Goal: Information Seeking & Learning: Learn about a topic

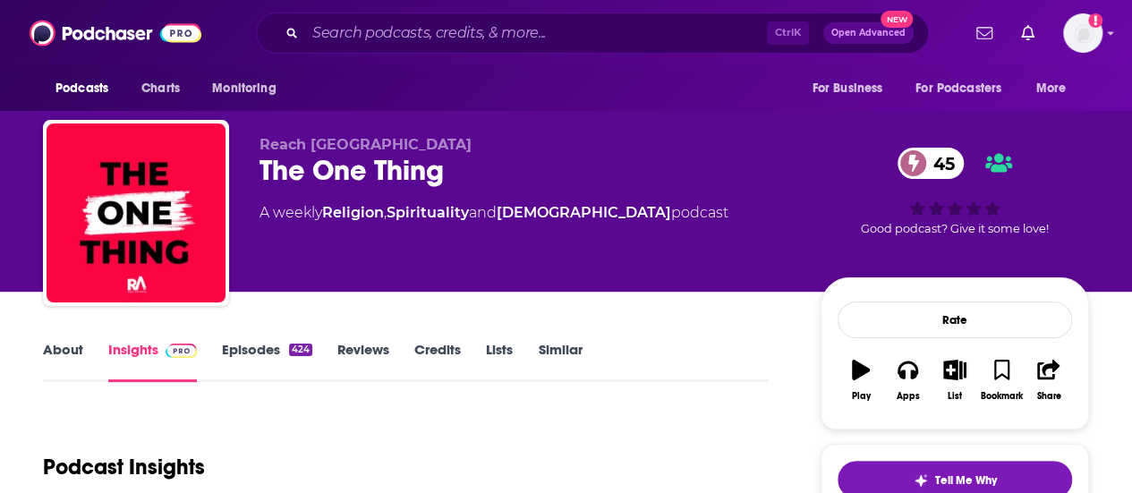
click at [359, 30] on input "Search podcasts, credits, & more..." at bounding box center [536, 33] width 462 height 29
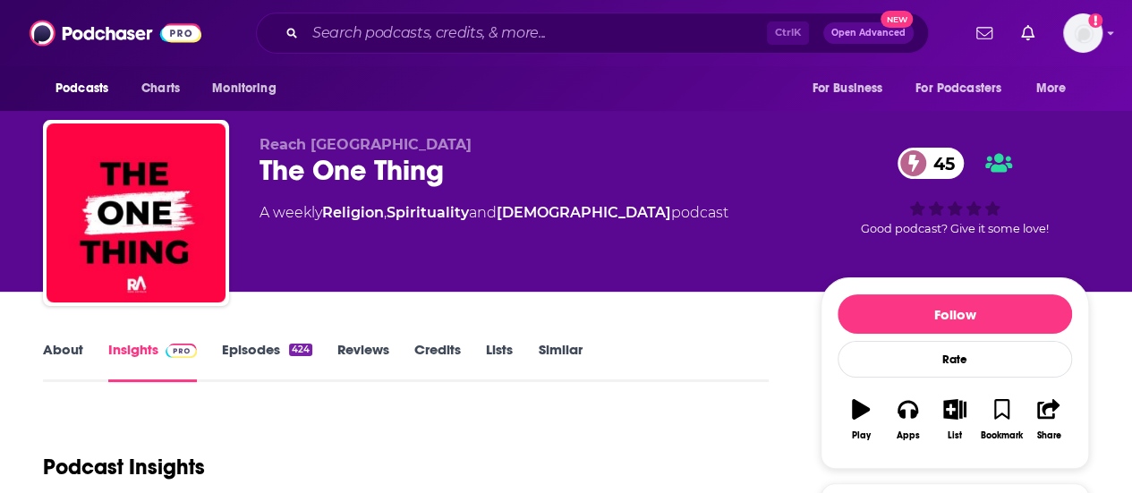
click at [353, 38] on input "Search podcasts, credits, & more..." at bounding box center [536, 33] width 462 height 29
click at [343, 38] on input "Search podcasts, credits, & more..." at bounding box center [536, 33] width 462 height 29
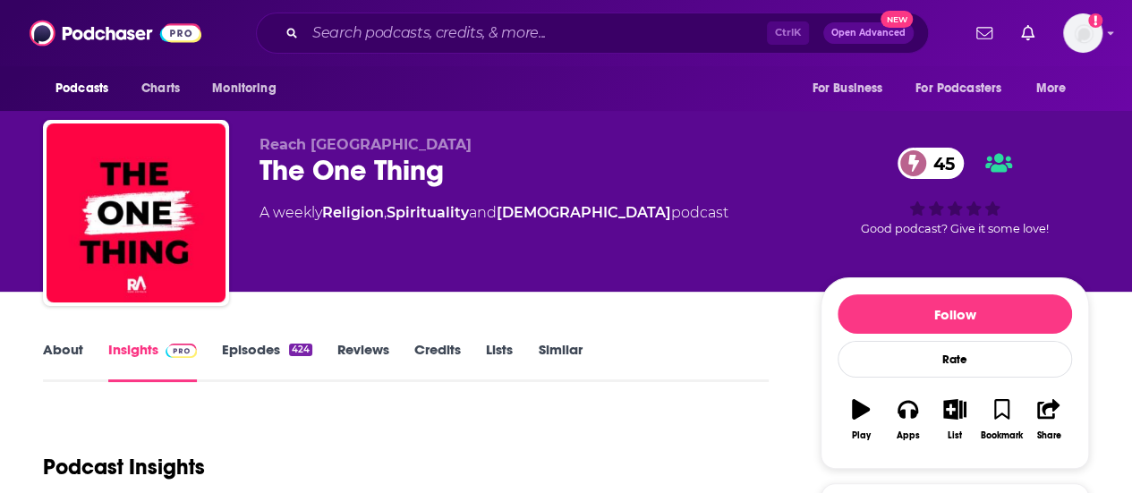
click at [291, 31] on icon "Search podcasts, credits, & more..." at bounding box center [291, 33] width 10 height 10
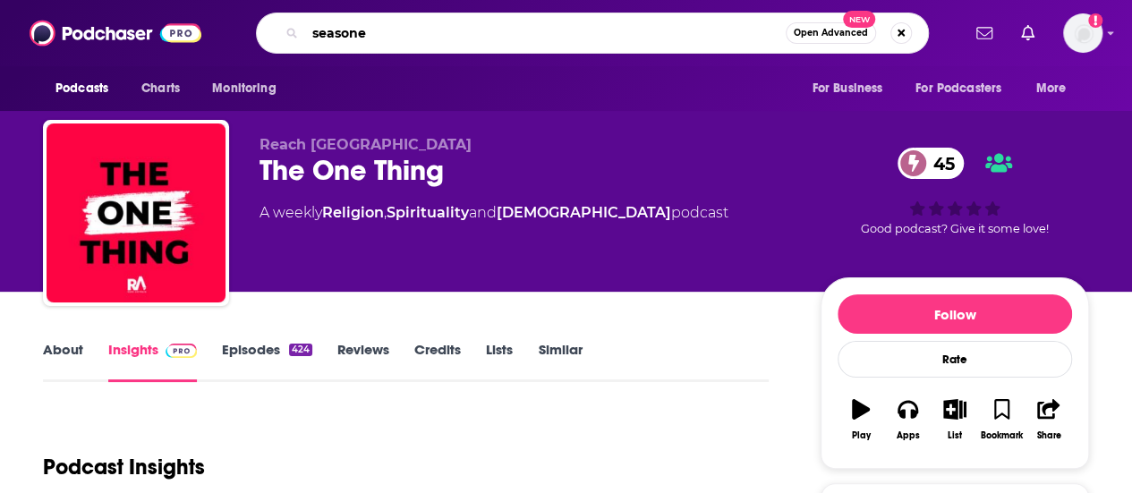
type input "seasoned"
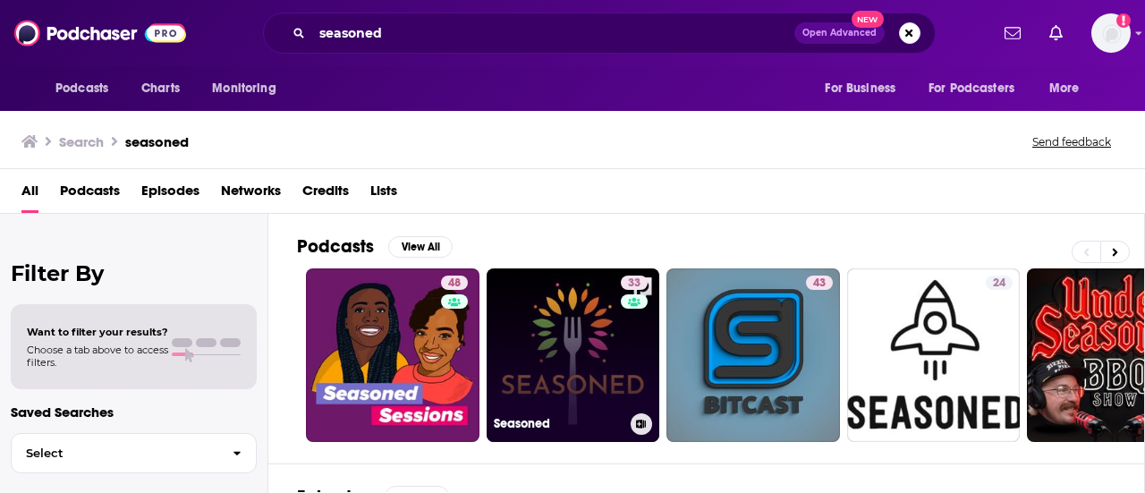
click at [560, 350] on link "33 Seasoned" at bounding box center [574, 355] width 174 height 174
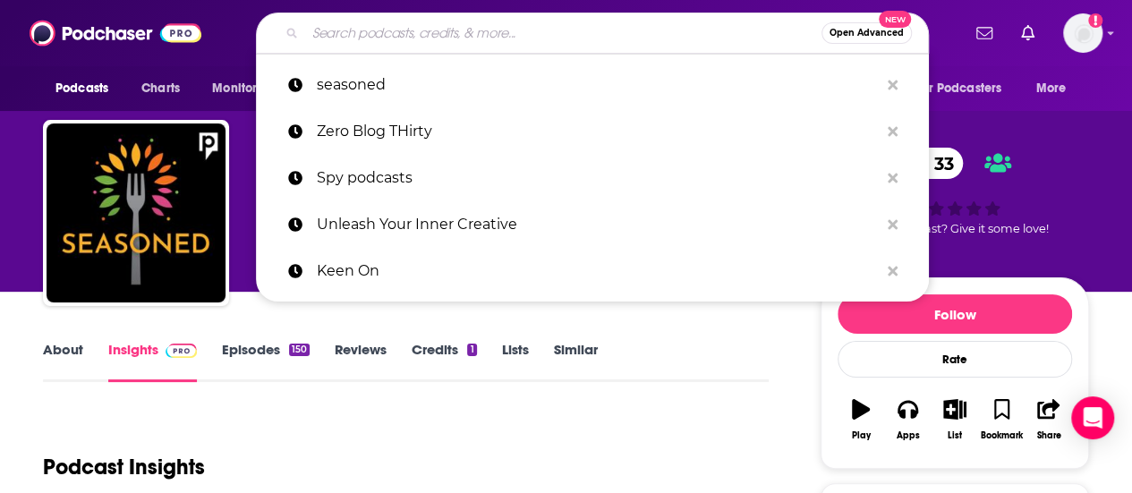
click at [367, 38] on input "Search podcasts, credits, & more..." at bounding box center [563, 33] width 516 height 29
type input "o"
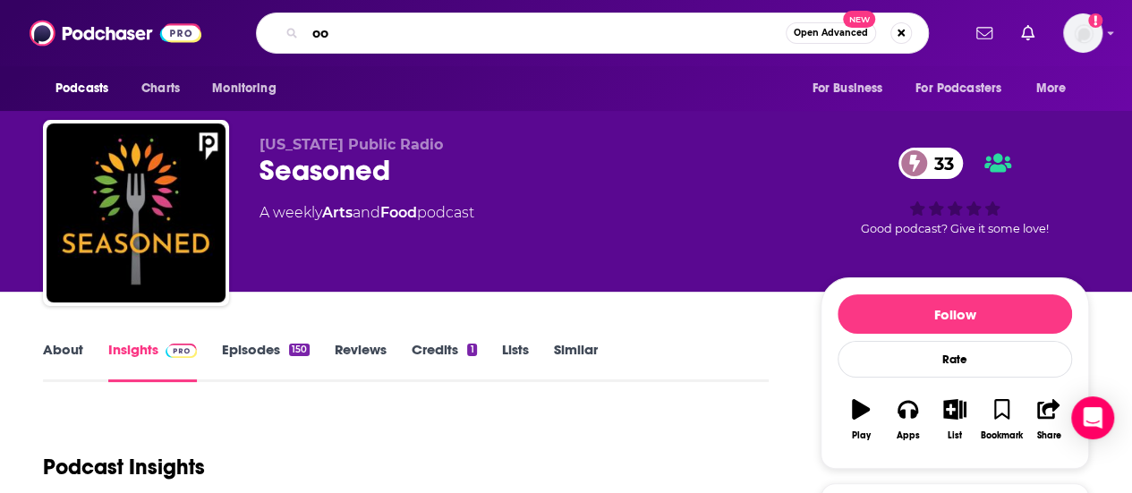
type input "o"
type input "d"
type input "food with mark bittman"
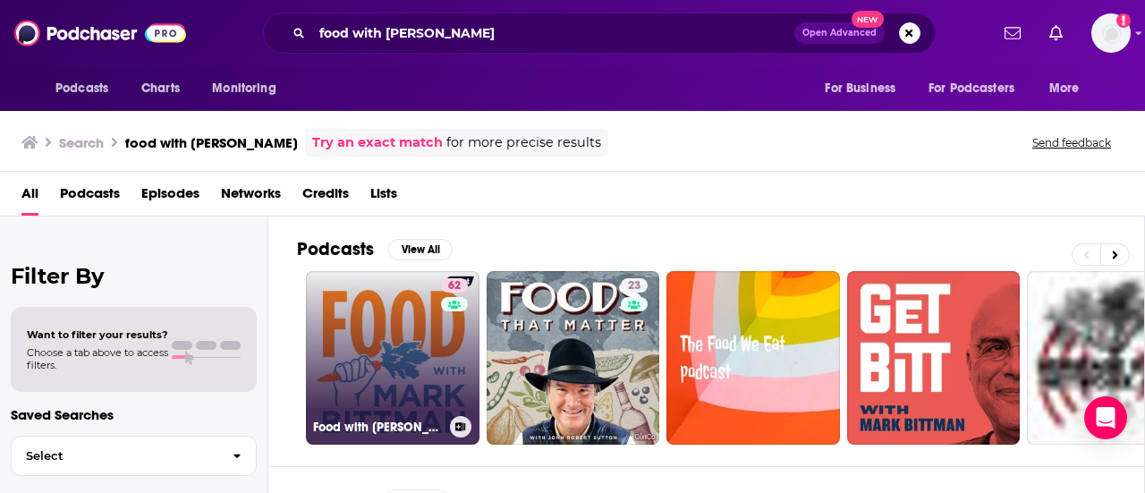
click at [422, 313] on link "62 Food with Mark Bittman" at bounding box center [393, 358] width 174 height 174
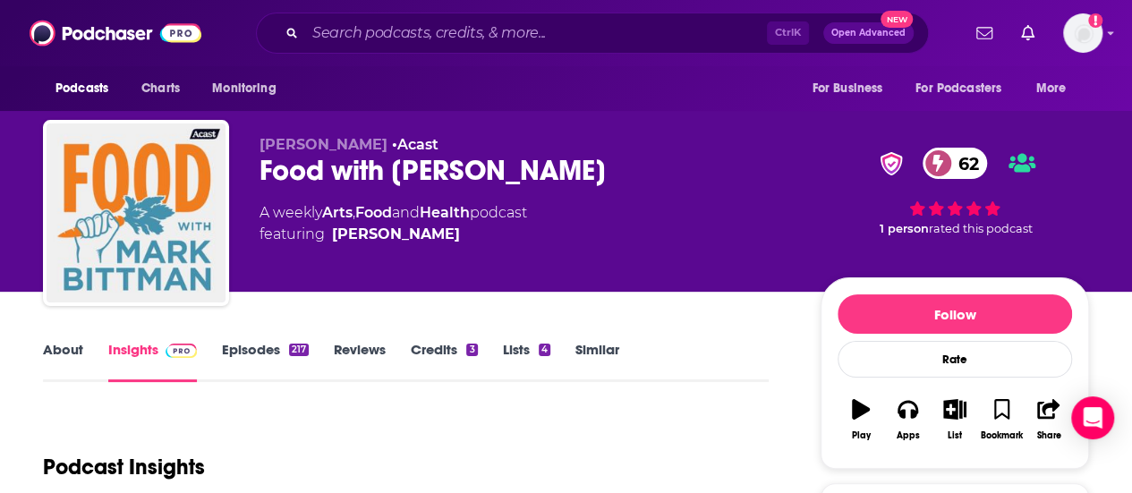
scroll to position [1, 0]
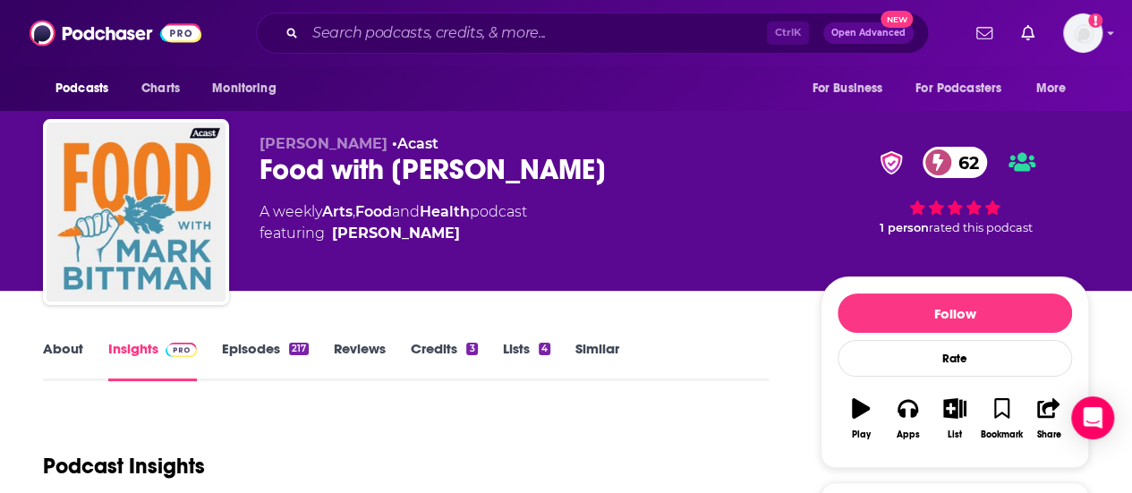
click at [67, 348] on link "About" at bounding box center [63, 360] width 40 height 41
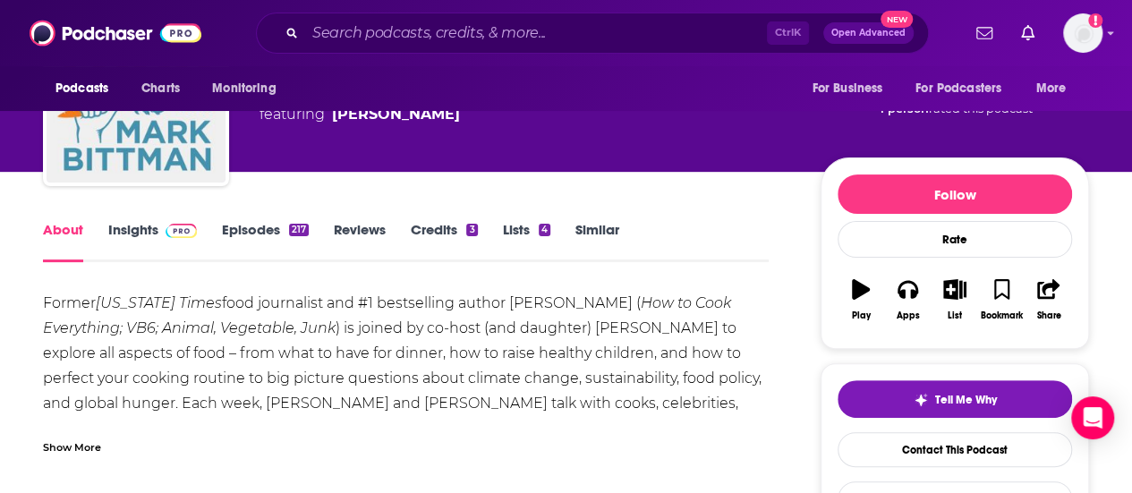
scroll to position [119, 0]
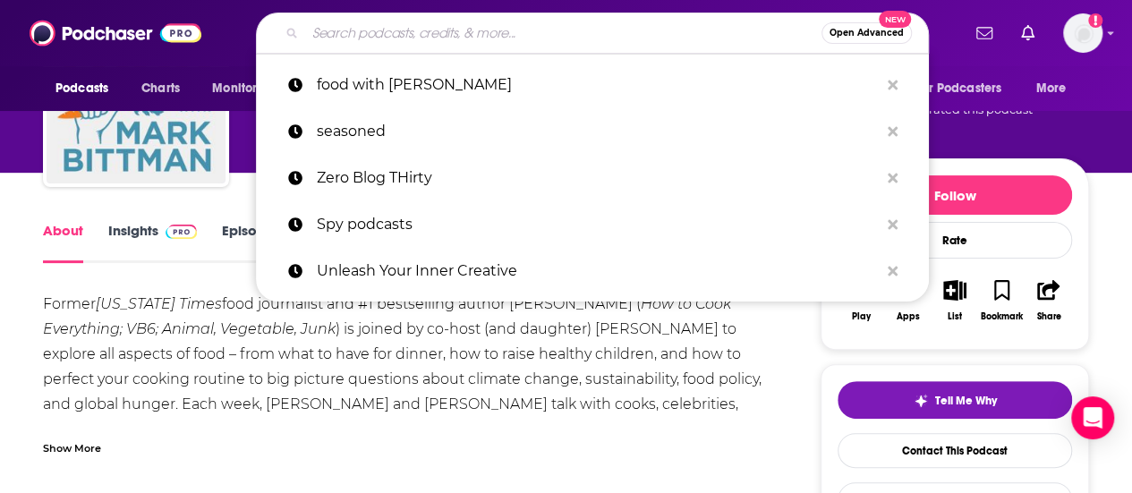
click at [361, 30] on input "Search podcasts, credits, & more..." at bounding box center [563, 33] width 516 height 29
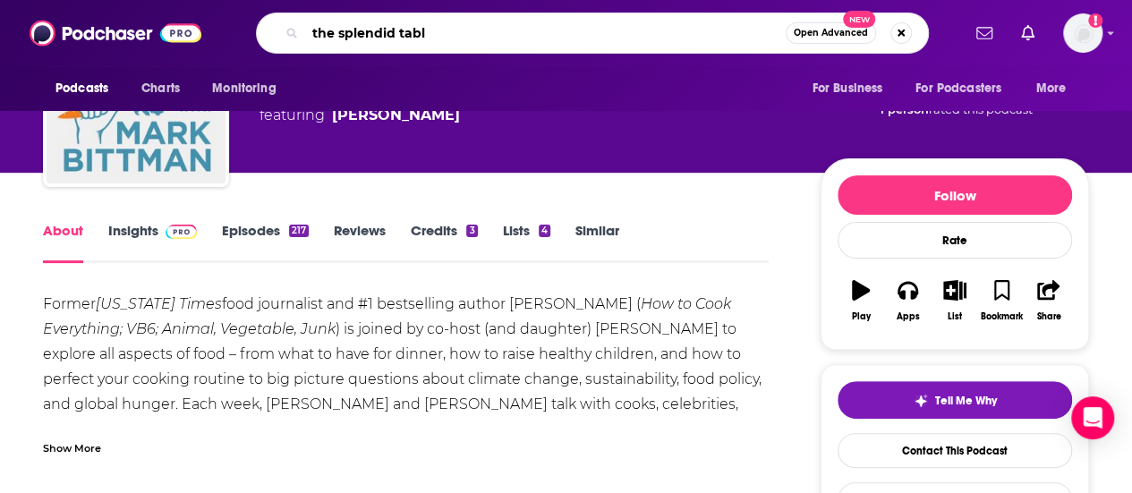
type input "the splendid table"
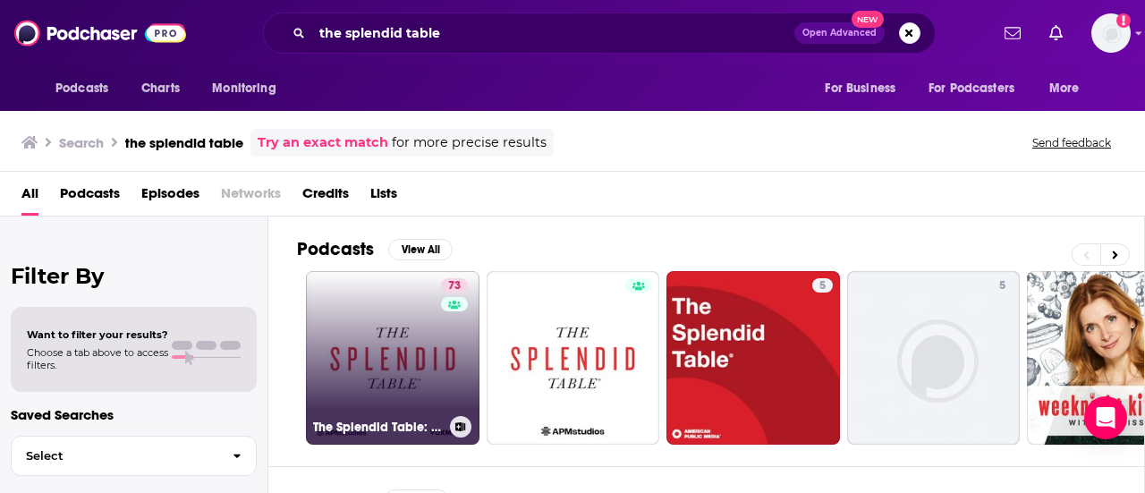
click at [370, 380] on link "73 The Splendid Table: Conversations & Recipes For Curious Cooks & Eaters" at bounding box center [393, 358] width 174 height 174
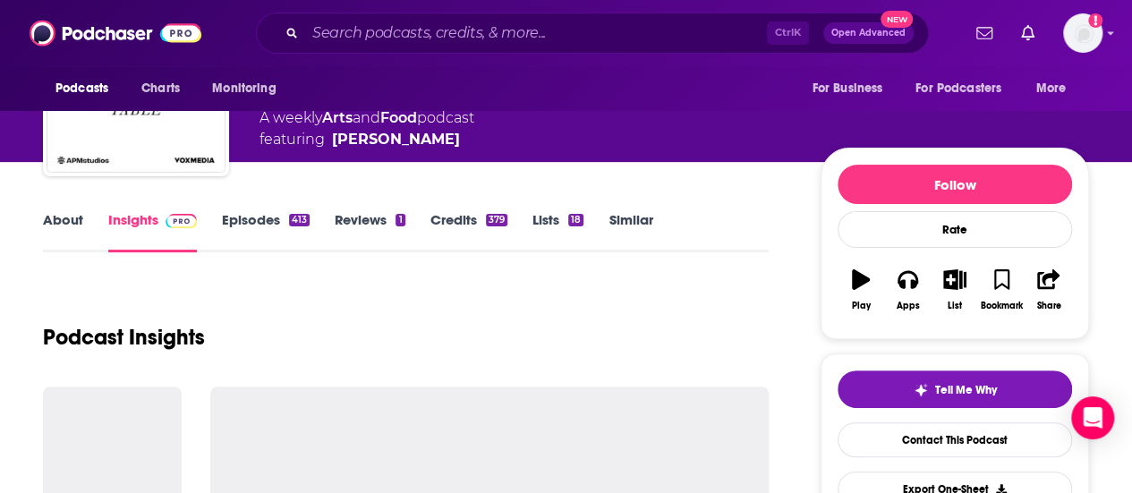
scroll to position [131, 0]
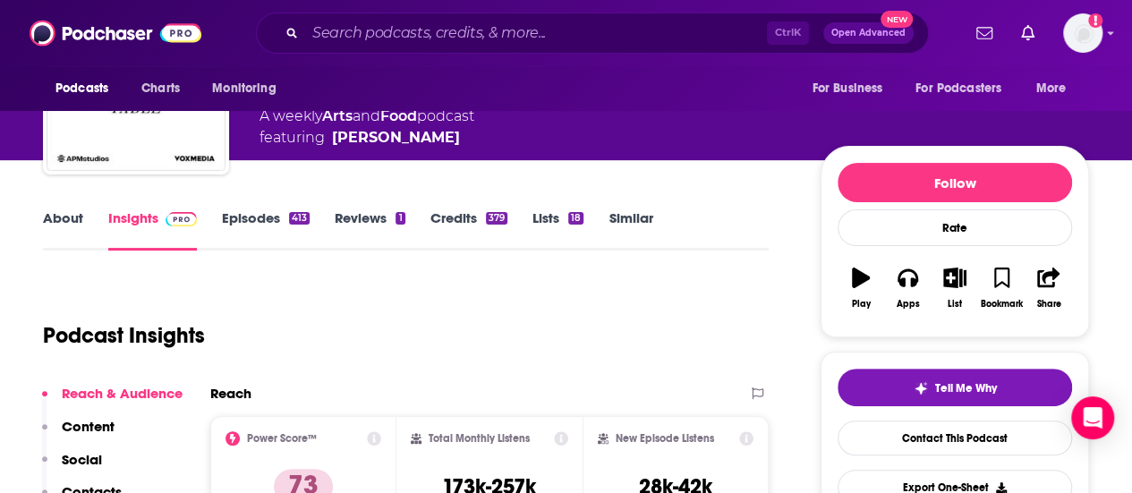
click at [56, 214] on link "About" at bounding box center [63, 229] width 40 height 41
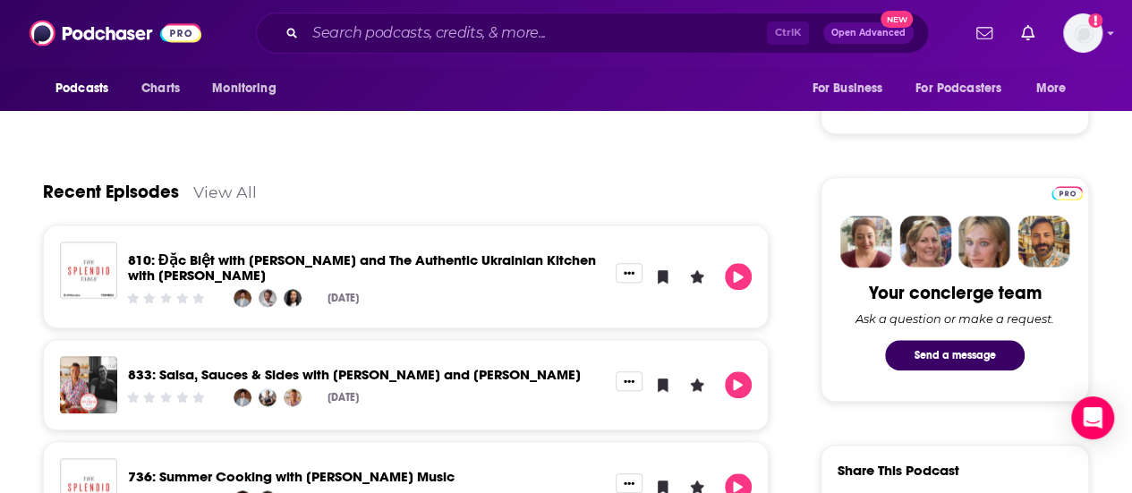
scroll to position [745, 0]
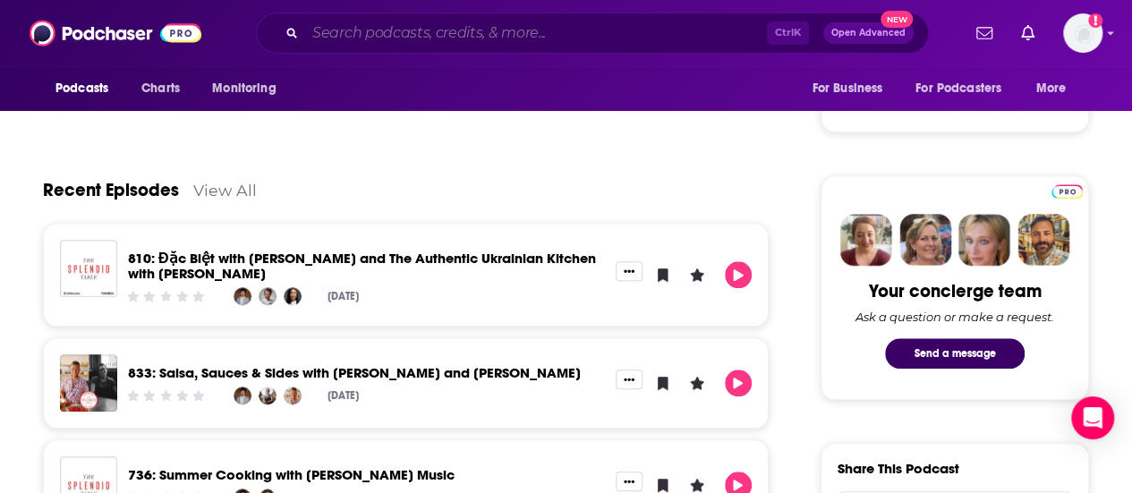
click at [357, 30] on input "Search podcasts, credits, & more..." at bounding box center [536, 33] width 462 height 29
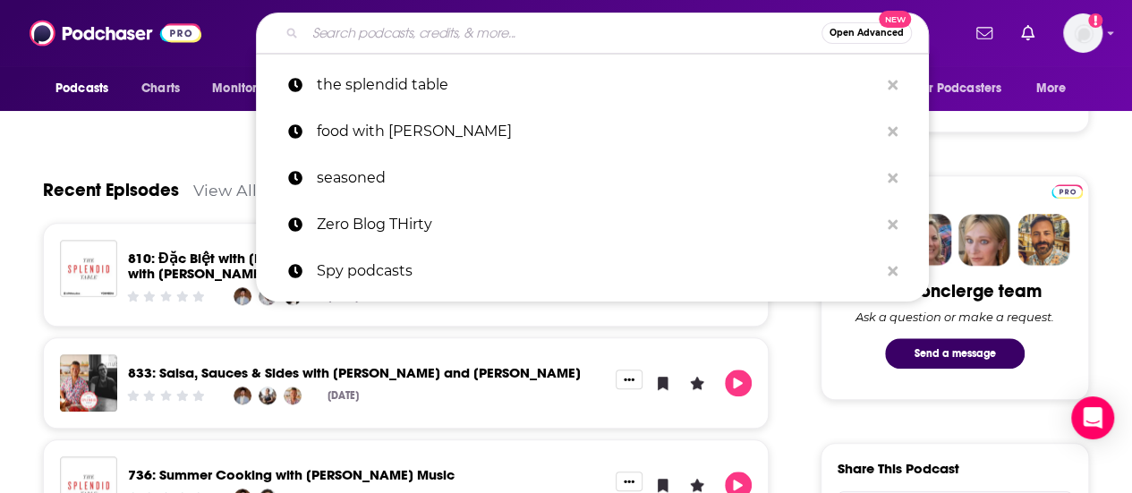
type input "i"
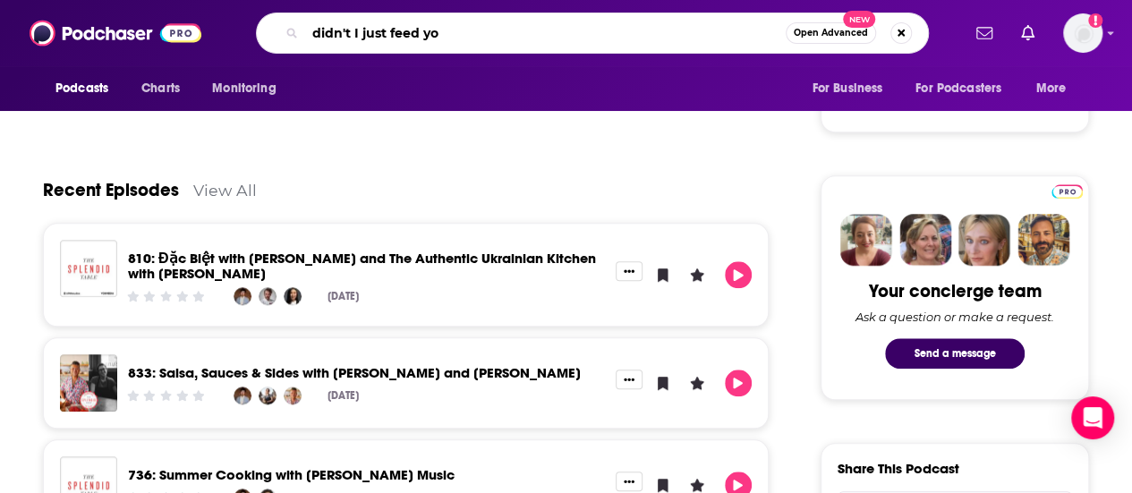
type input "didn't I just feed you"
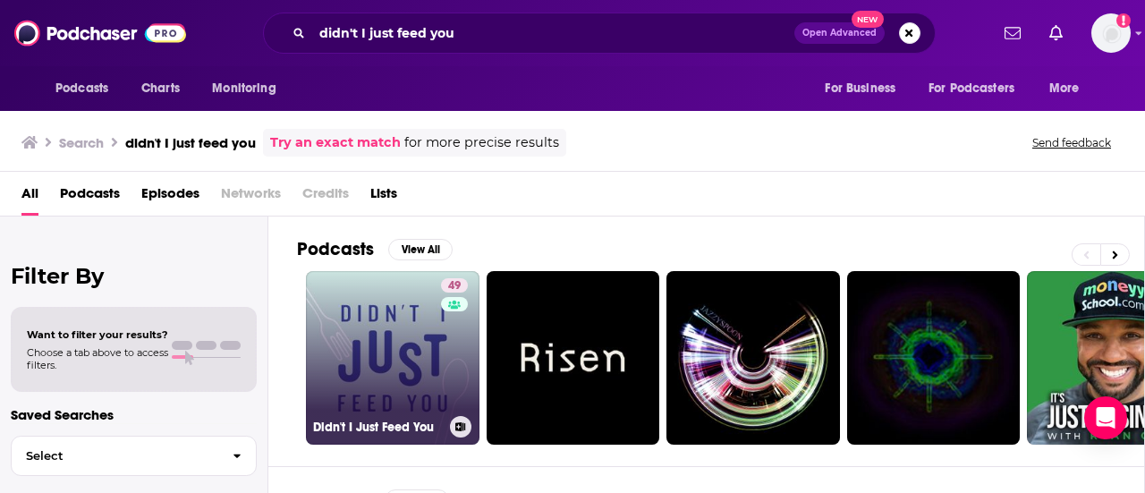
click at [439, 316] on link "49 Didn't I Just Feed You" at bounding box center [393, 358] width 174 height 174
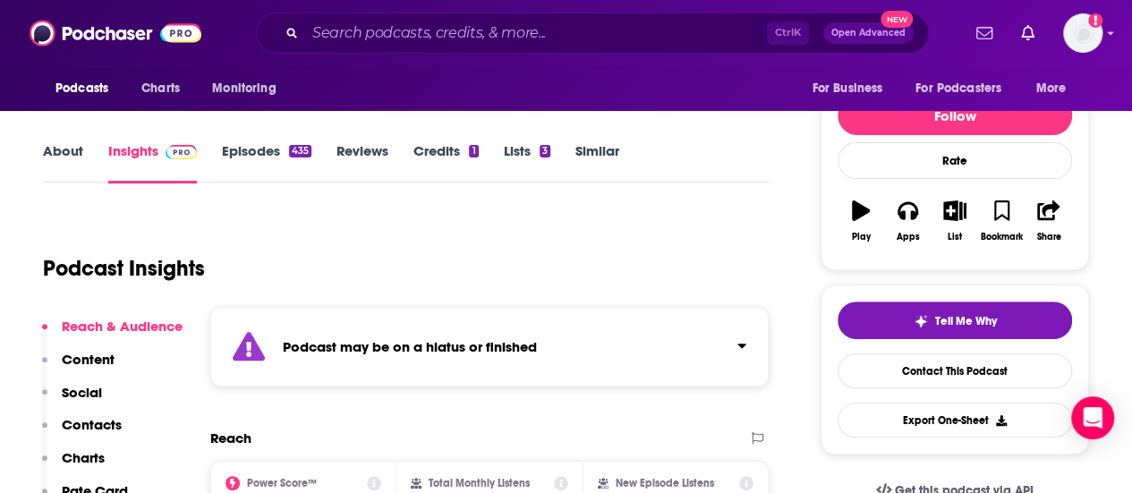
scroll to position [197, 0]
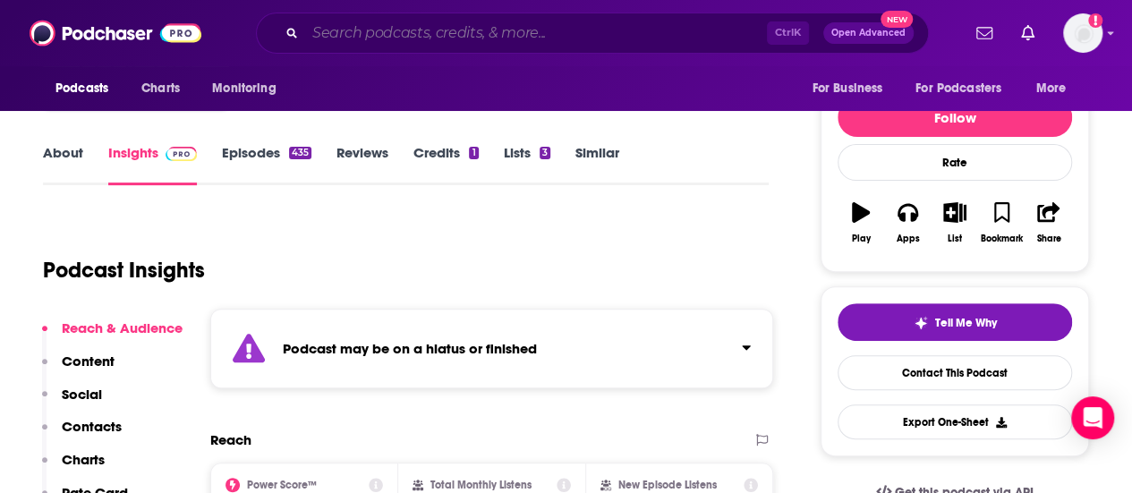
click at [381, 32] on input "Search podcasts, credits, & more..." at bounding box center [536, 33] width 462 height 29
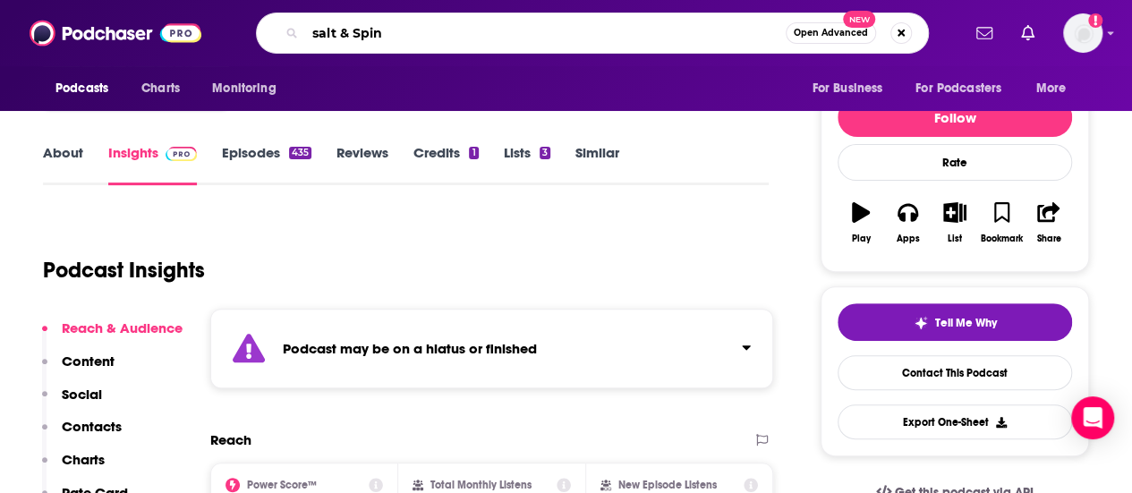
type input "salt & Spine"
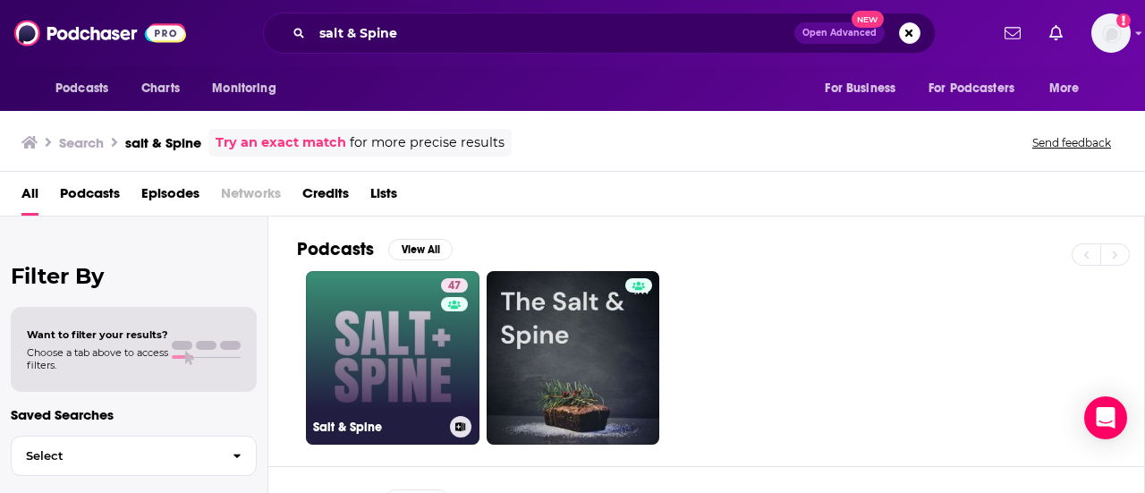
click at [392, 372] on link "47 Salt & Spine" at bounding box center [393, 358] width 174 height 174
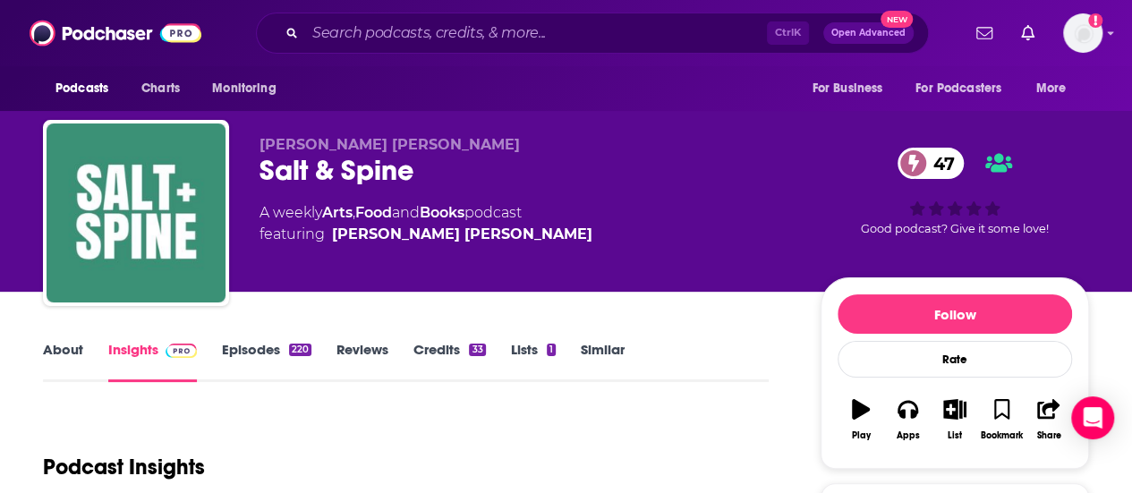
click at [69, 352] on link "About" at bounding box center [63, 361] width 40 height 41
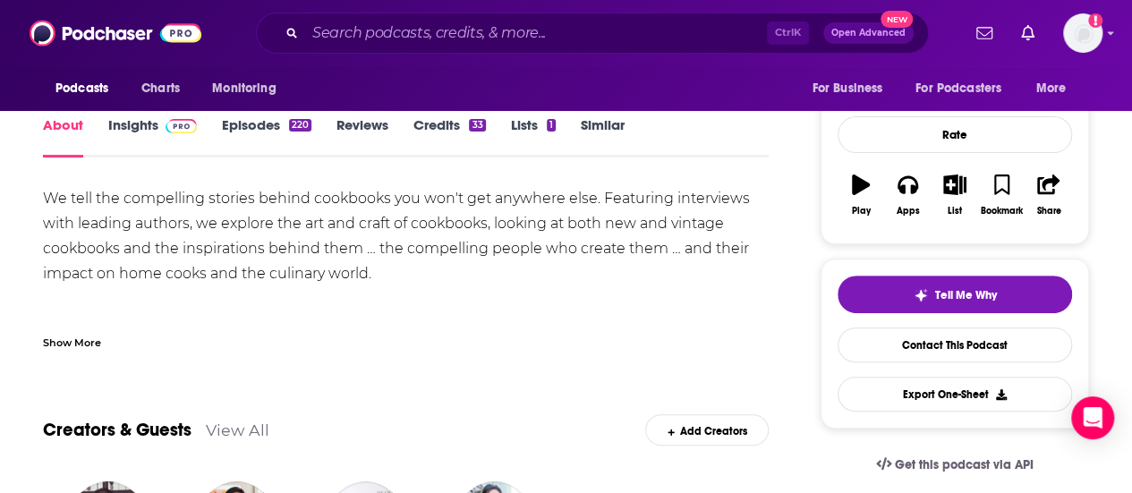
scroll to position [225, 0]
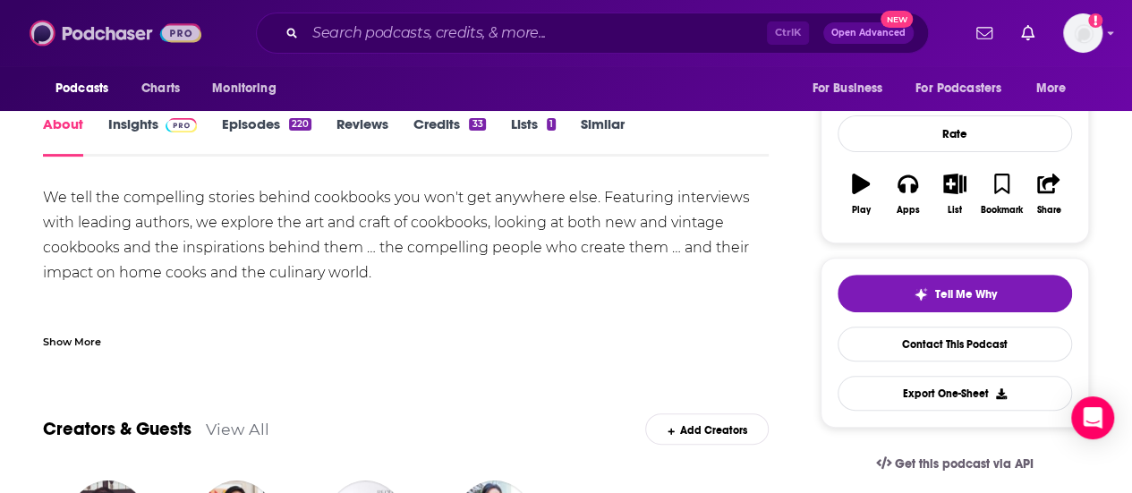
click at [48, 33] on img at bounding box center [116, 33] width 172 height 34
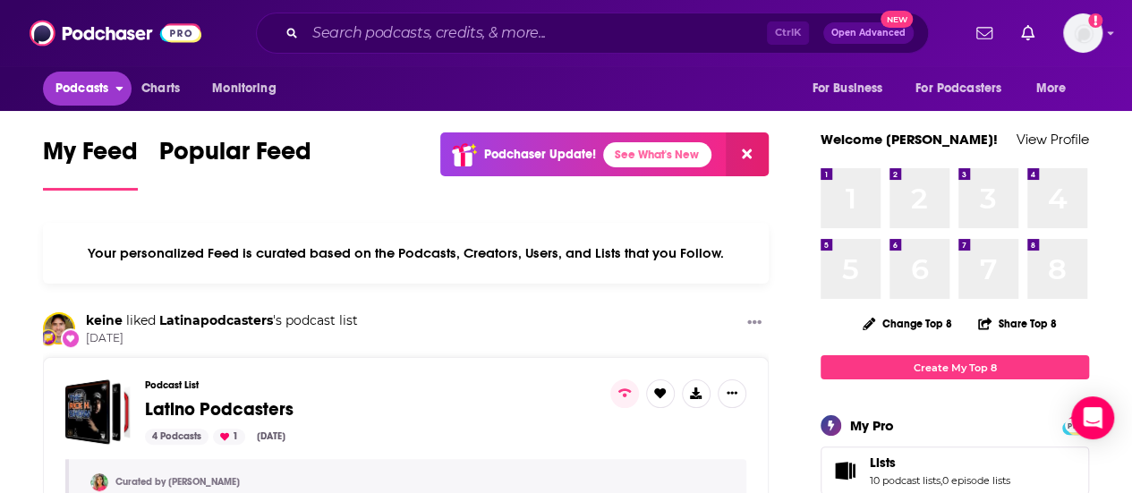
click at [93, 77] on span "Podcasts" at bounding box center [81, 88] width 53 height 25
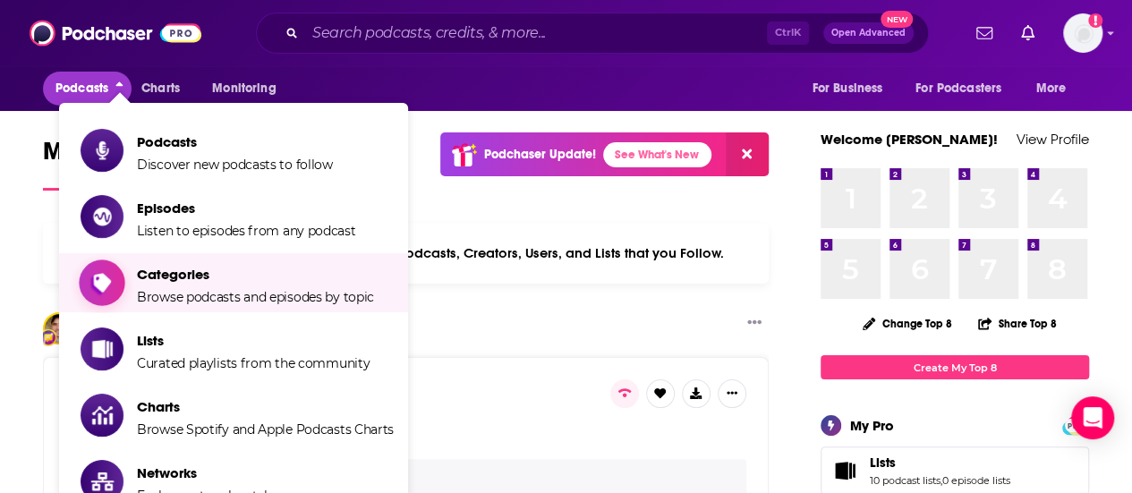
click at [190, 276] on span "Categories" at bounding box center [255, 274] width 237 height 17
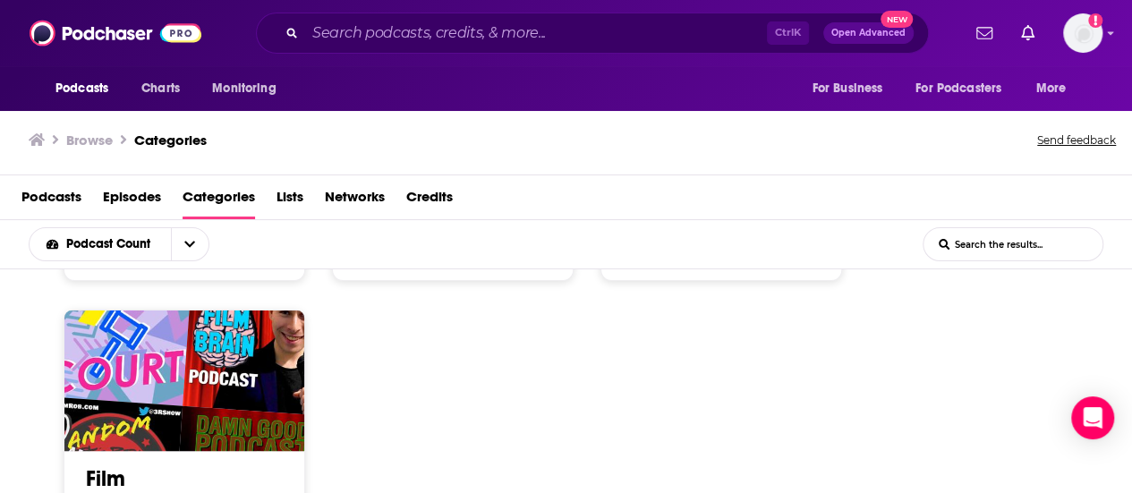
scroll to position [1242, 0]
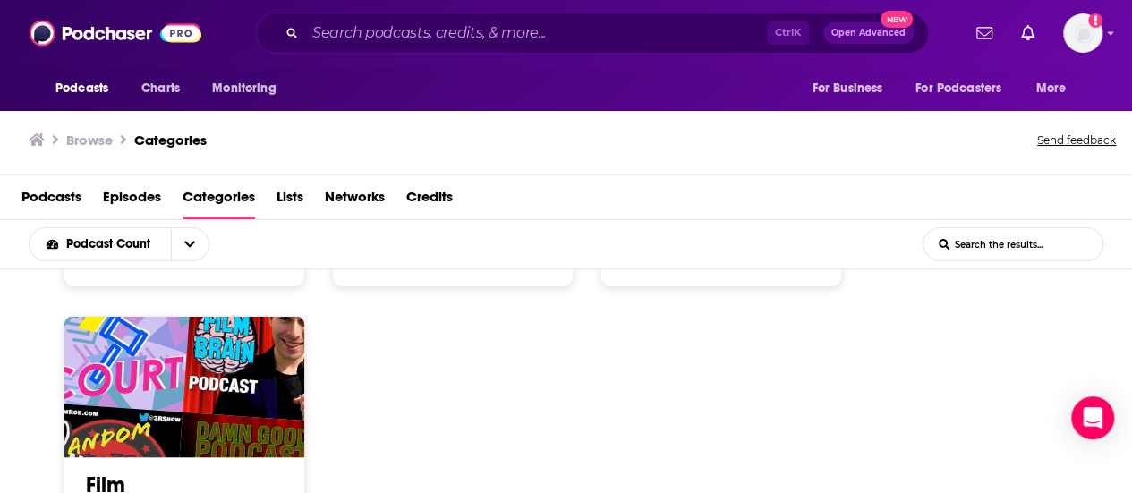
click at [950, 249] on input "List Search Input" at bounding box center [1012, 244] width 179 height 32
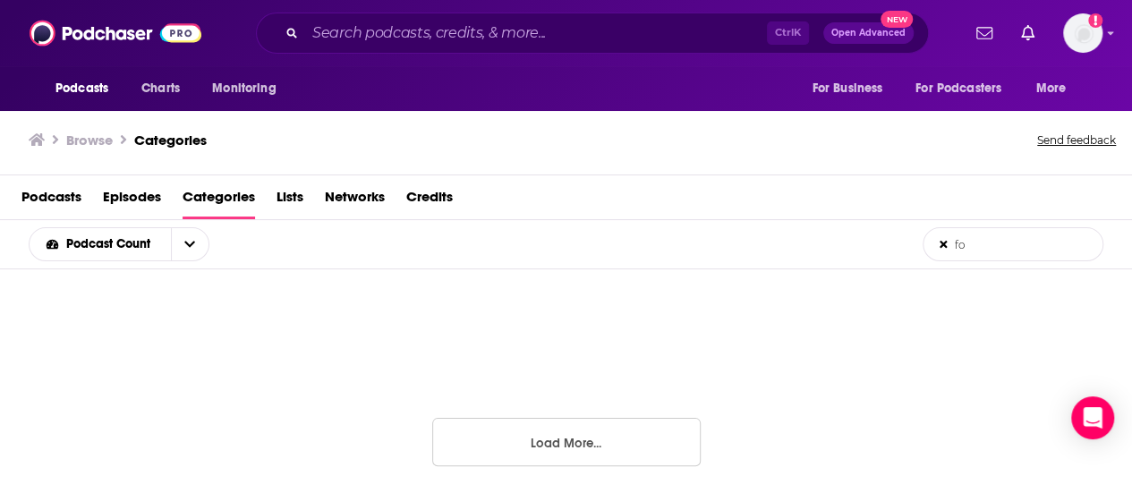
scroll to position [653, 0]
type input "food"
click at [45, 197] on span "Podcasts" at bounding box center [51, 200] width 60 height 37
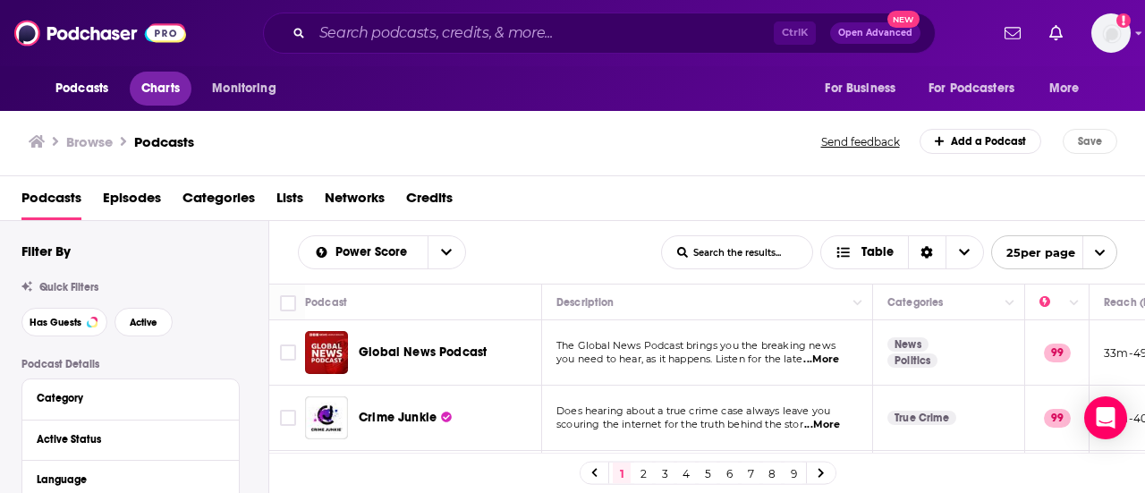
click at [164, 78] on span "Charts" at bounding box center [160, 88] width 38 height 25
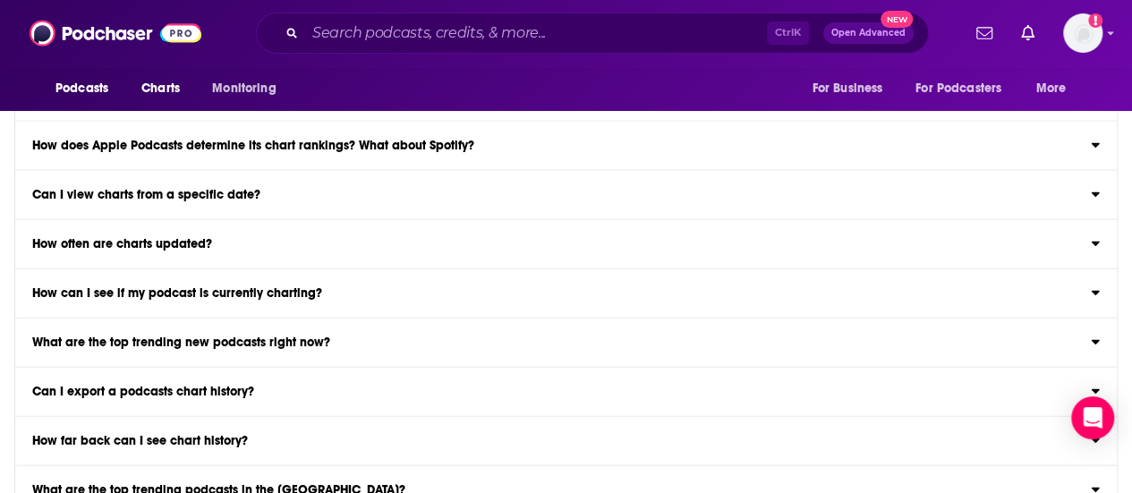
scroll to position [2138, 0]
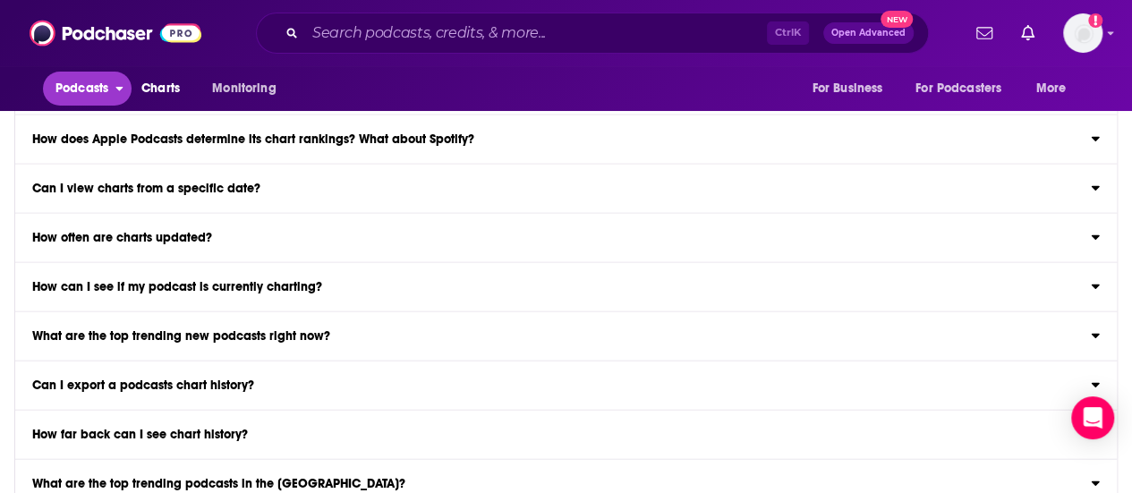
click at [114, 89] on button "Podcasts" at bounding box center [87, 89] width 89 height 34
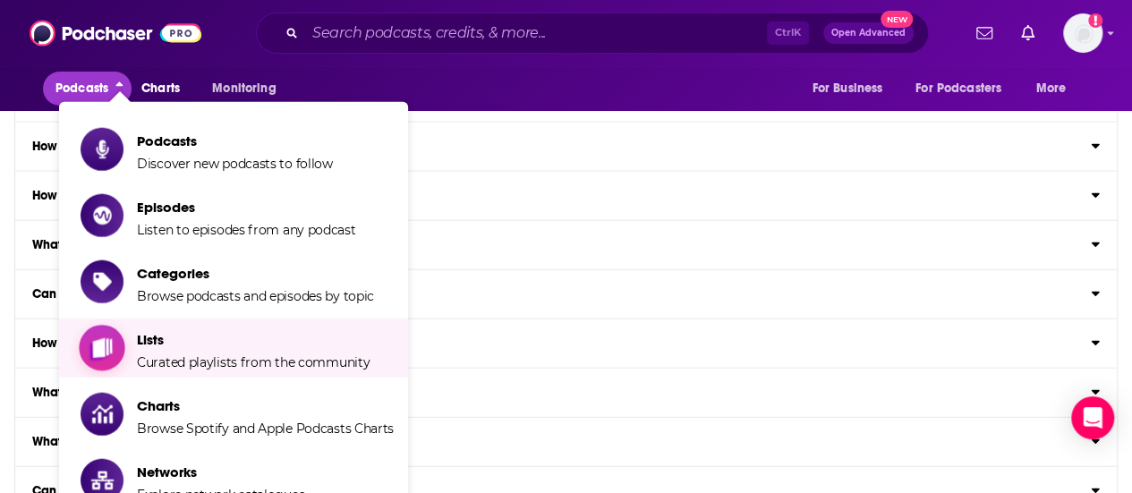
scroll to position [2226, 0]
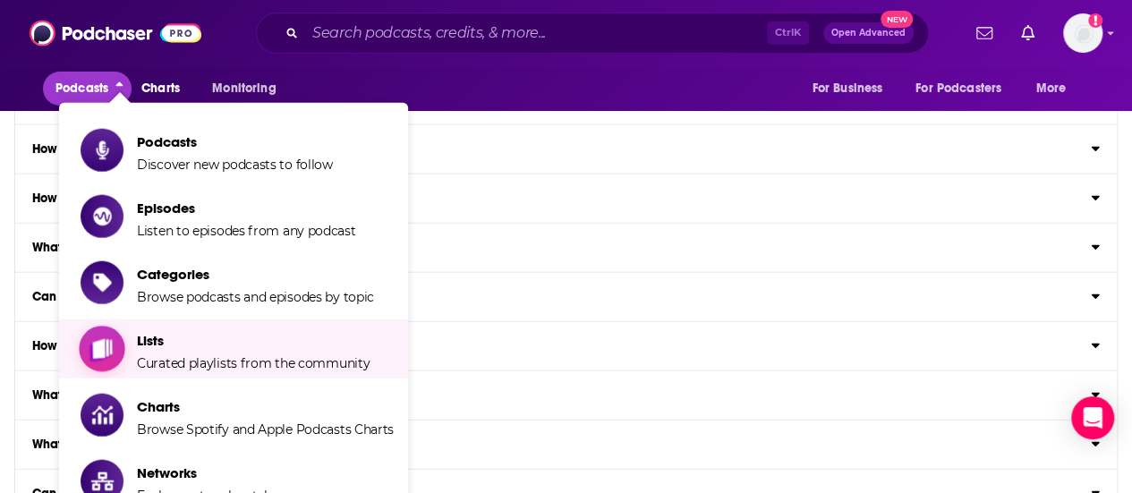
click at [132, 361] on link "Lists Curated playlists from the community" at bounding box center [237, 348] width 313 height 45
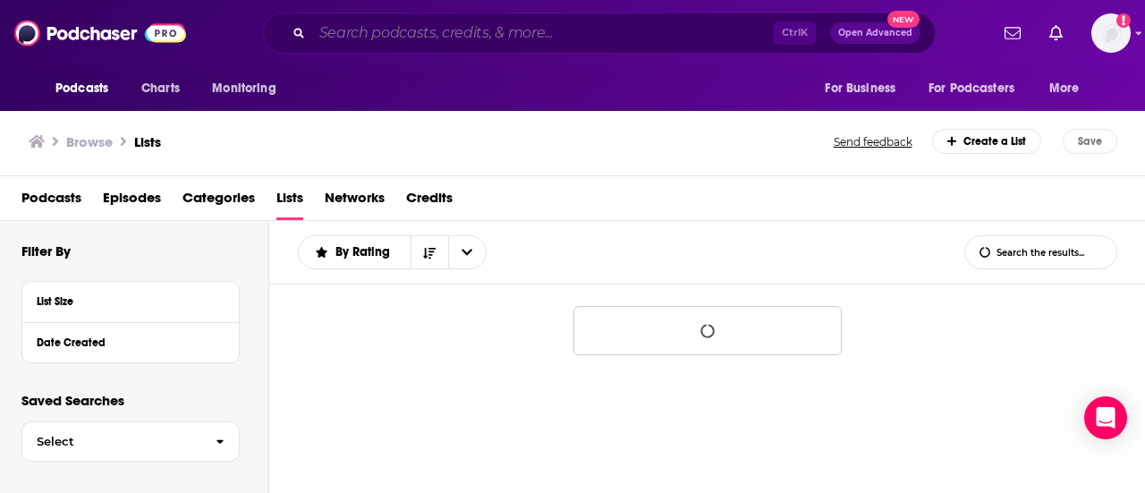
click at [432, 40] on input "Search podcasts, credits, & more..." at bounding box center [543, 33] width 462 height 29
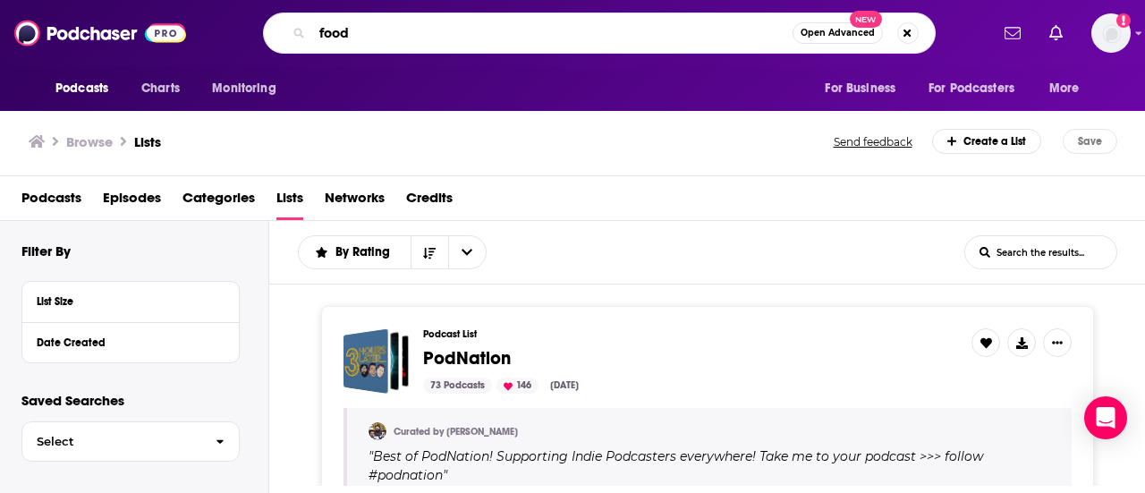
type input "food"
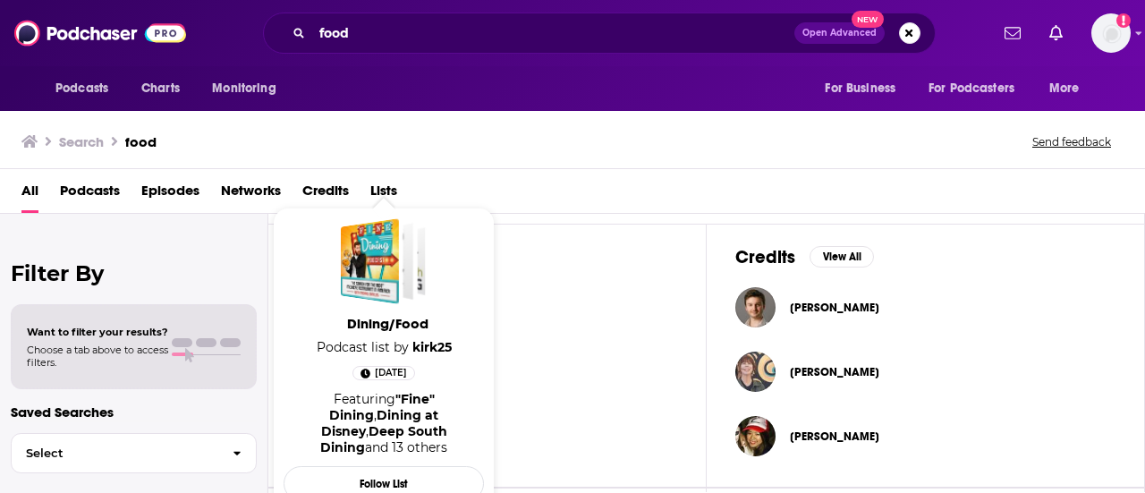
scroll to position [761, 0]
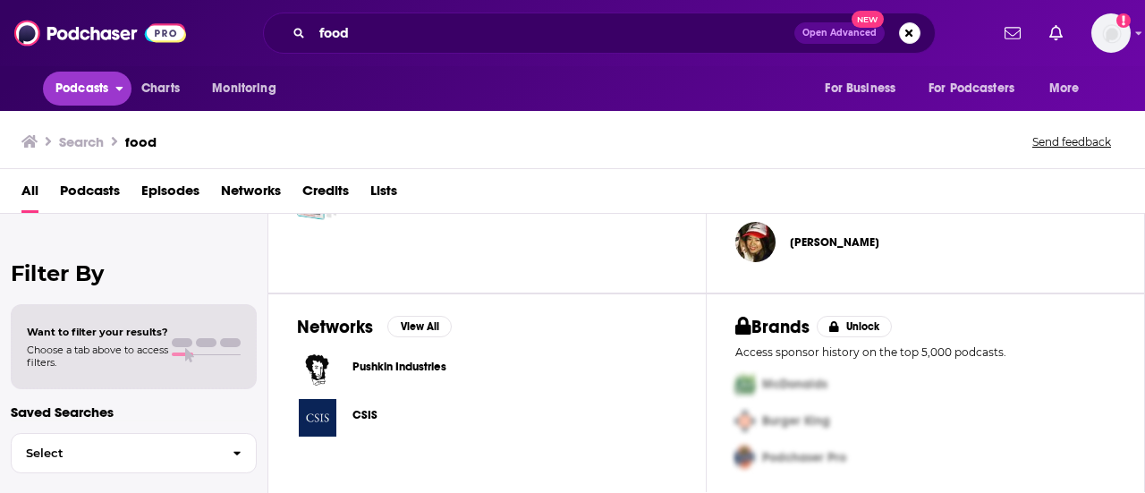
click at [73, 89] on span "Podcasts" at bounding box center [81, 88] width 53 height 25
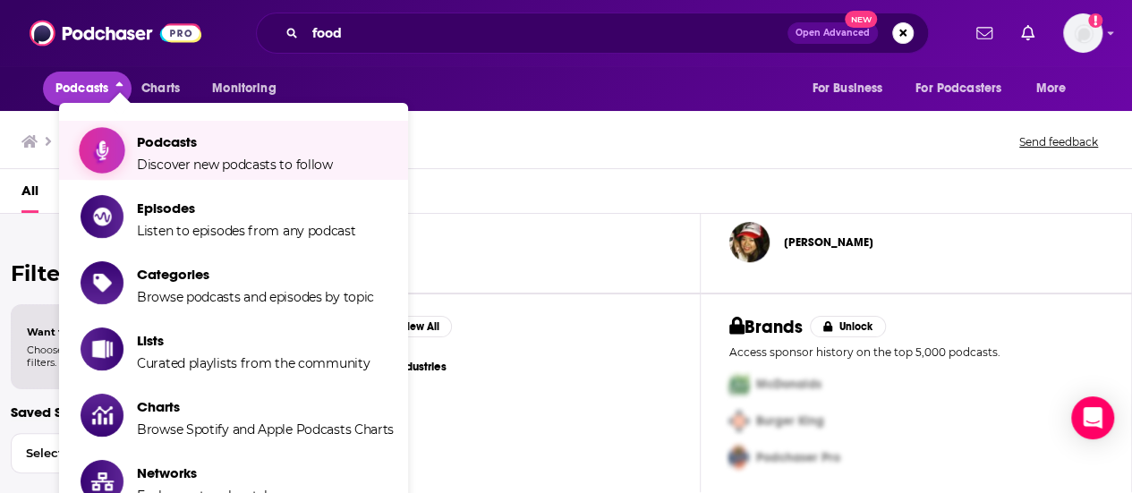
click at [166, 166] on span "Discover new podcasts to follow" at bounding box center [235, 165] width 196 height 16
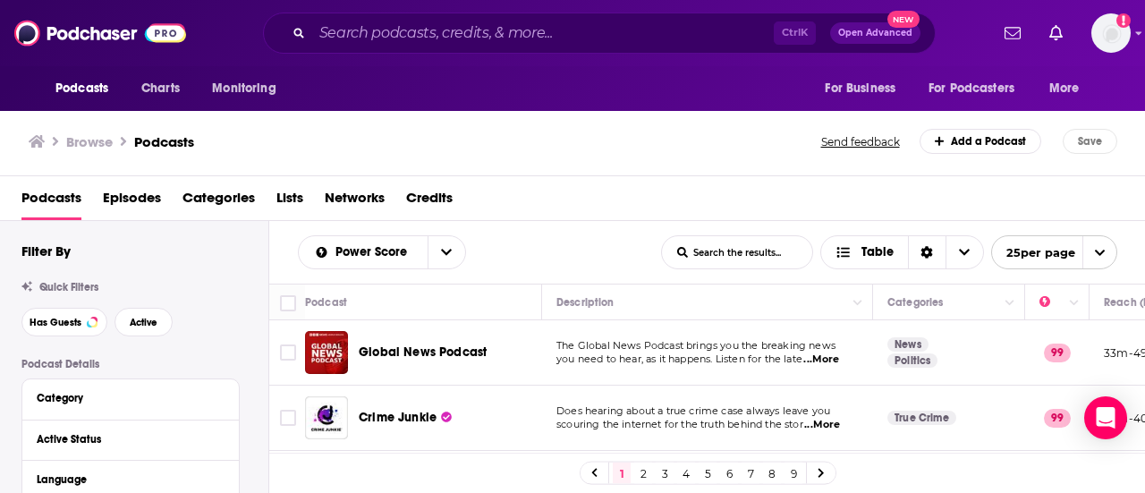
click at [762, 259] on input "List Search Input" at bounding box center [737, 252] width 150 height 32
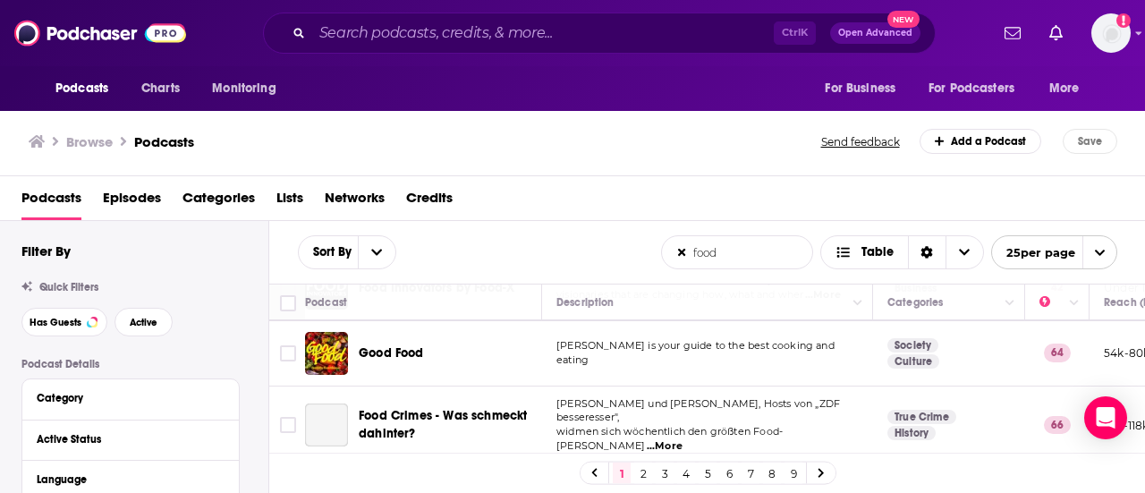
scroll to position [845, 0]
type input "food"
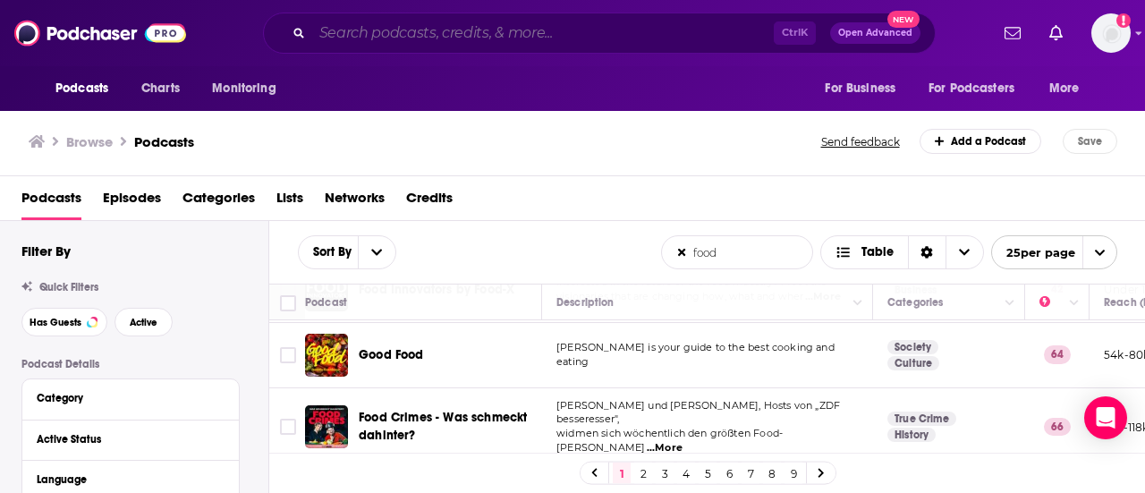
click at [461, 30] on input "Search podcasts, credits, & more..." at bounding box center [543, 33] width 462 height 29
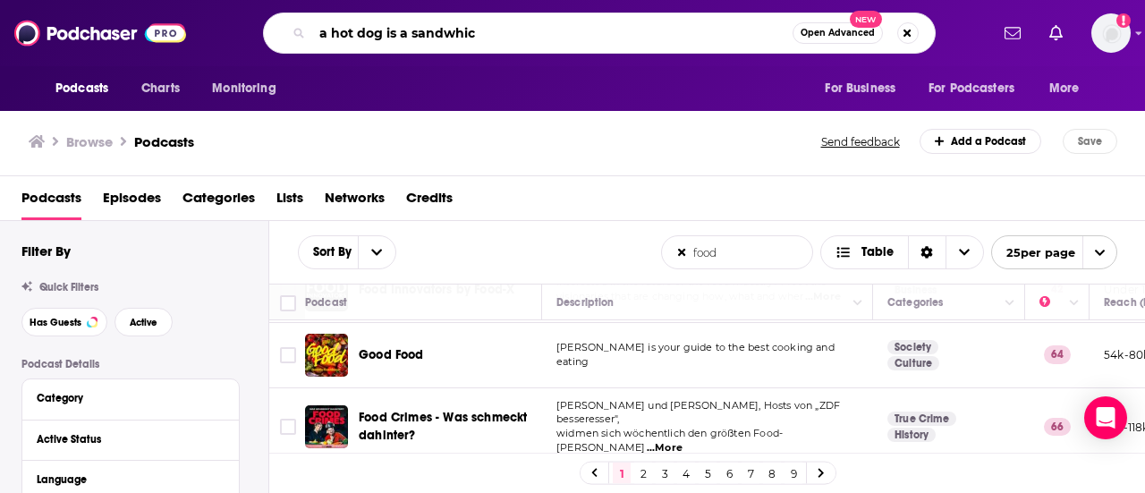
type input "a hot dog is a sandwhich"
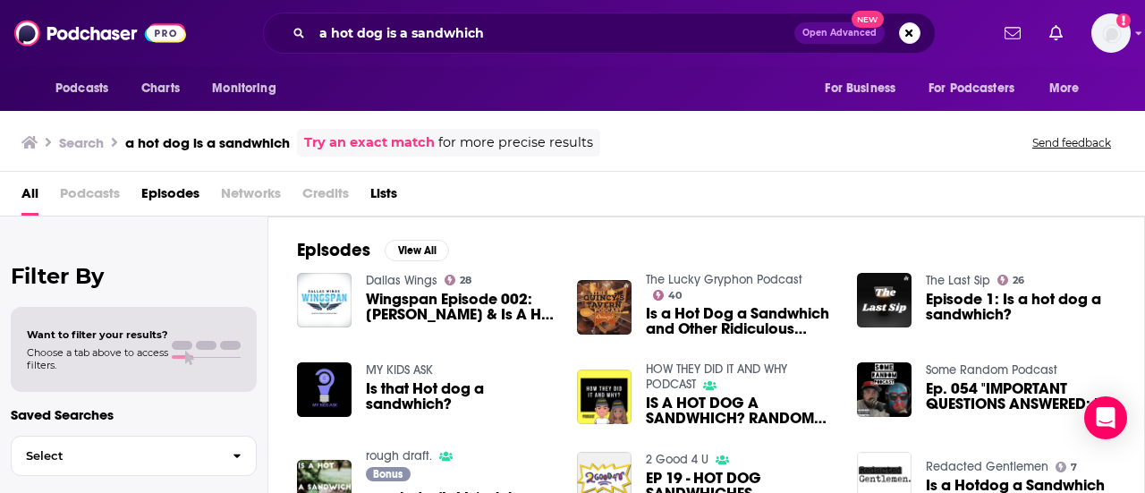
click at [340, 146] on link "Try an exact match" at bounding box center [369, 142] width 131 height 21
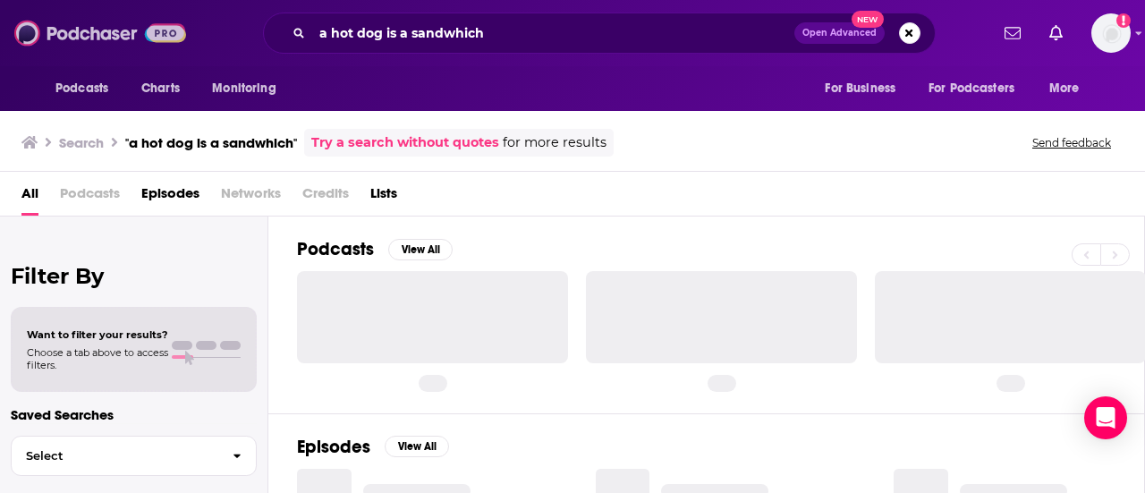
click at [29, 38] on img at bounding box center [100, 33] width 172 height 34
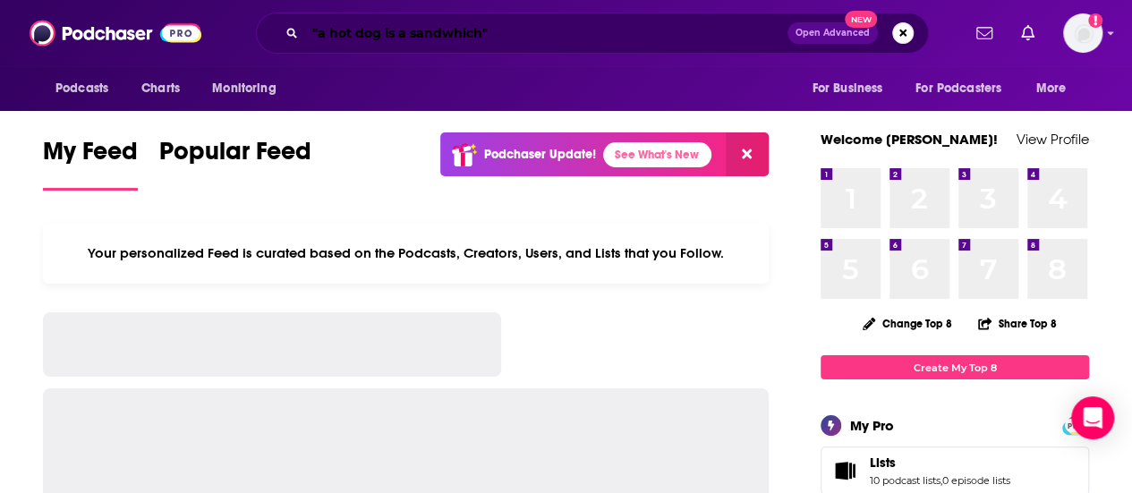
click at [717, 22] on input ""a hot dog is a sandwhich"" at bounding box center [546, 33] width 482 height 29
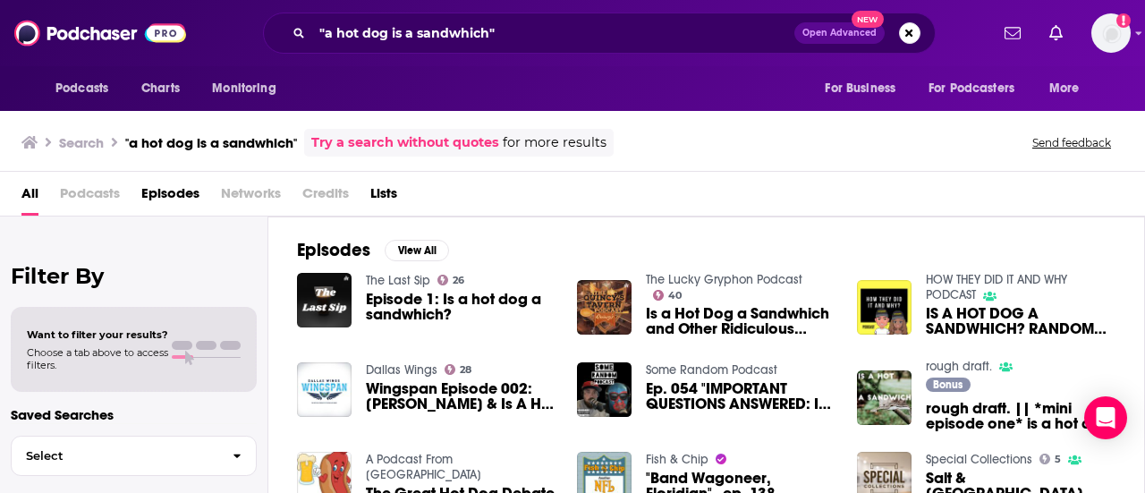
click at [87, 189] on span "Podcasts" at bounding box center [90, 197] width 60 height 37
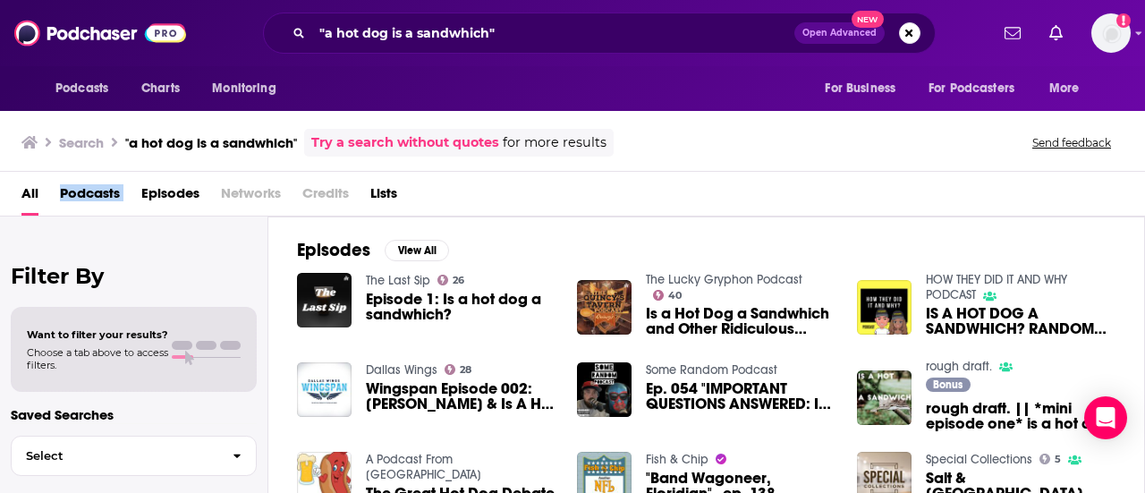
click at [87, 189] on span "Podcasts" at bounding box center [90, 197] width 60 height 37
click at [204, 148] on h3 ""a hot dog is a sandwhich"" at bounding box center [211, 142] width 172 height 17
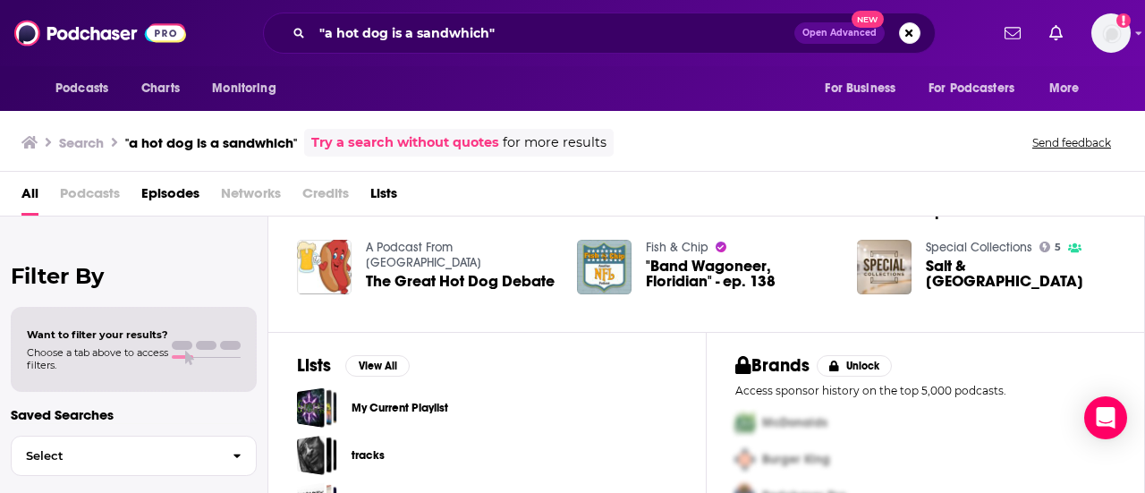
scroll to position [213, 0]
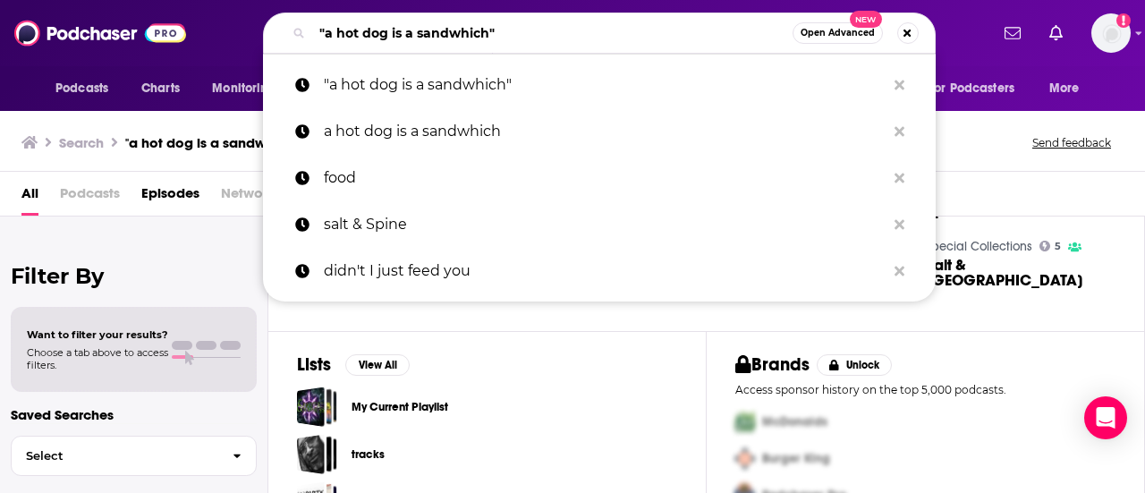
drag, startPoint x: 558, startPoint y: 21, endPoint x: 258, endPoint y: -8, distance: 302.0
click at [258, 0] on html "Podcasts Charts Monitoring "a hot dog is a sandwhich" Open Advanced New "a hot …" at bounding box center [572, 246] width 1145 height 493
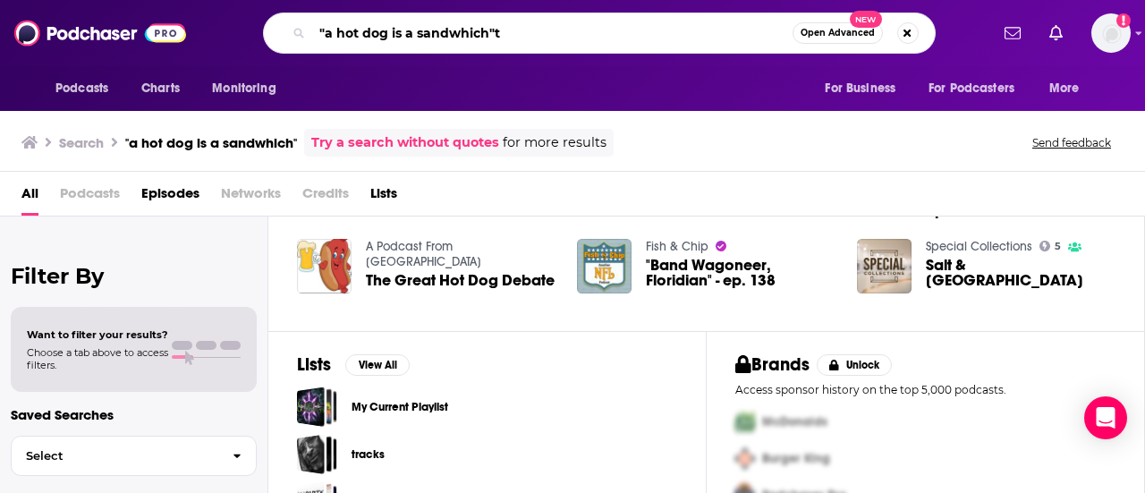
drag, startPoint x: 521, startPoint y: 38, endPoint x: 250, endPoint y: 33, distance: 270.2
click at [251, 33] on div ""a hot dog is a sandwhich"t Open Advanced New" at bounding box center [598, 33] width 779 height 41
type input ""a hot dog is a sandwhich"the"
click at [910, 30] on button "Search podcasts, credits, & more..." at bounding box center [907, 32] width 21 height 21
type input "the food chain"
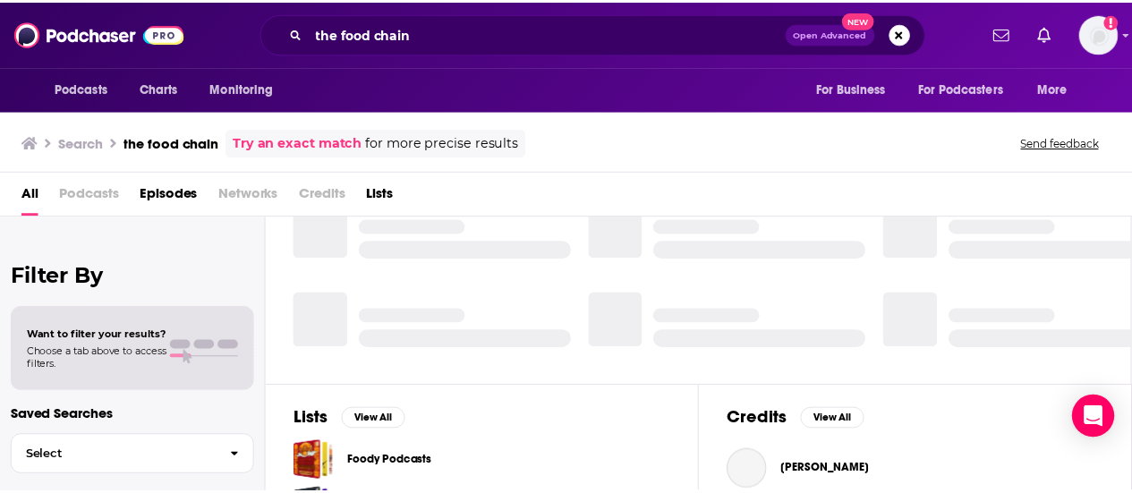
scroll to position [461, 0]
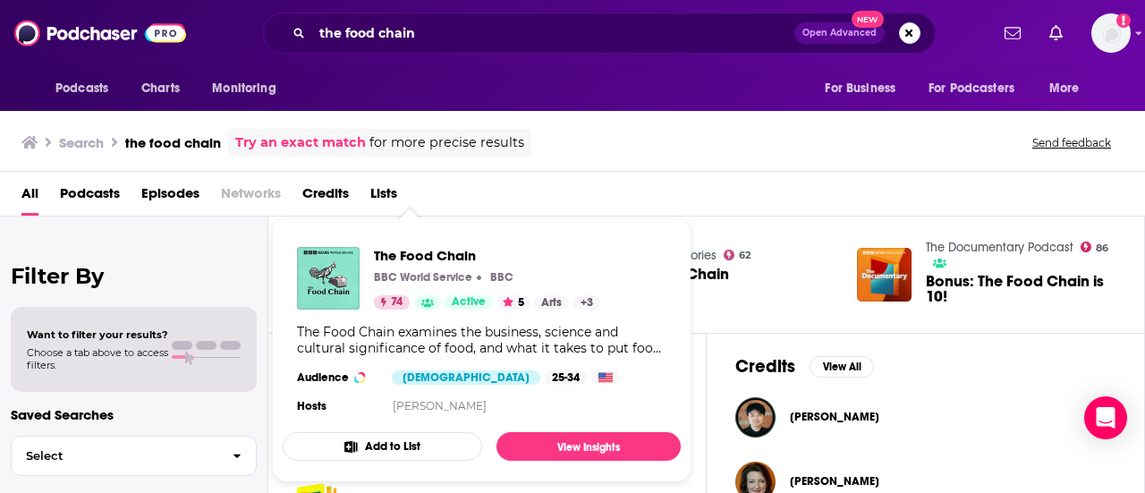
click at [390, 240] on div "The Food Chain BBC World Service BBC 74 Active 5 Arts + 3 The Food Chain examin…" at bounding box center [482, 332] width 398 height 199
click at [338, 264] on img "The Food Chain" at bounding box center [328, 278] width 63 height 63
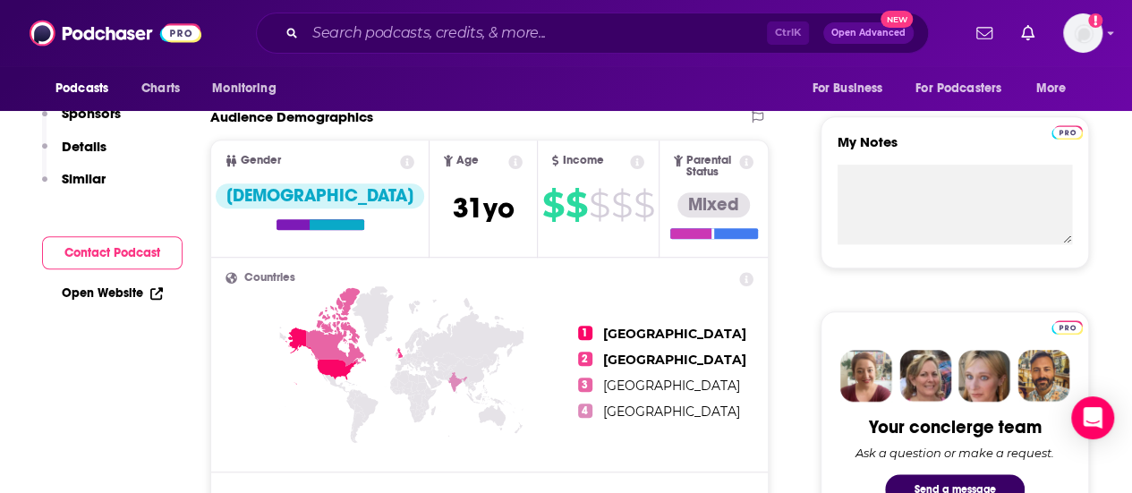
scroll to position [13, 0]
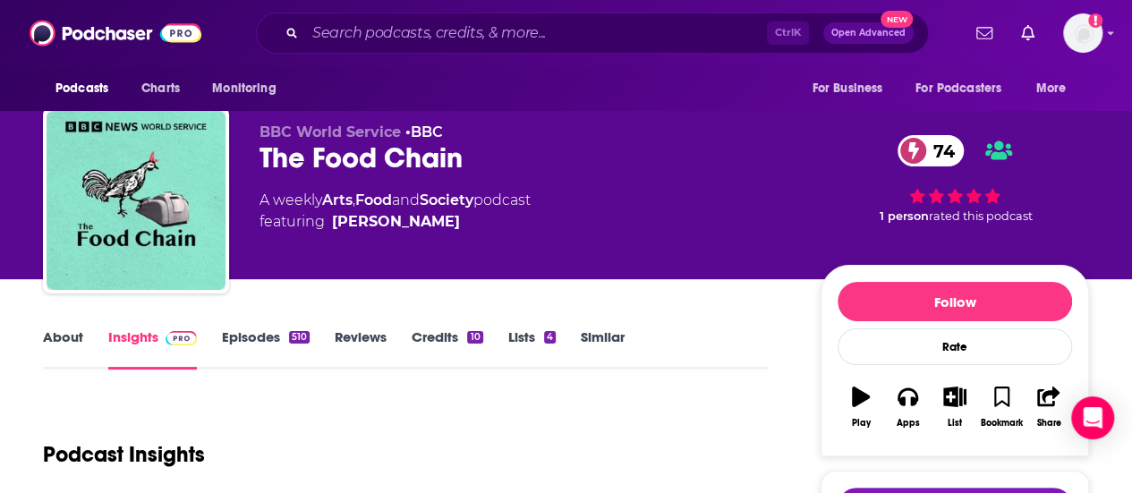
click at [62, 338] on link "About" at bounding box center [63, 348] width 40 height 41
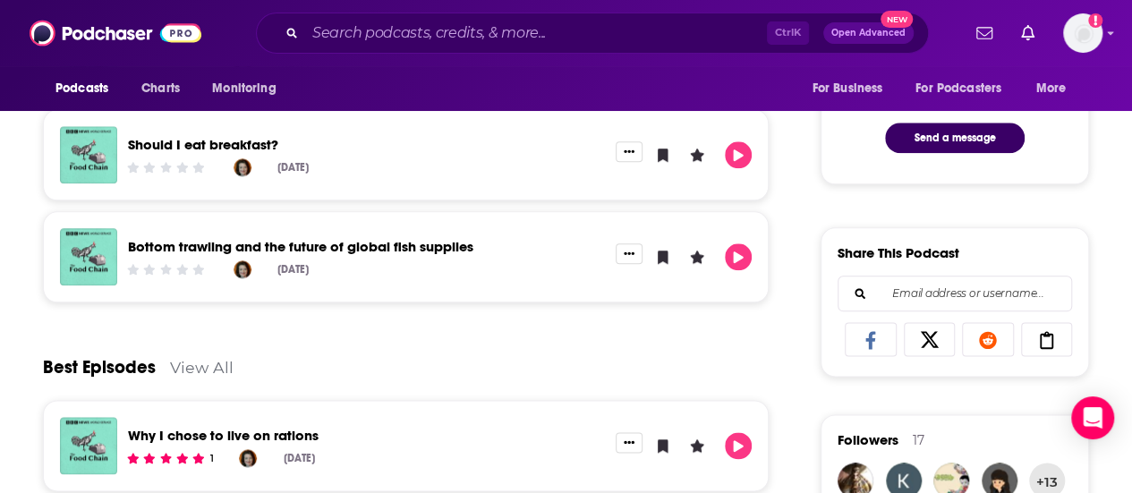
scroll to position [960, 0]
click at [446, 51] on div "Ctrl K Open Advanced New" at bounding box center [592, 33] width 673 height 41
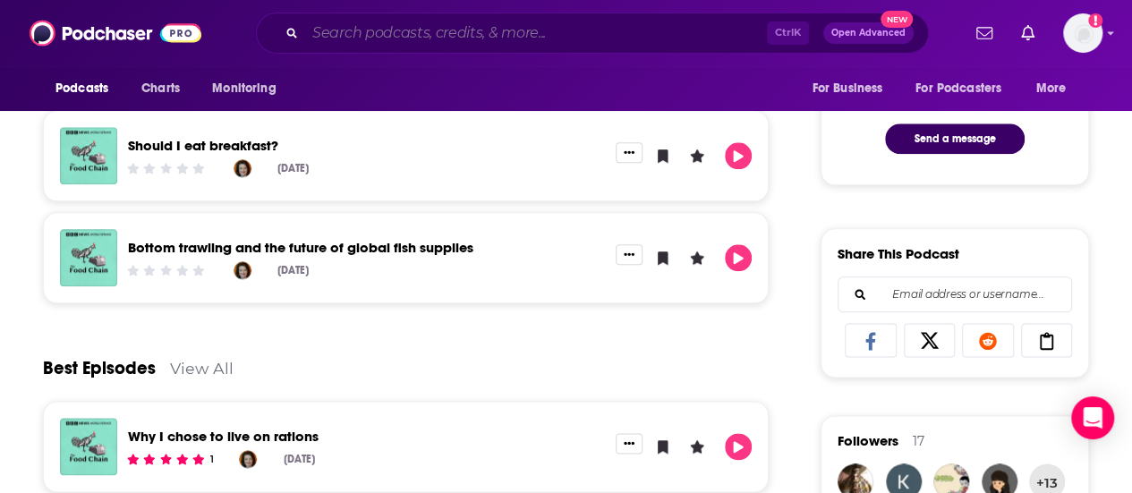
click at [435, 35] on input "Search podcasts, credits, & more..." at bounding box center [536, 33] width 462 height 29
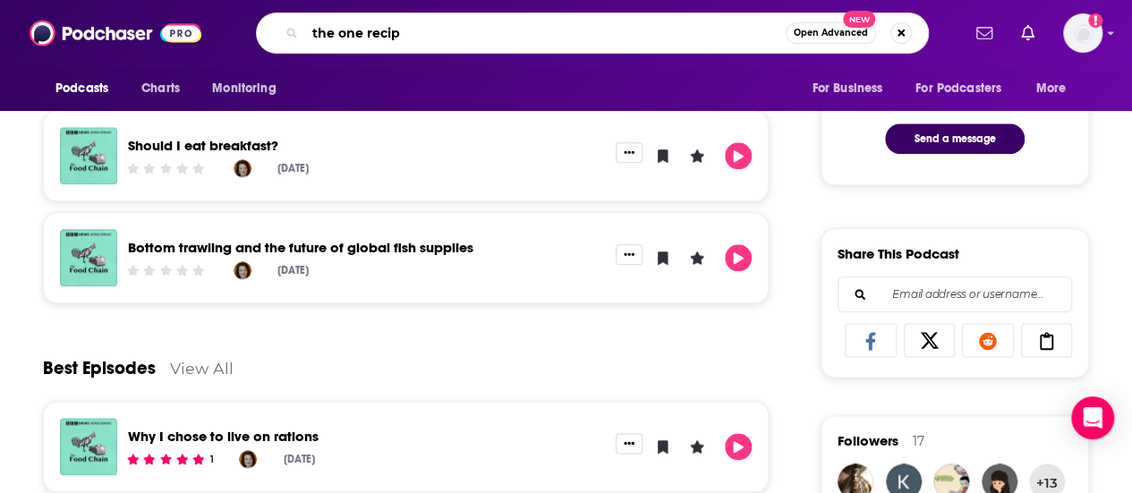
type input "the one recipe"
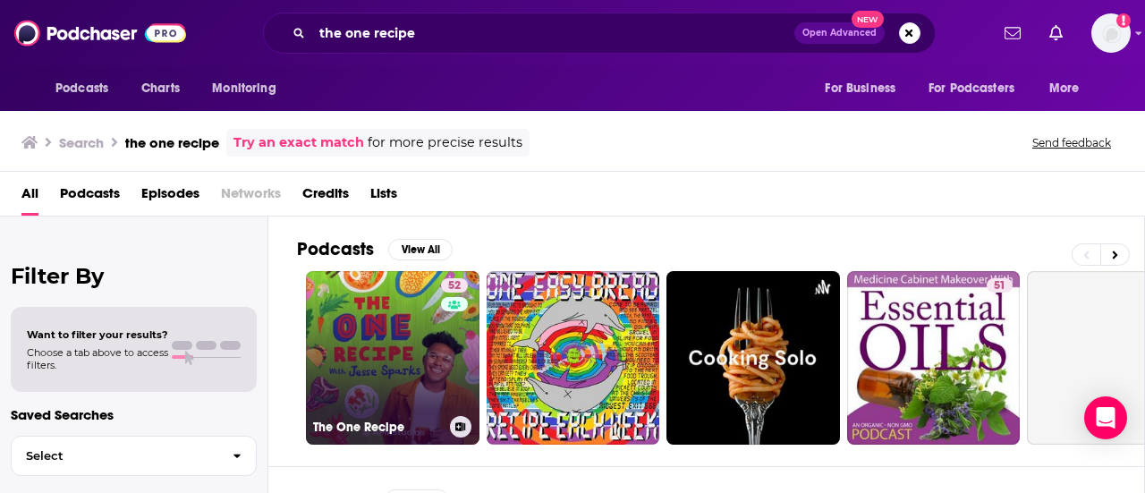
click at [356, 337] on link "52 The One Recipe" at bounding box center [393, 358] width 174 height 174
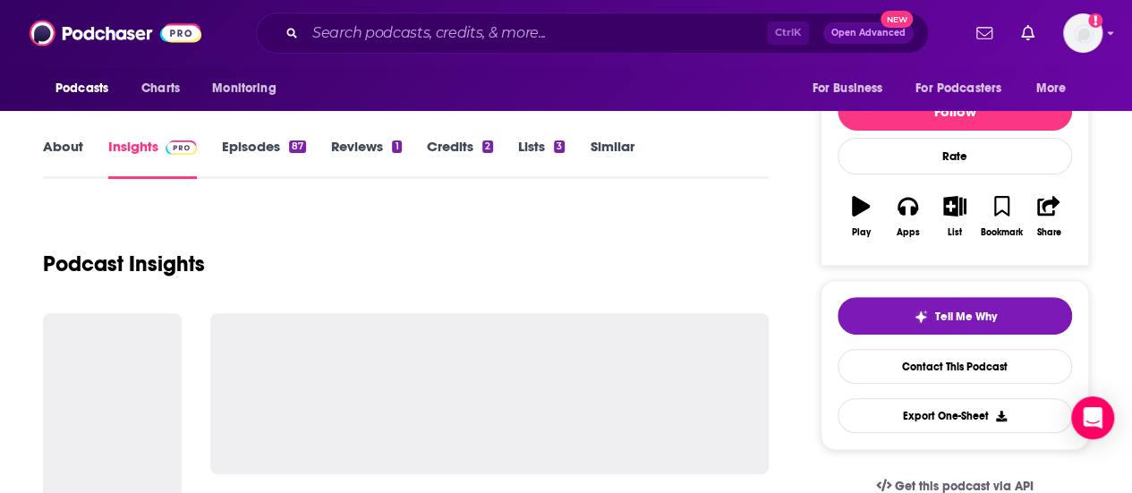
scroll to position [139, 0]
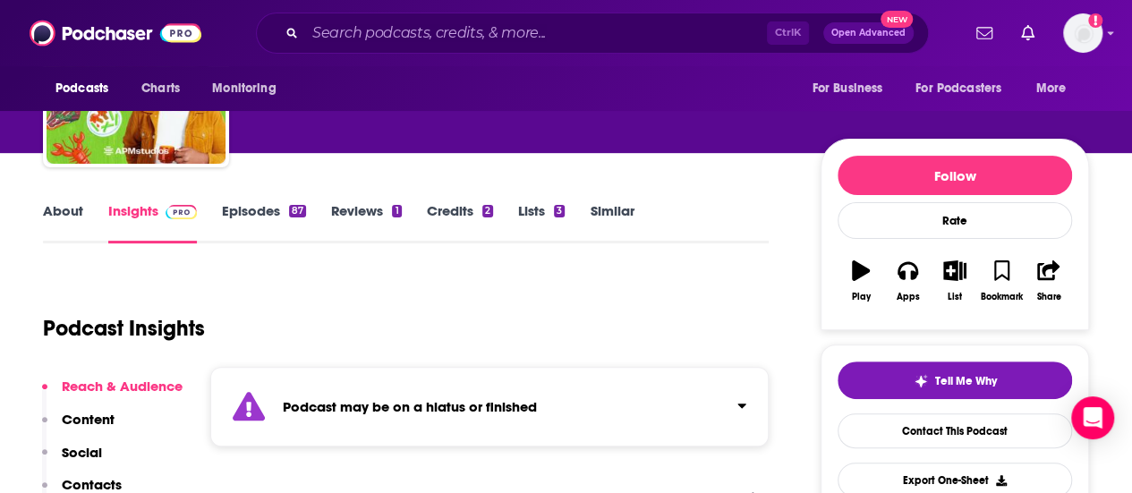
click at [75, 210] on link "About" at bounding box center [63, 222] width 40 height 41
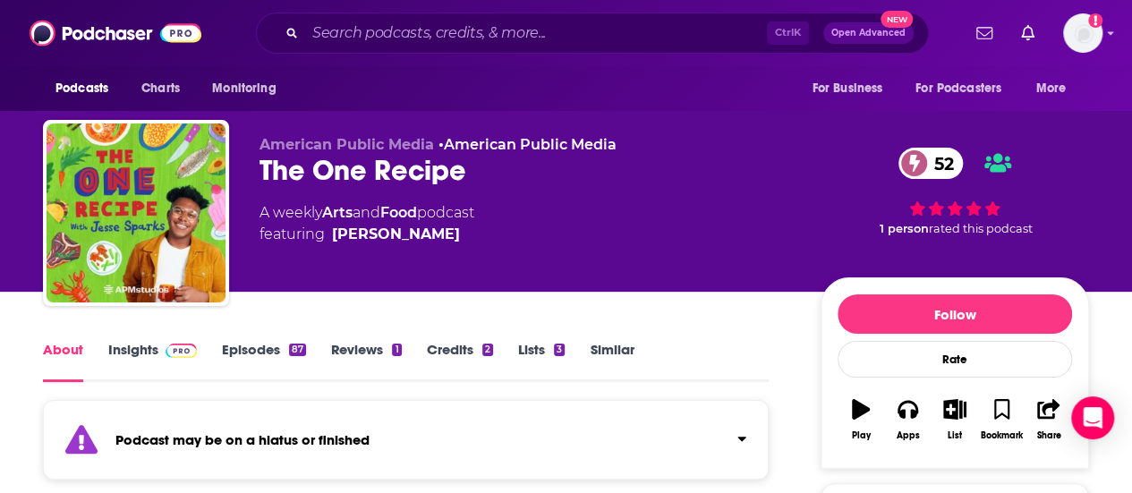
scroll to position [309, 0]
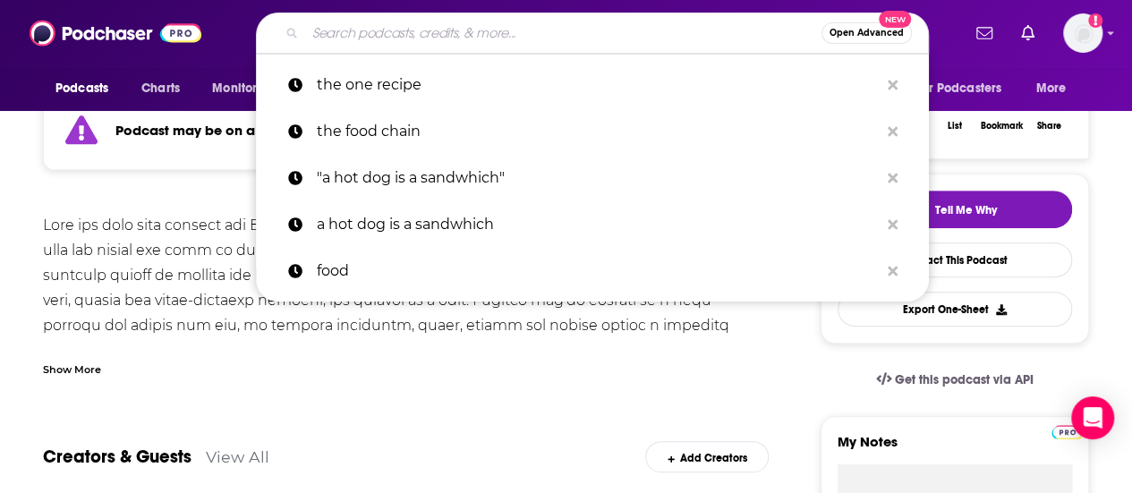
click at [411, 34] on input "Search podcasts, credits, & more..." at bounding box center [563, 33] width 516 height 29
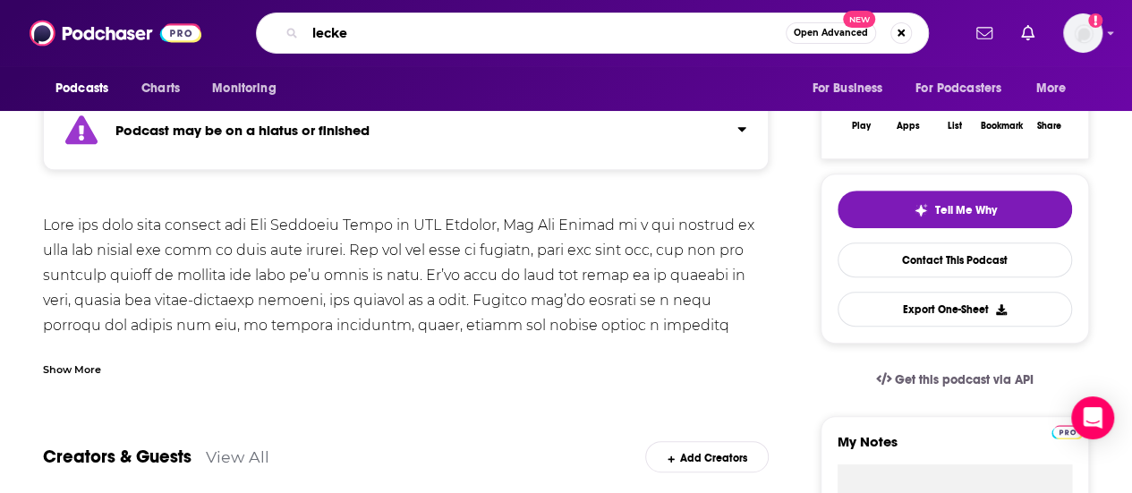
type input "[PERSON_NAME]"
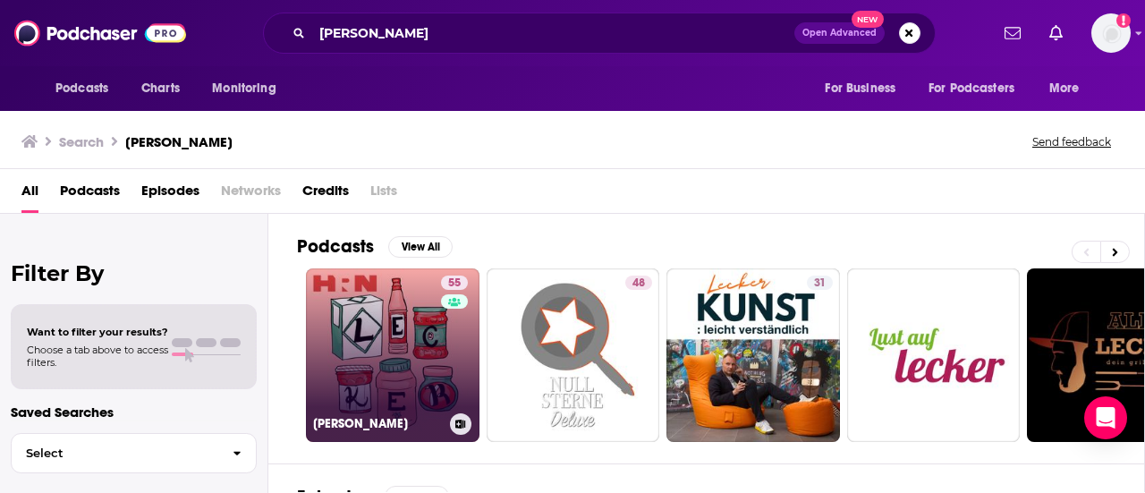
click at [344, 350] on link "55 [PERSON_NAME]" at bounding box center [393, 355] width 174 height 174
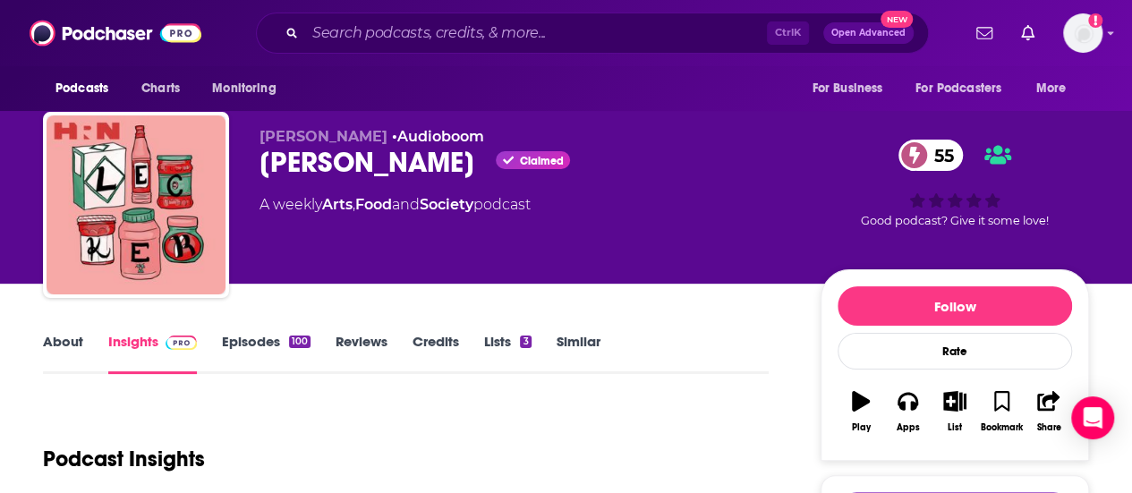
scroll to position [6, 0]
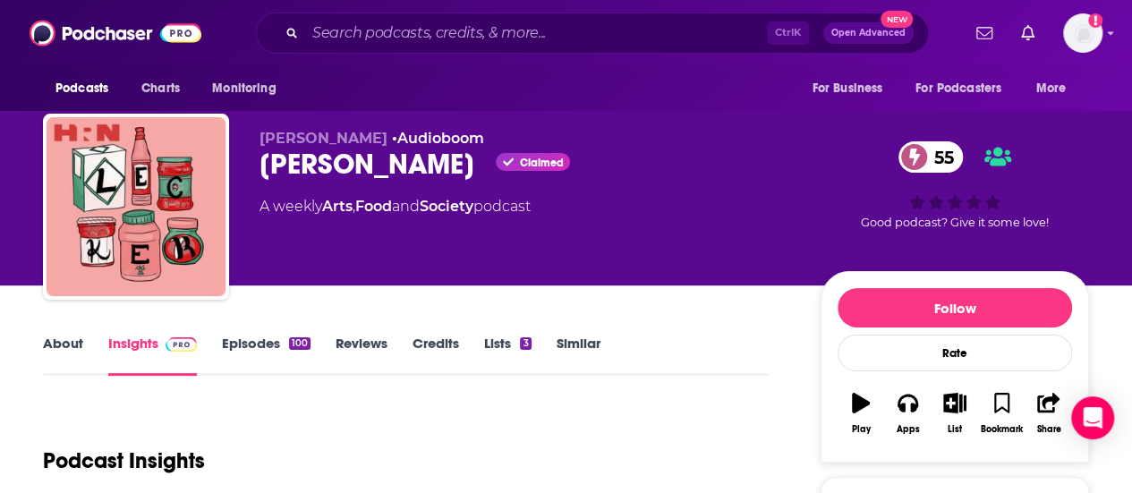
click at [59, 339] on link "About" at bounding box center [63, 355] width 40 height 41
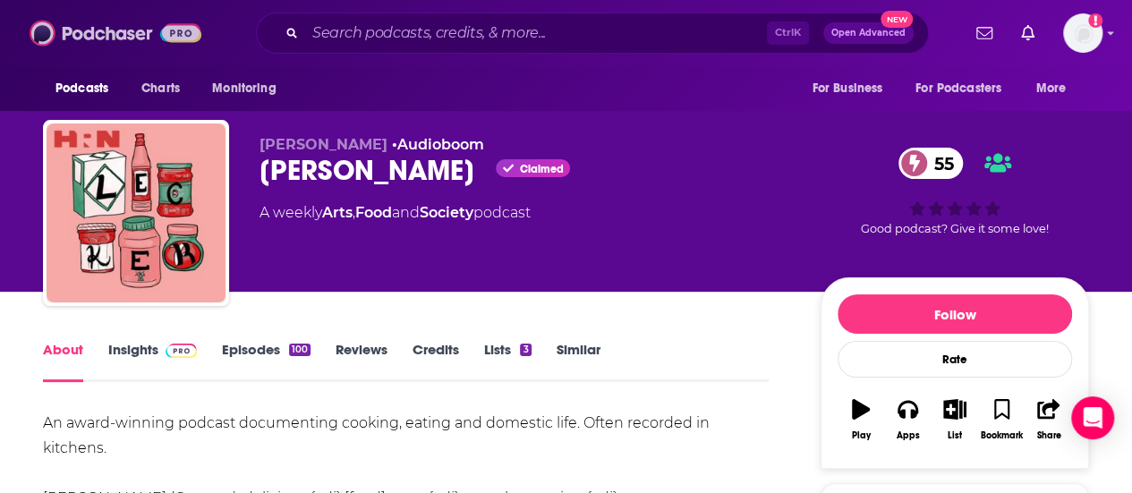
click at [30, 36] on img at bounding box center [116, 33] width 172 height 34
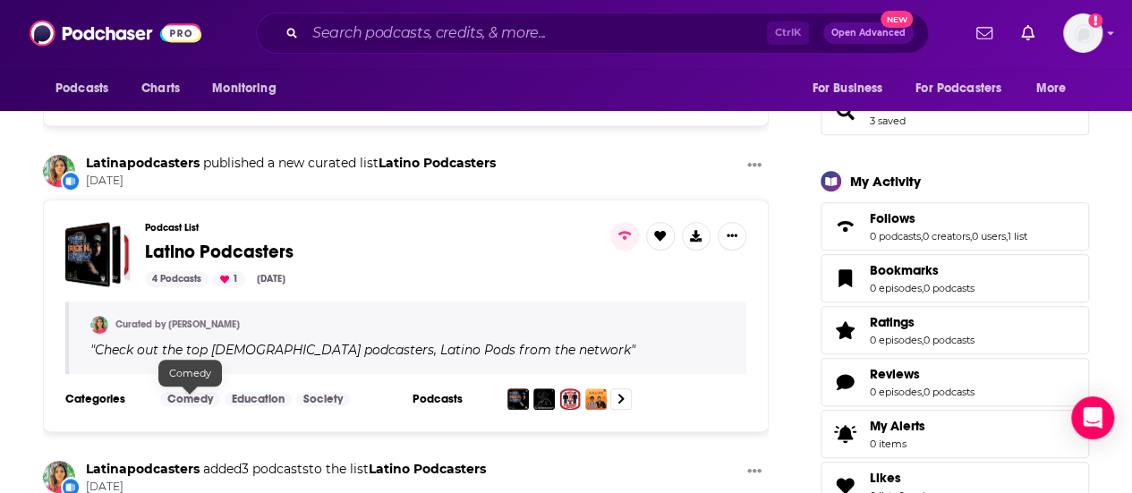
scroll to position [757, 0]
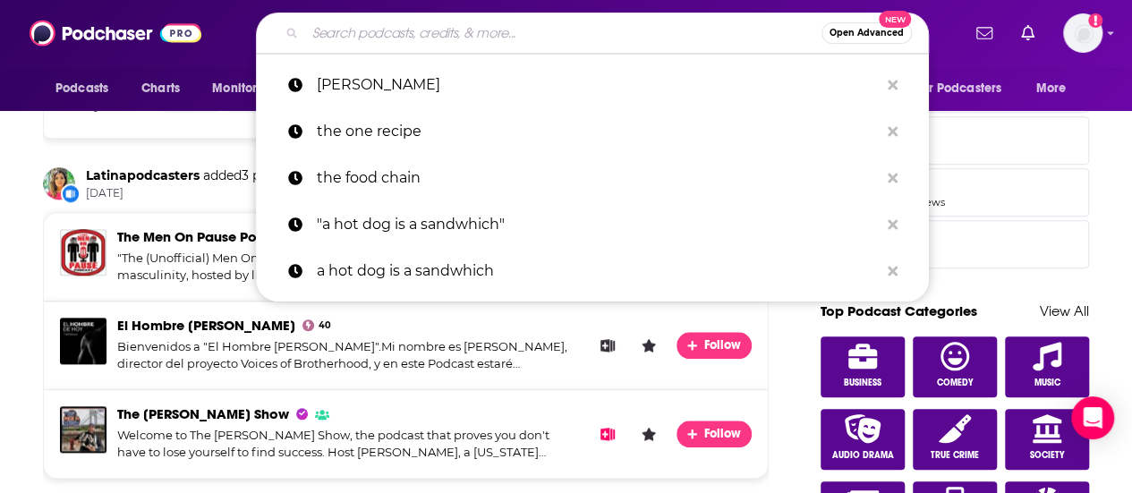
click at [460, 37] on input "Search podcasts, credits, & more..." at bounding box center [563, 33] width 516 height 29
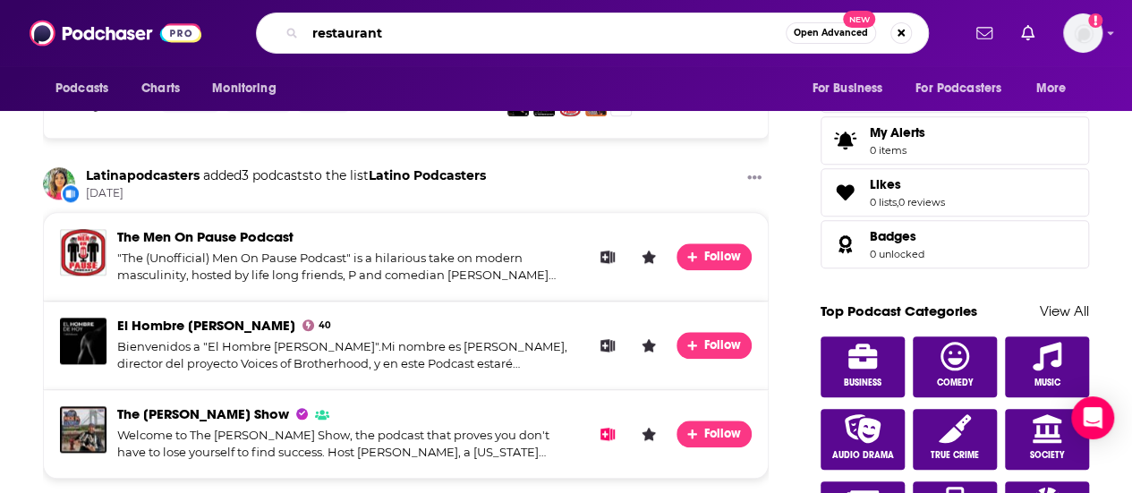
type input "restaurant"
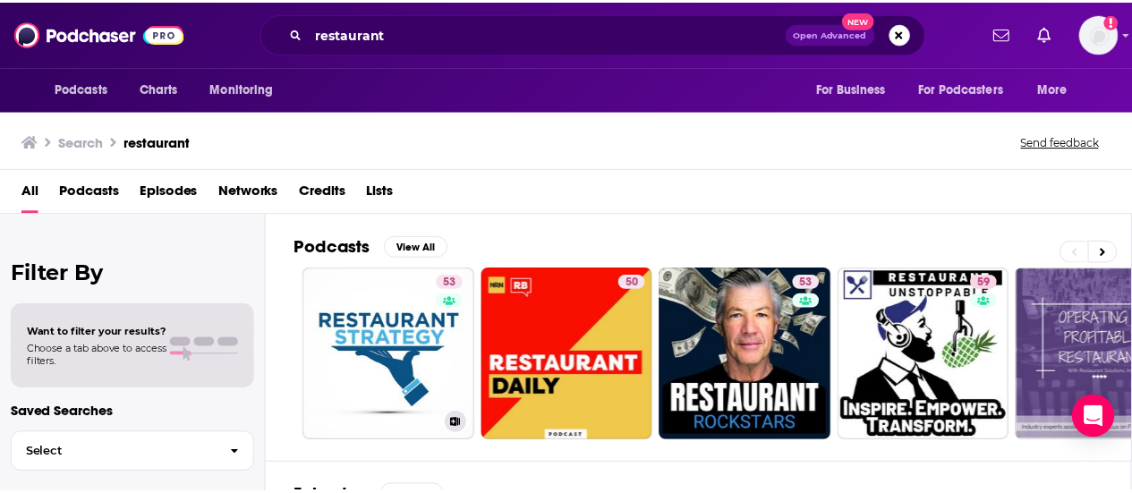
scroll to position [73, 0]
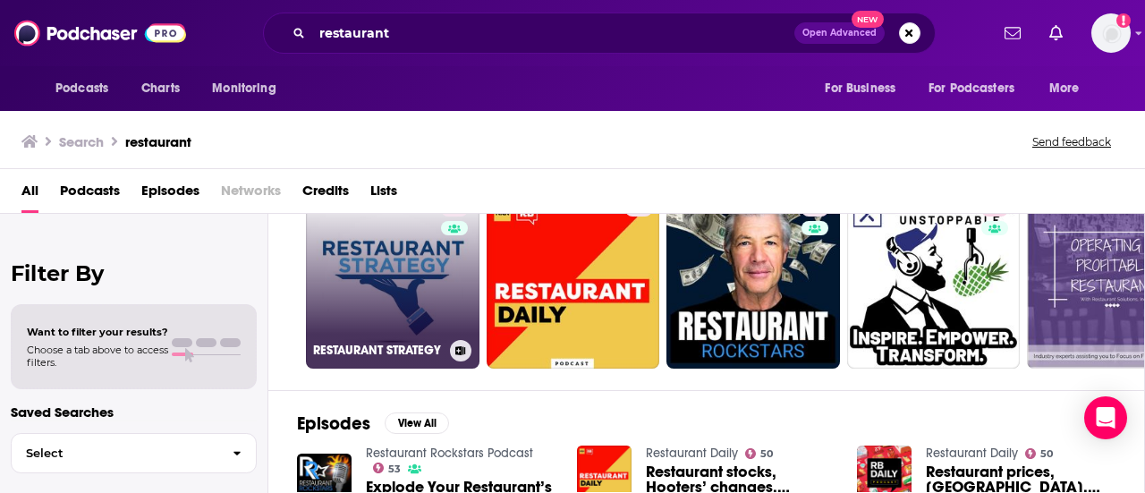
click at [403, 282] on link "53 RESTAURANT STRATEGY" at bounding box center [393, 282] width 174 height 174
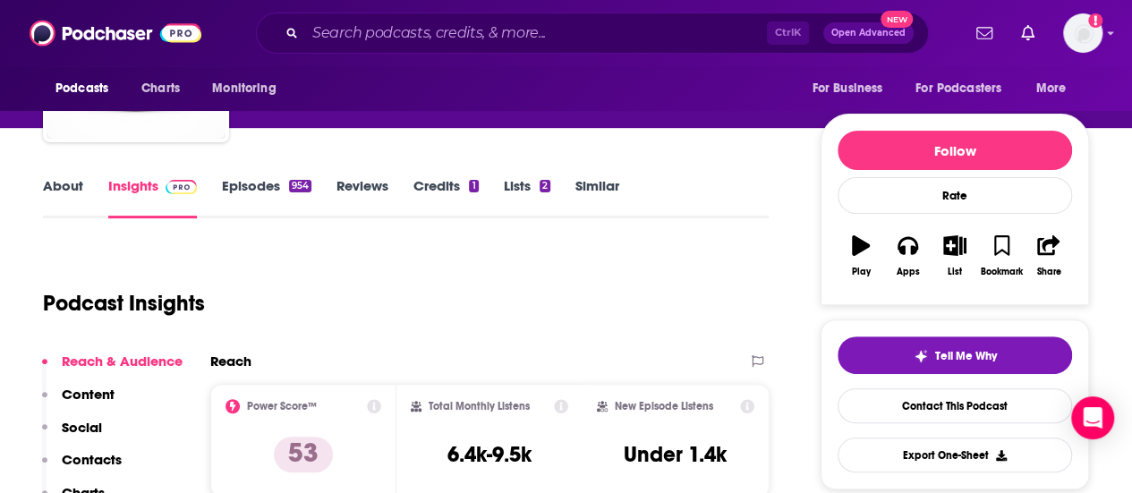
scroll to position [76, 0]
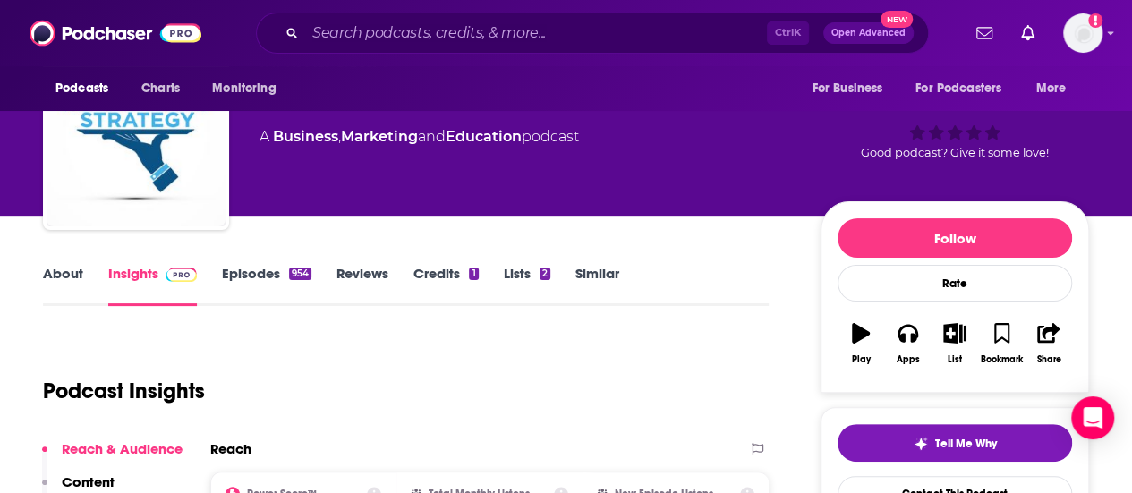
click at [75, 282] on link "About" at bounding box center [63, 285] width 40 height 41
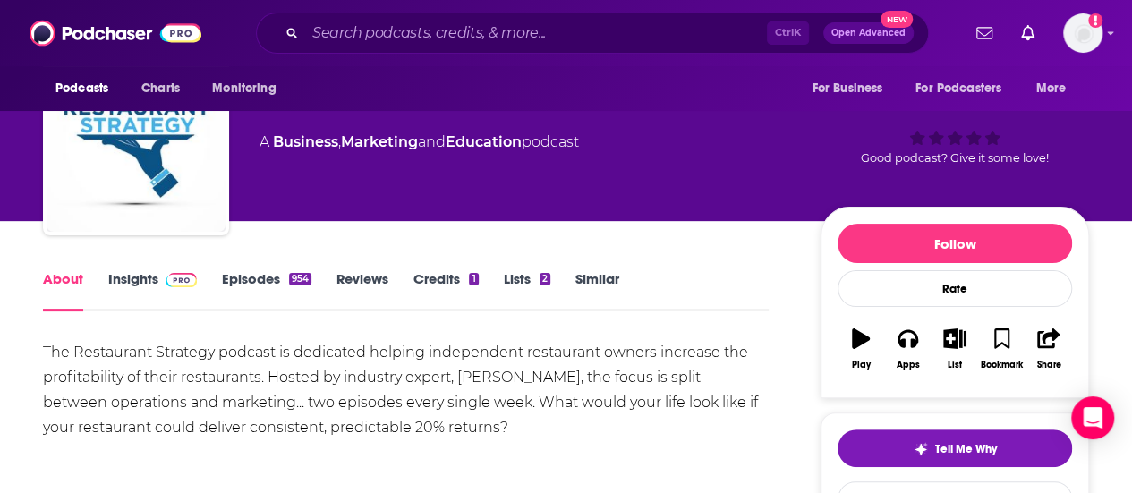
scroll to position [95, 0]
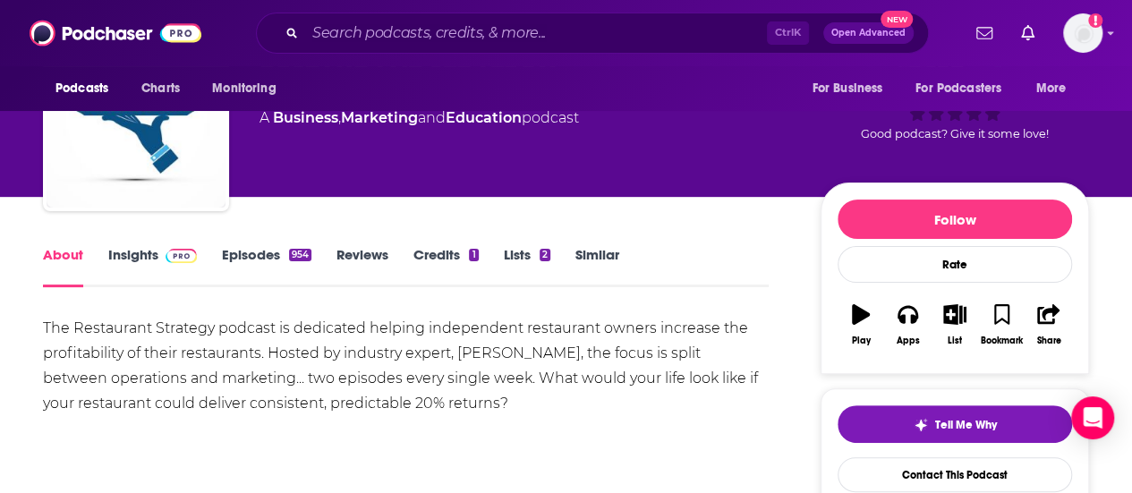
click at [229, 253] on link "Episodes 954" at bounding box center [266, 266] width 89 height 41
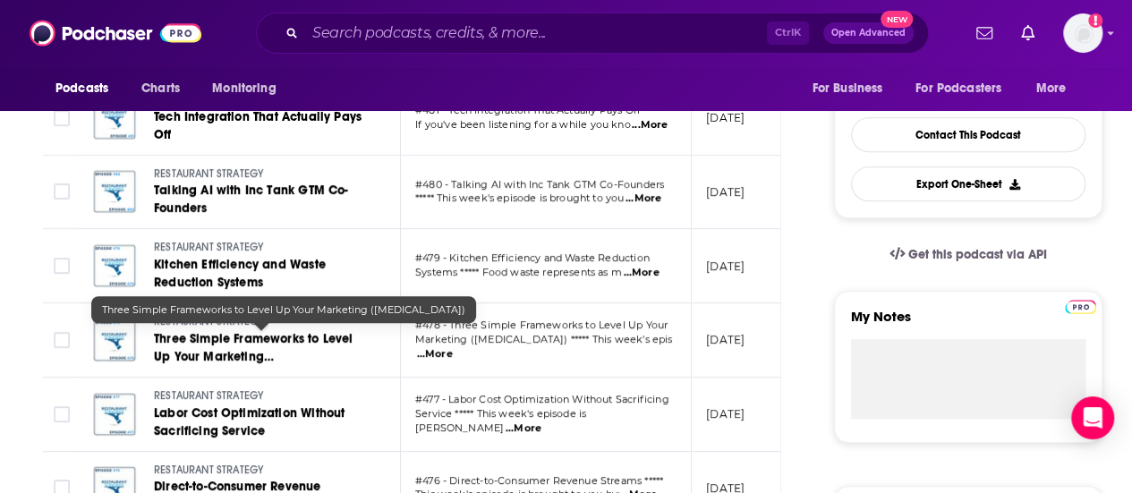
scroll to position [181, 0]
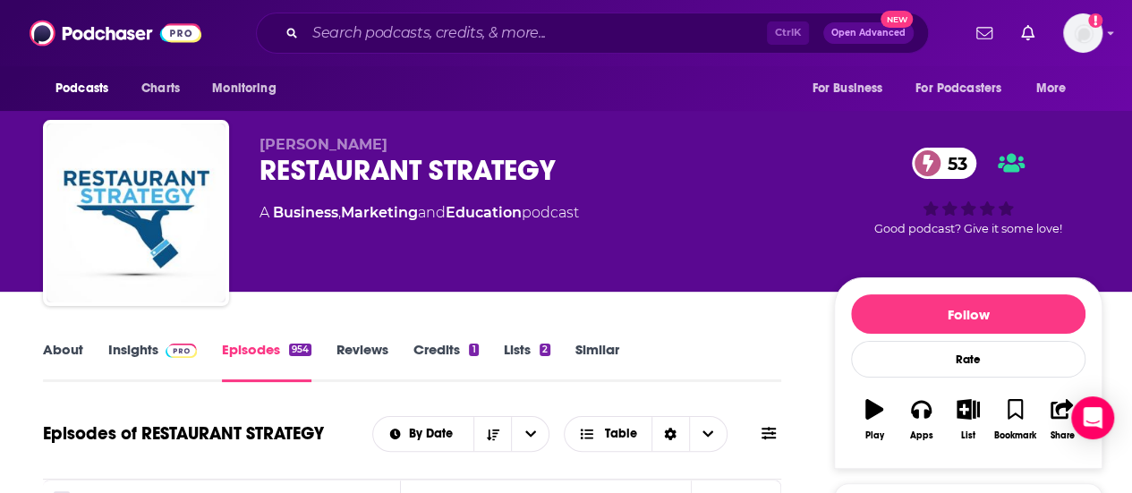
click at [72, 344] on link "About" at bounding box center [63, 361] width 40 height 41
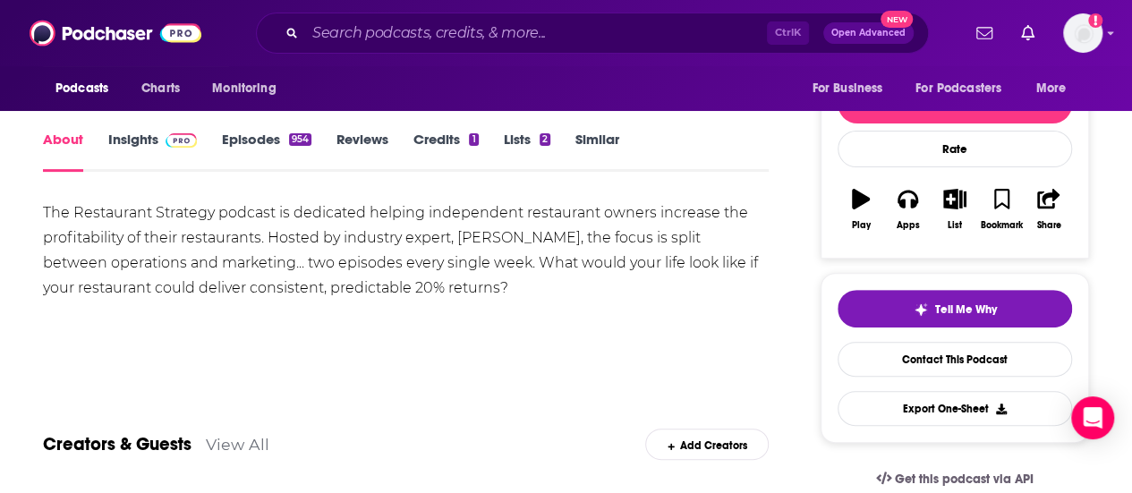
scroll to position [319, 0]
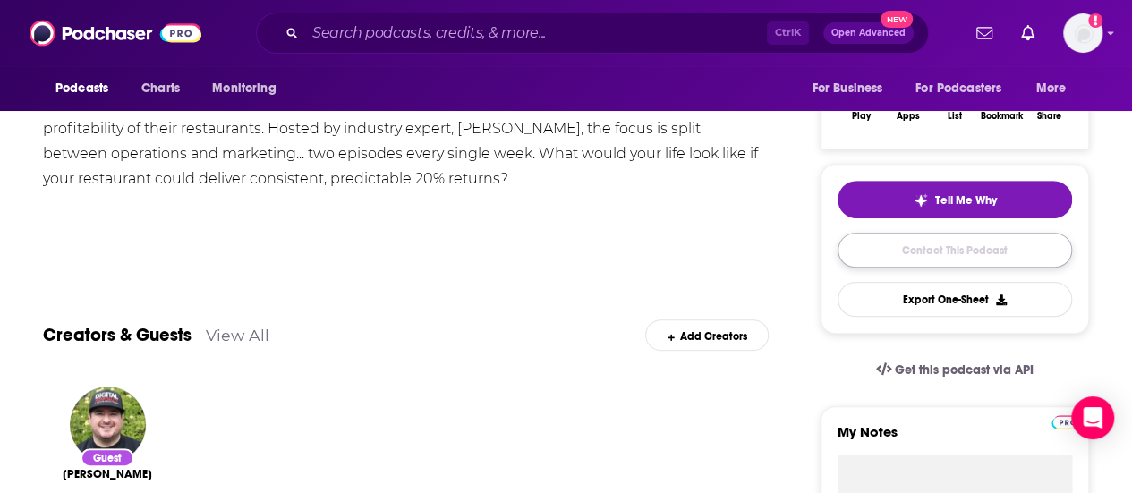
click at [968, 249] on link "Contact This Podcast" at bounding box center [954, 250] width 234 height 35
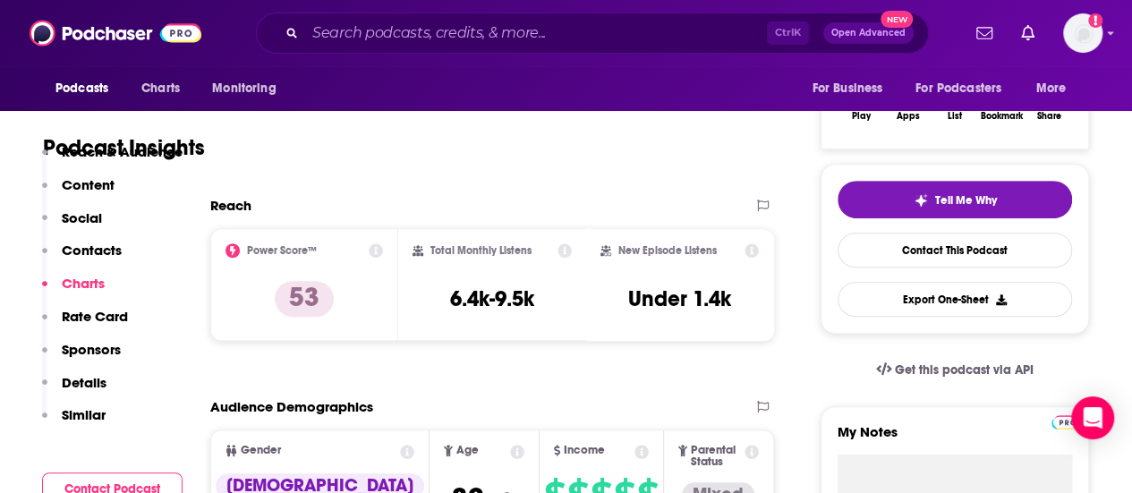
scroll to position [1687, 0]
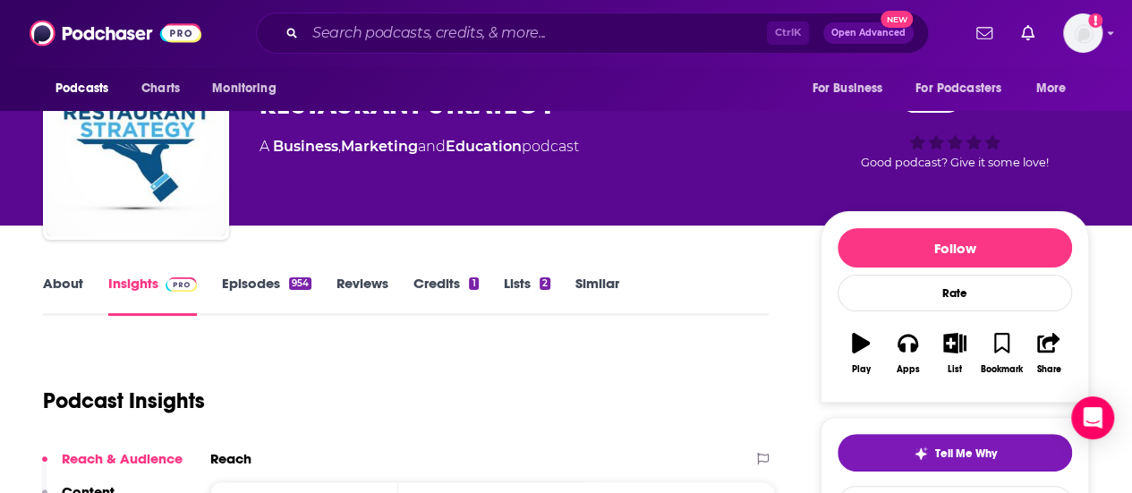
scroll to position [0, 0]
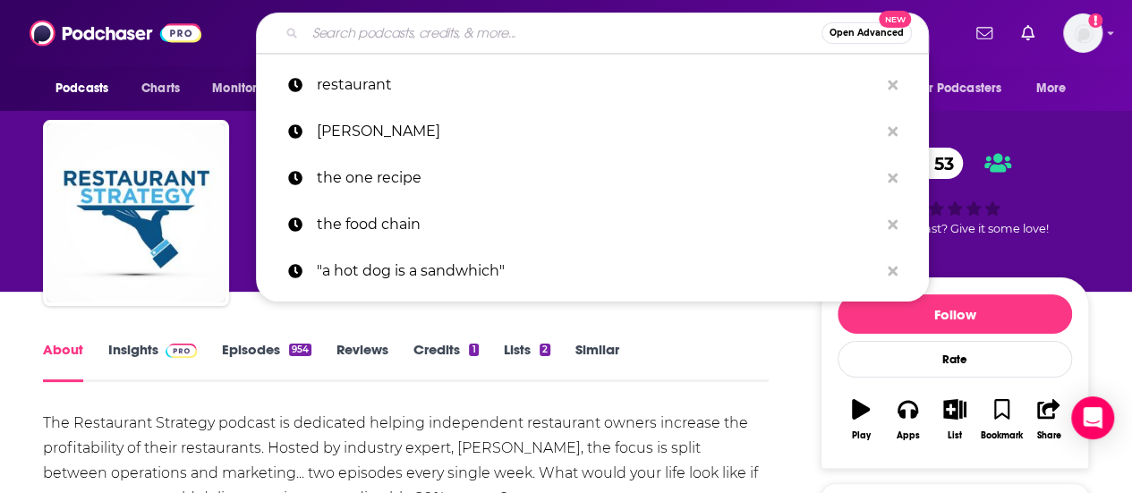
click at [326, 23] on input "Search podcasts, credits, & more..." at bounding box center [563, 33] width 516 height 29
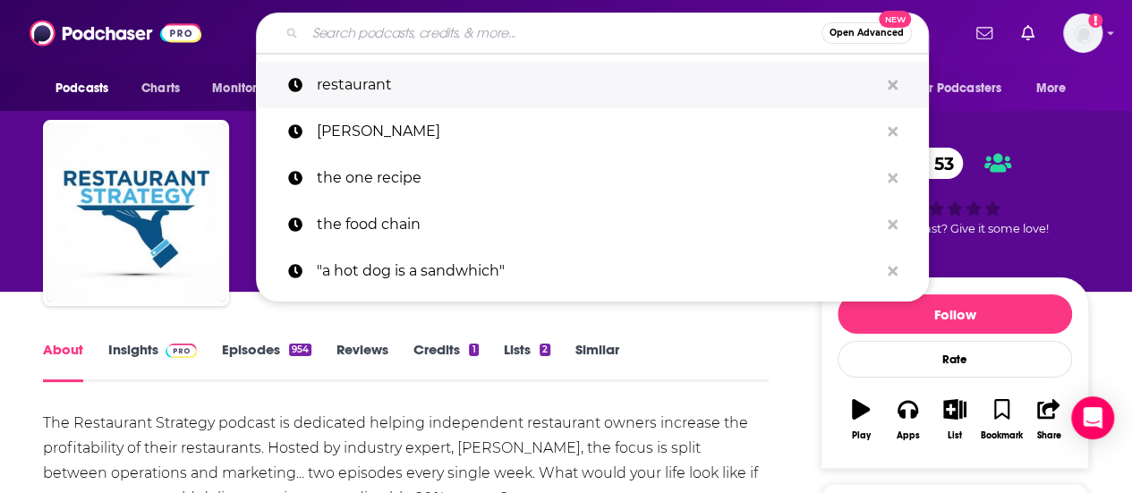
click at [356, 85] on p "restaurant" at bounding box center [598, 85] width 562 height 47
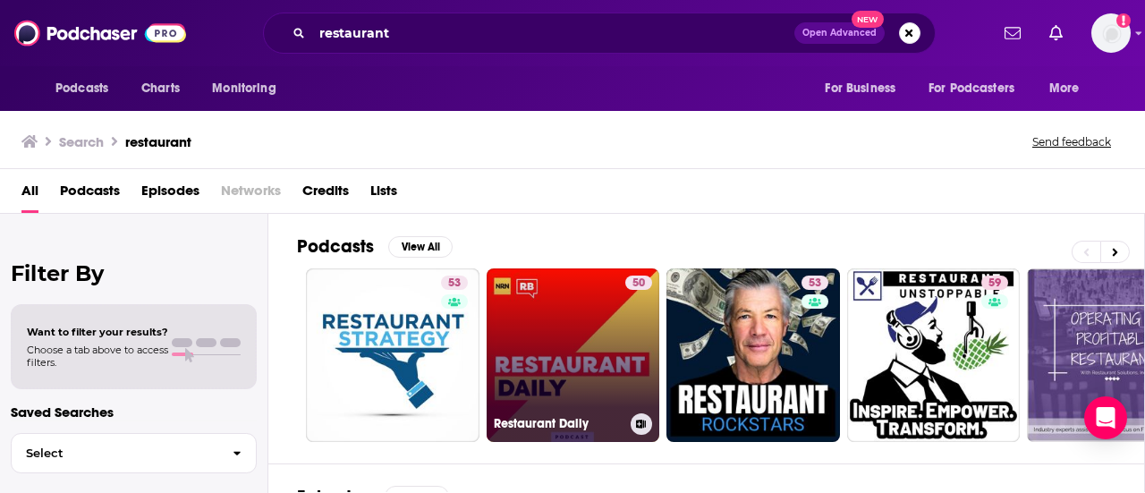
click at [496, 296] on link "50 Restaurant Daily" at bounding box center [574, 355] width 174 height 174
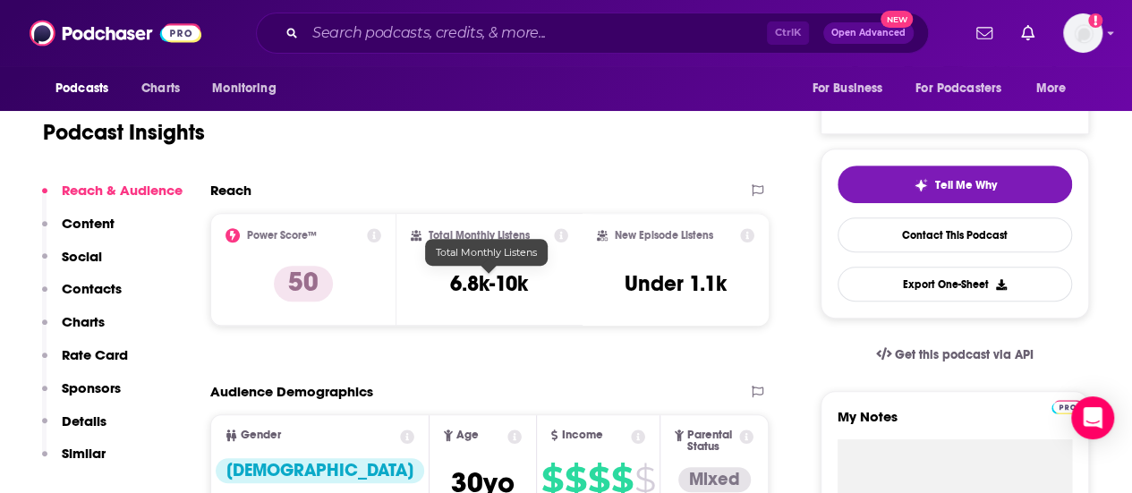
scroll to position [39, 0]
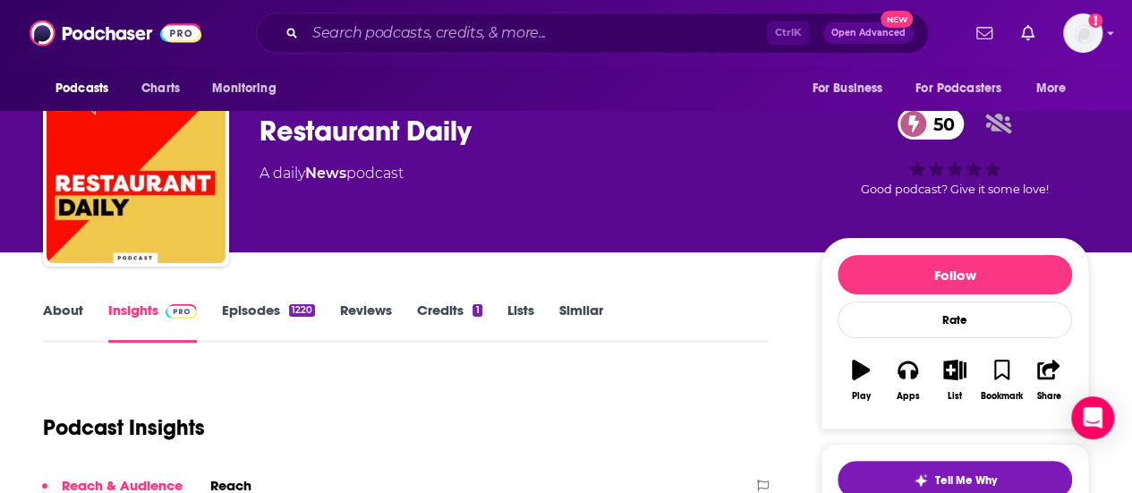
click at [64, 305] on link "About" at bounding box center [63, 321] width 40 height 41
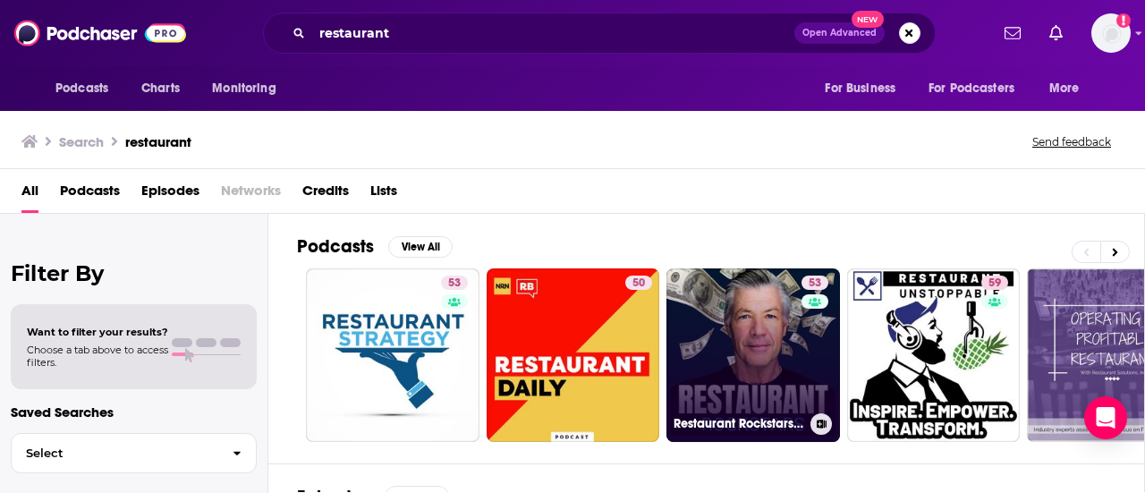
click at [708, 393] on link "53 Restaurant Rockstars Podcast" at bounding box center [753, 355] width 174 height 174
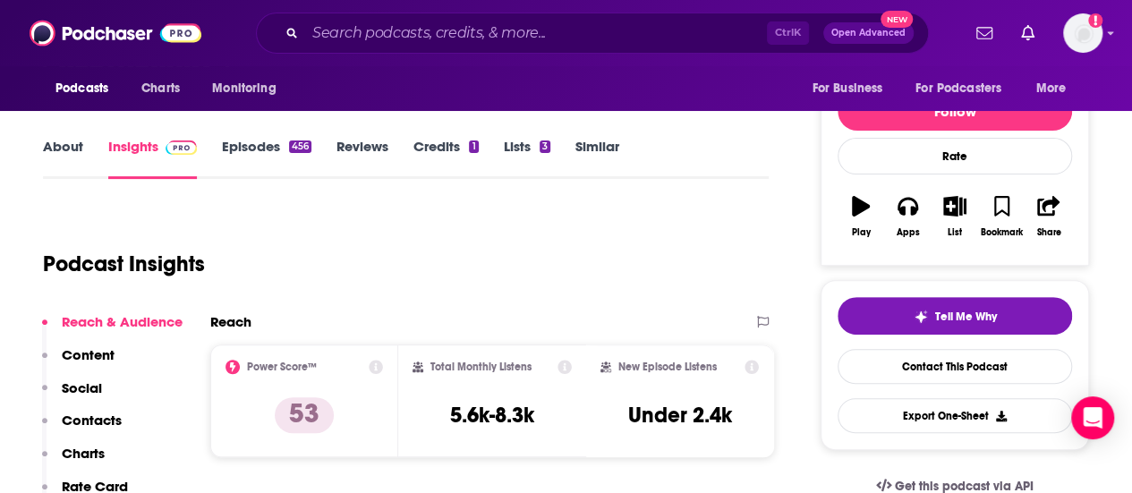
scroll to position [204, 0]
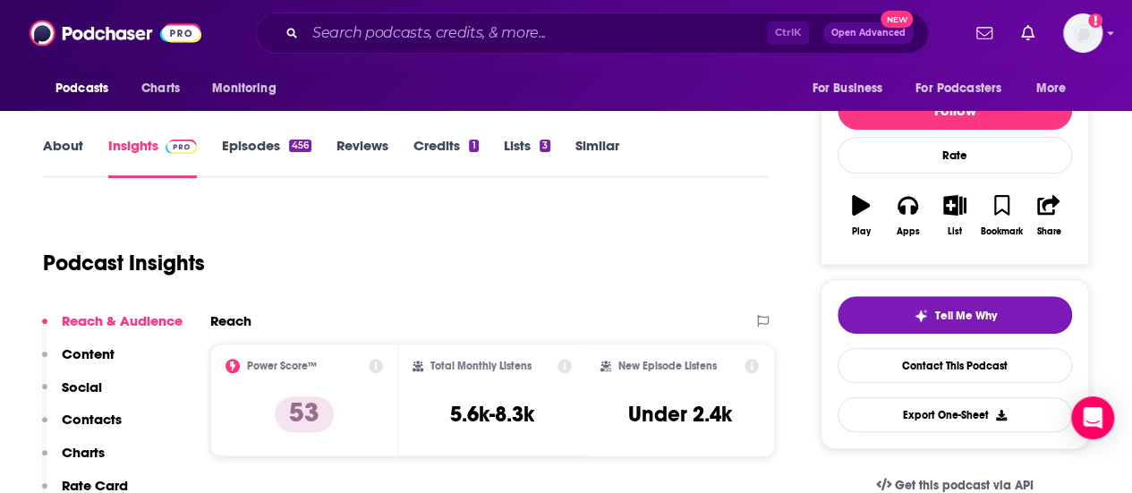
click at [70, 156] on link "About" at bounding box center [63, 157] width 40 height 41
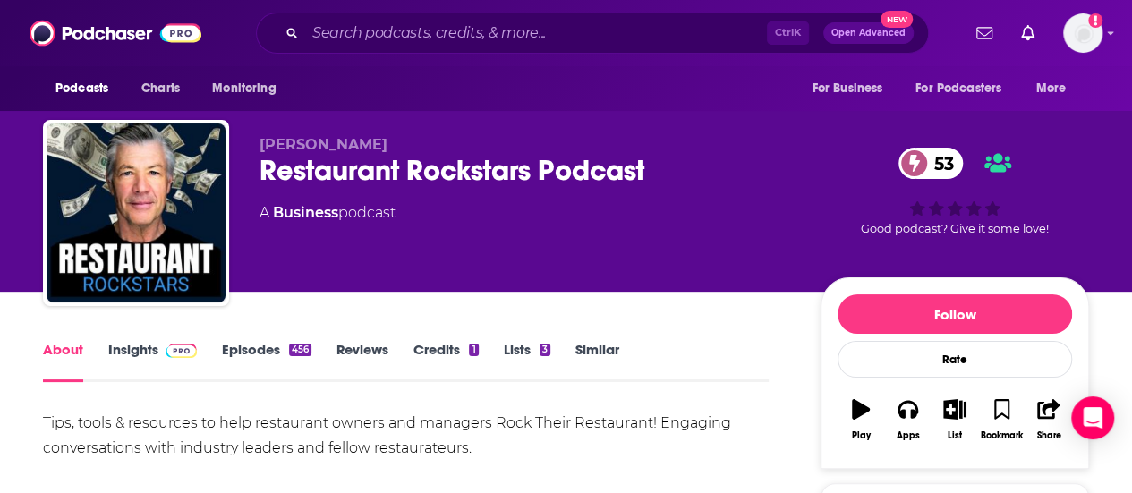
click at [136, 353] on link "Insights" at bounding box center [152, 361] width 89 height 41
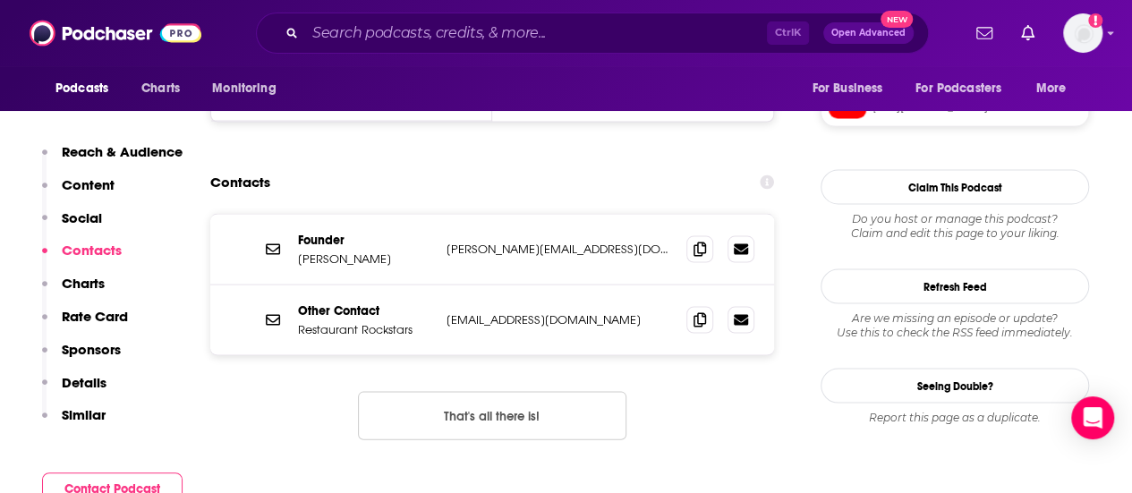
scroll to position [1708, 0]
click at [699, 242] on icon at bounding box center [699, 249] width 13 height 14
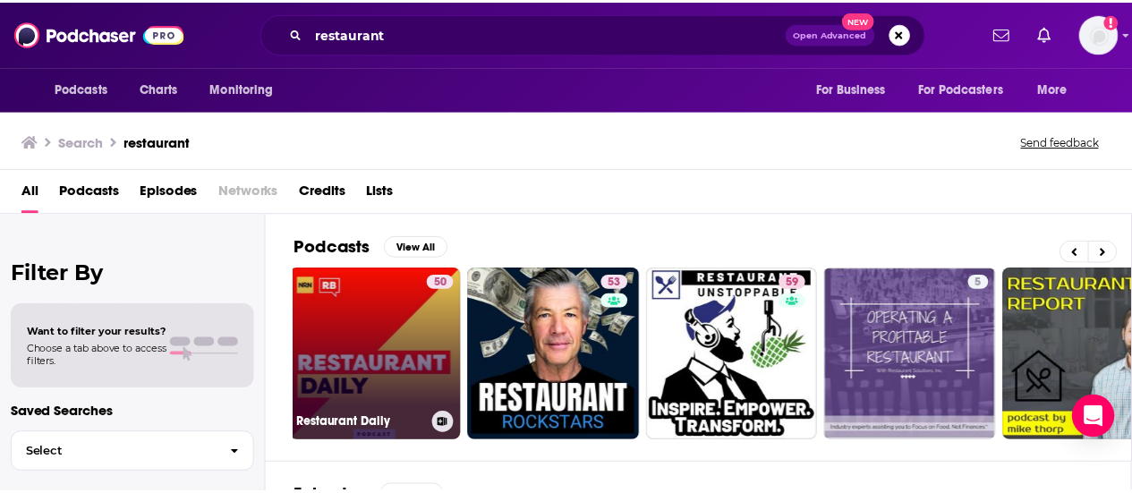
scroll to position [0, 204]
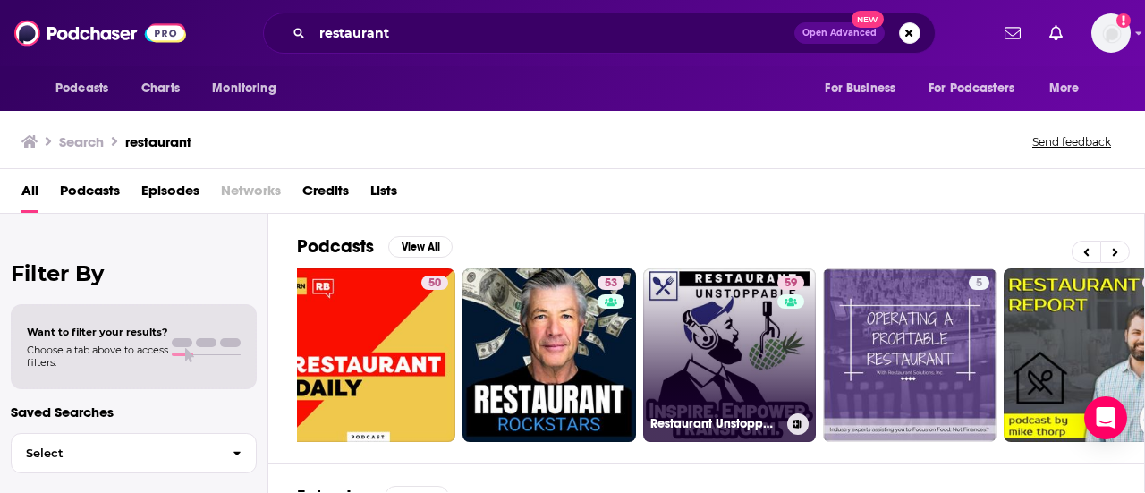
click at [675, 353] on link "59 Restaurant Unstoppable with [PERSON_NAME]" at bounding box center [730, 355] width 174 height 174
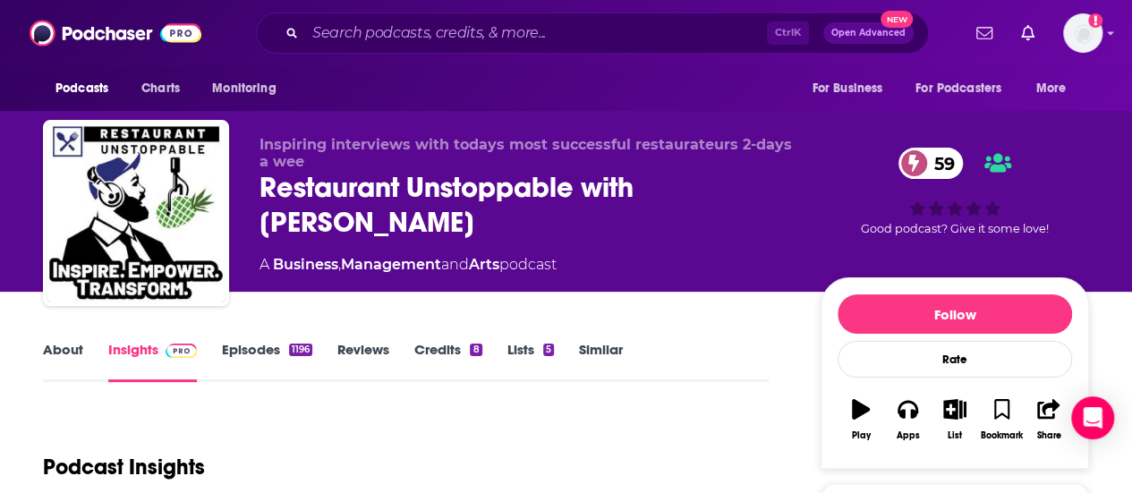
scroll to position [2, 0]
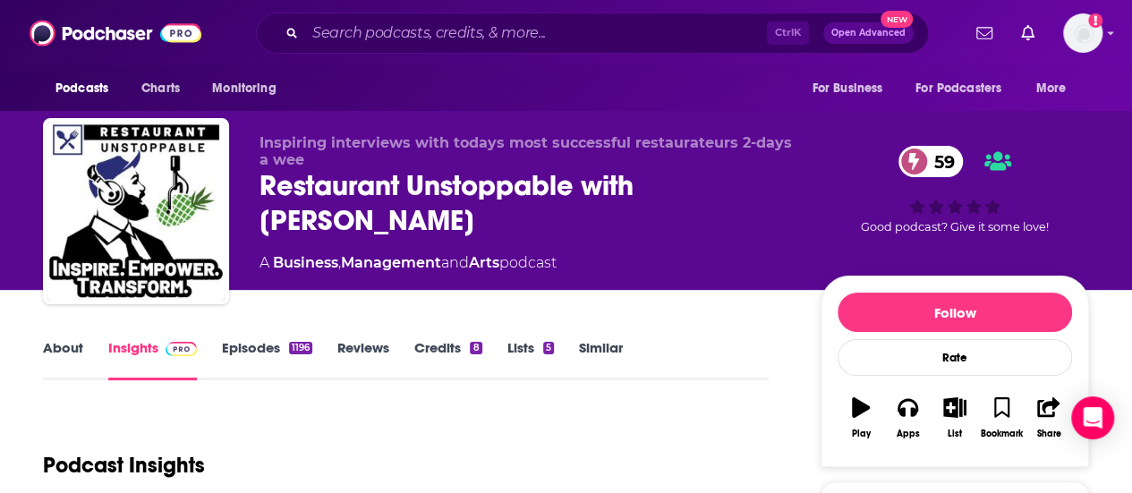
click at [62, 342] on link "About" at bounding box center [63, 359] width 40 height 41
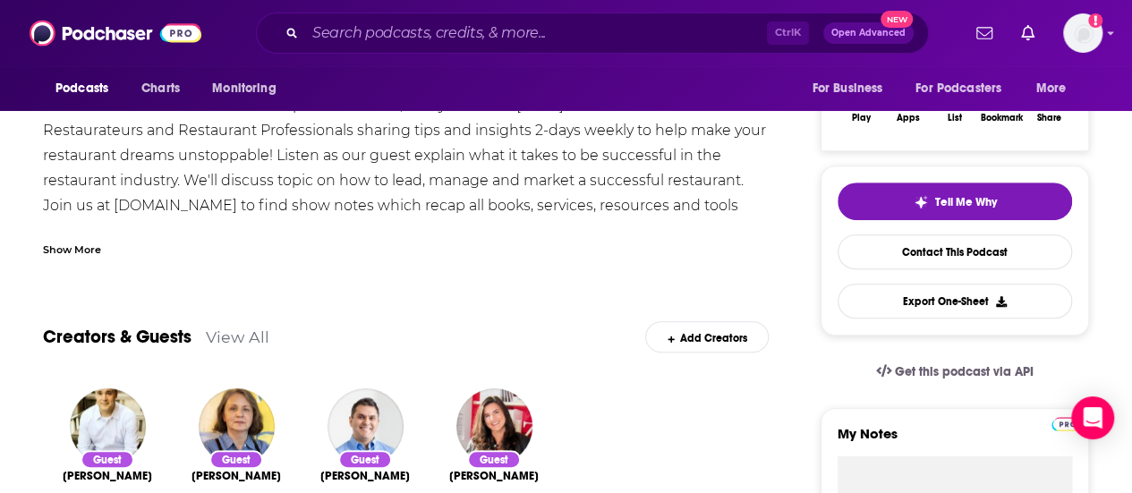
scroll to position [308, 0]
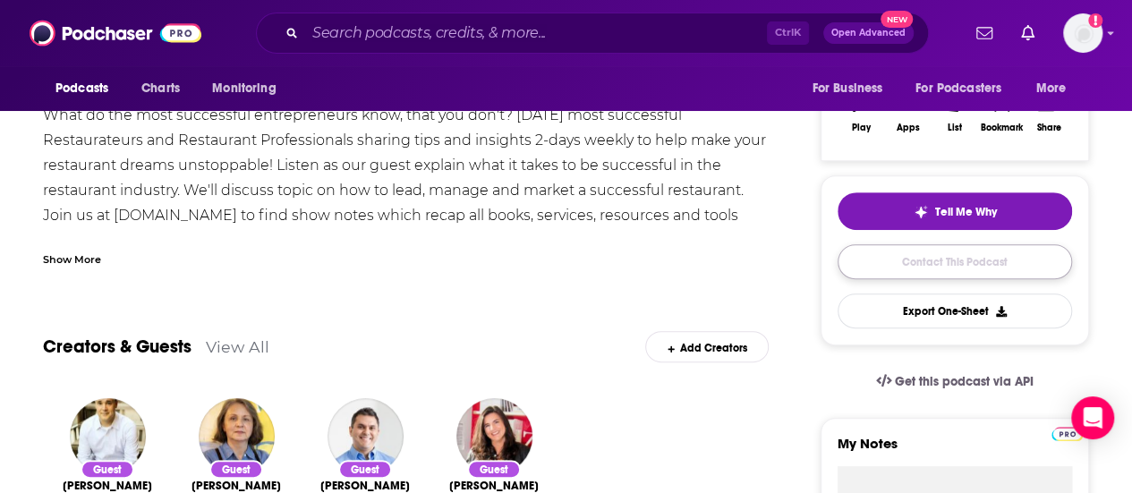
click at [857, 256] on link "Contact This Podcast" at bounding box center [954, 261] width 234 height 35
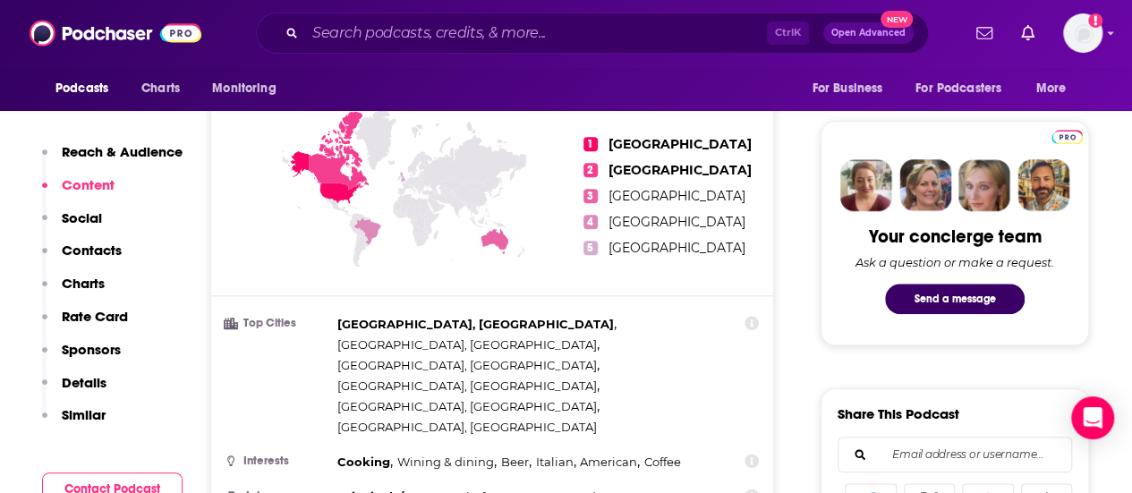
scroll to position [775, 0]
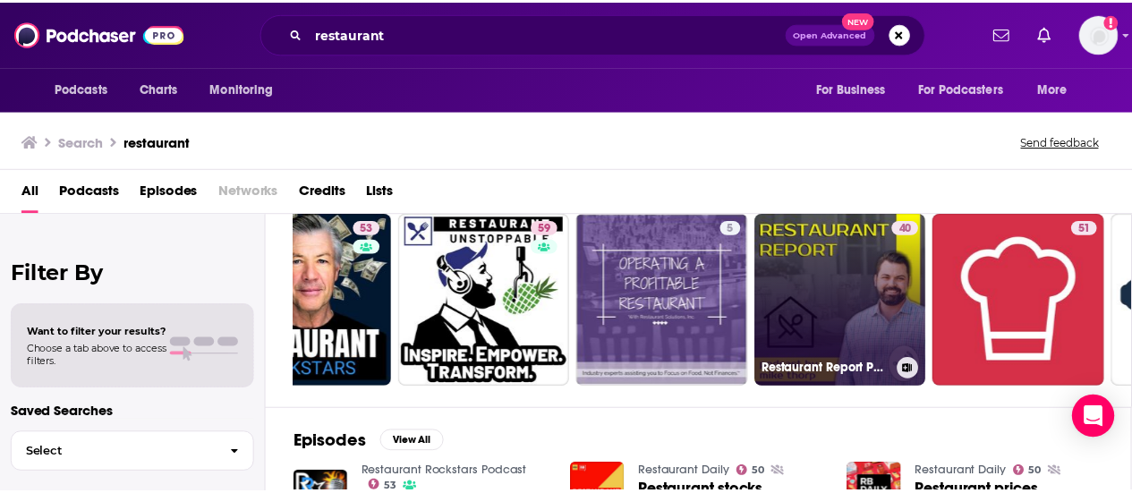
scroll to position [54, 0]
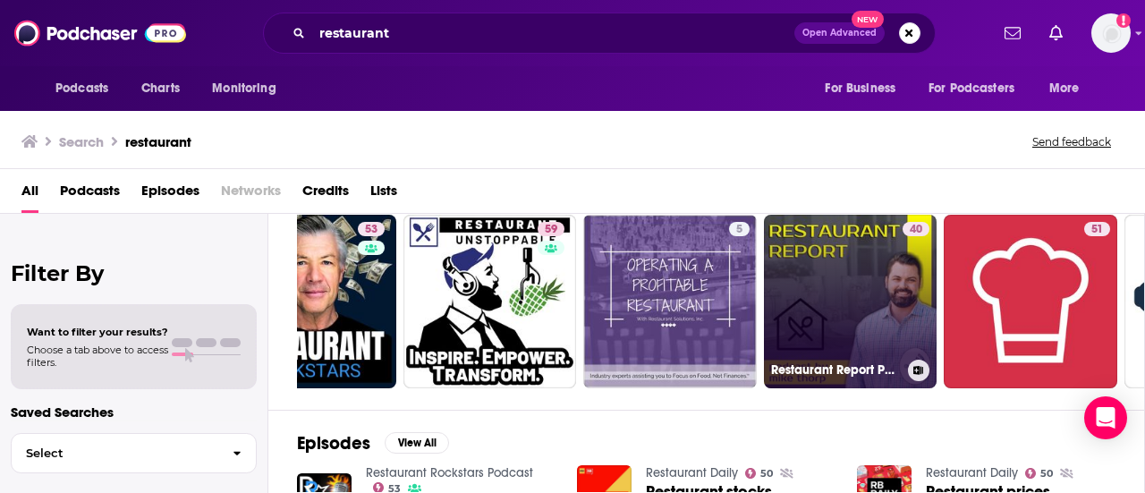
click at [840, 338] on link "40 Restaurant Report Podcast" at bounding box center [851, 302] width 174 height 174
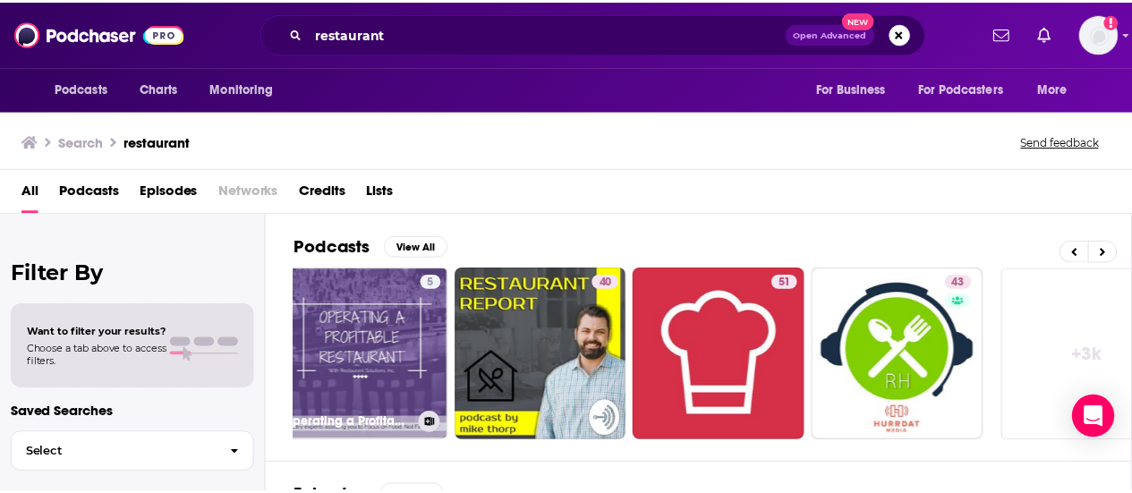
scroll to position [0, 748]
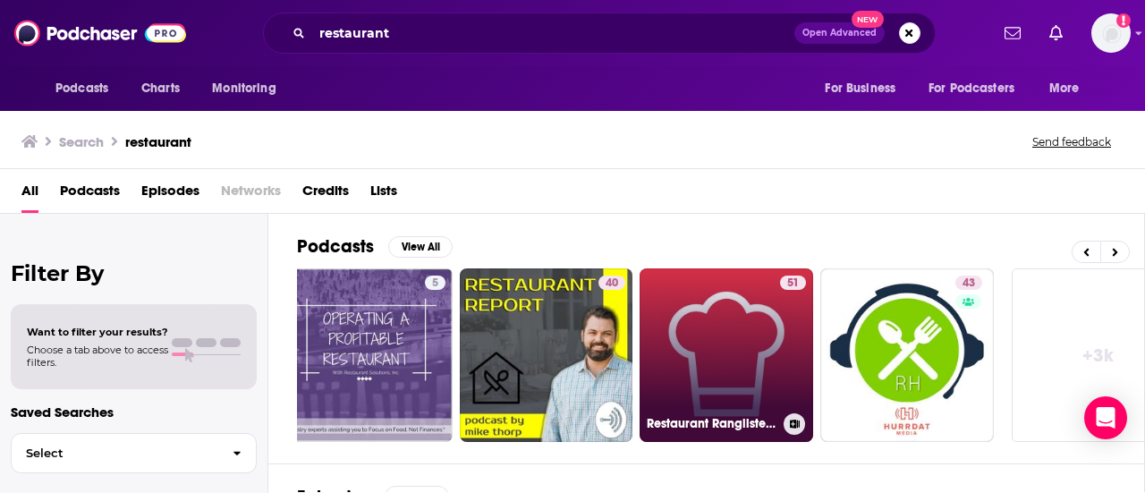
click at [731, 318] on link "51 Restaurant Ranglisten Podcast" at bounding box center [727, 355] width 174 height 174
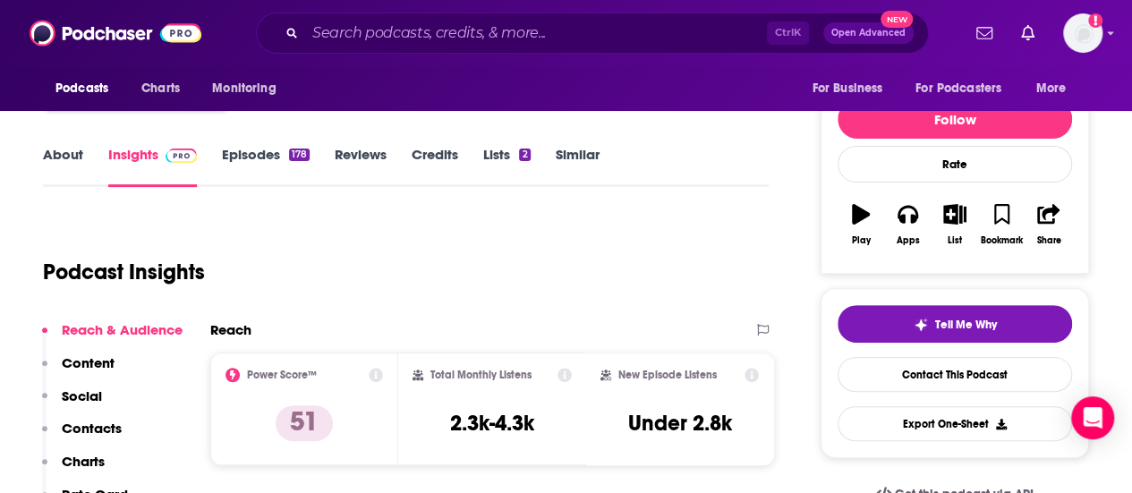
scroll to position [194, 0]
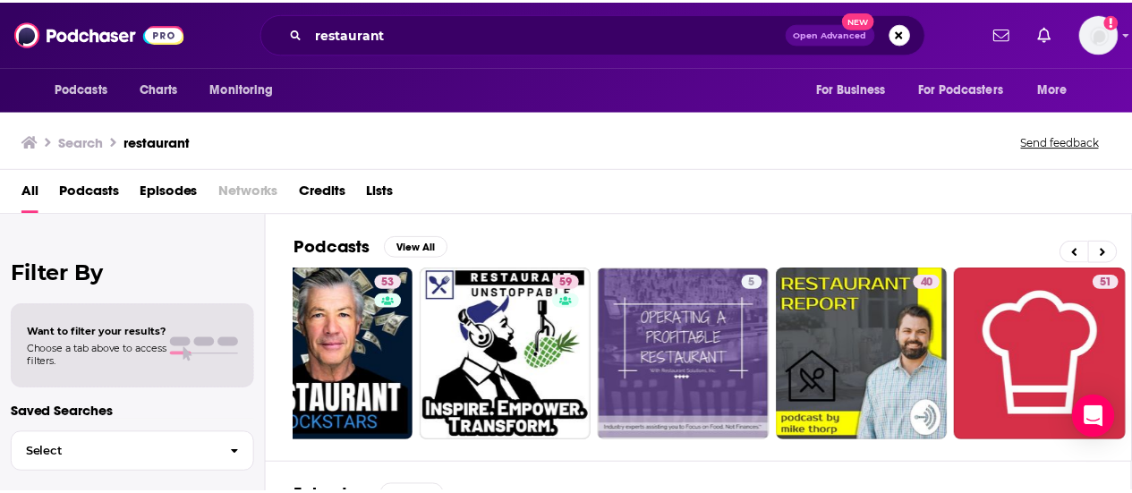
scroll to position [0, 794]
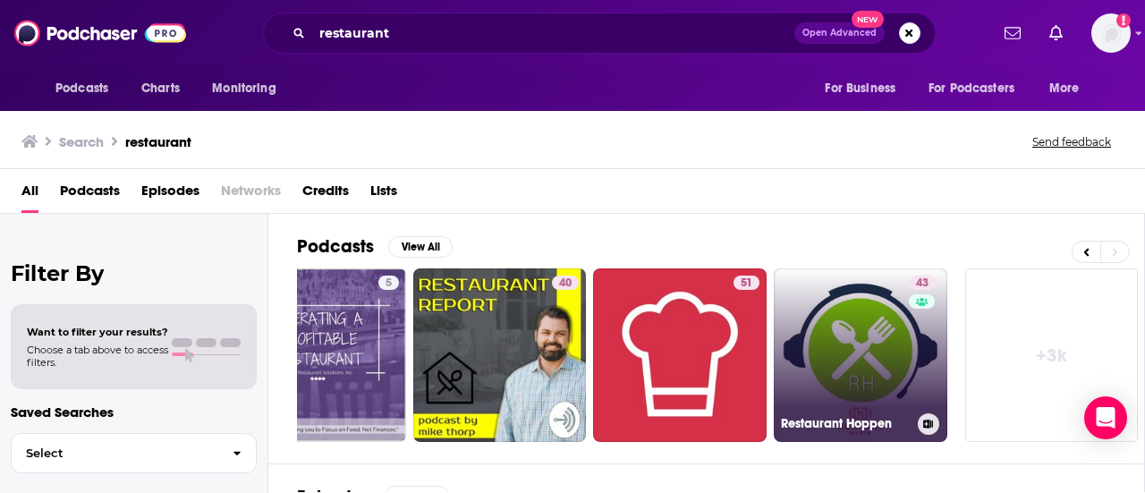
click at [829, 370] on link "43 Restaurant Hoppen" at bounding box center [861, 355] width 174 height 174
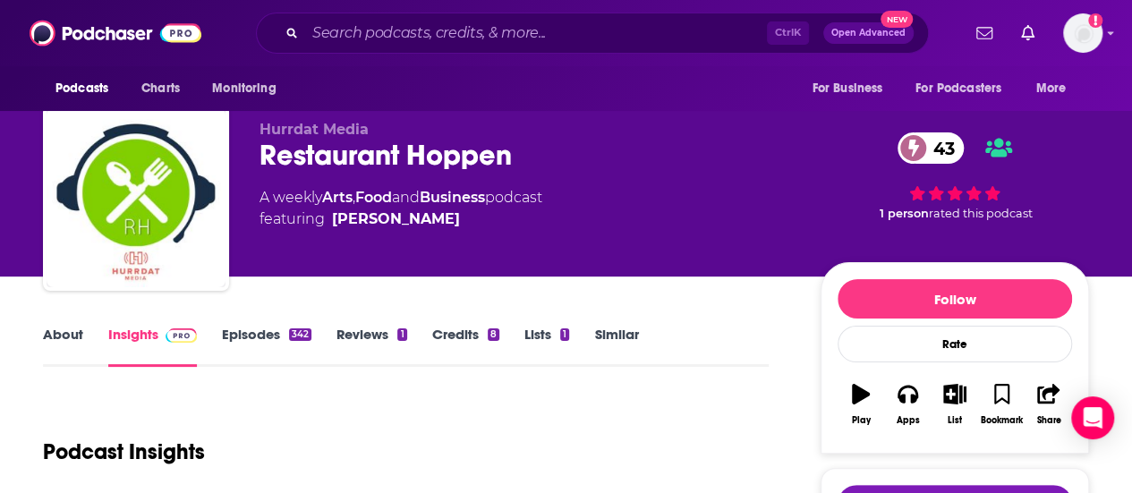
scroll to position [16, 0]
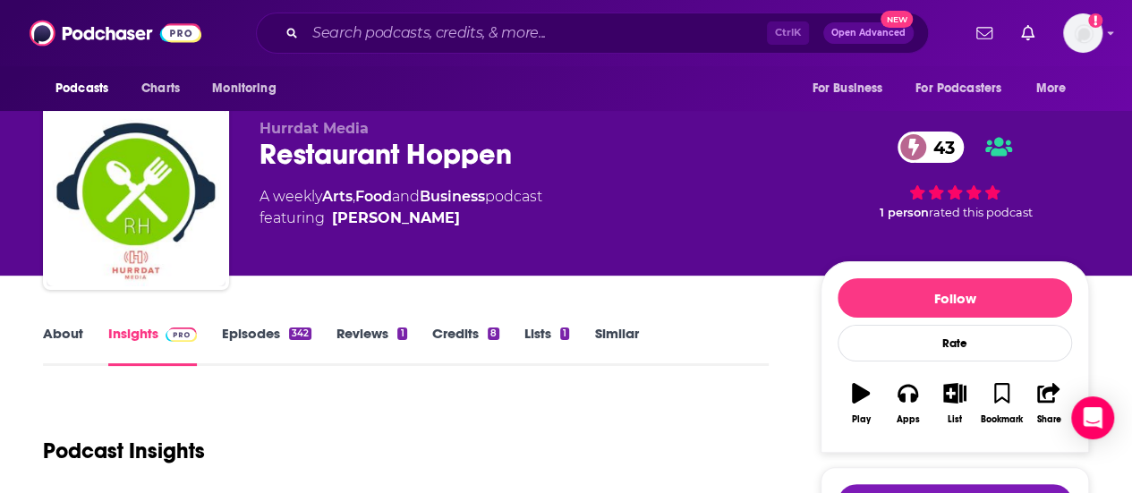
click at [54, 344] on link "About" at bounding box center [63, 345] width 40 height 41
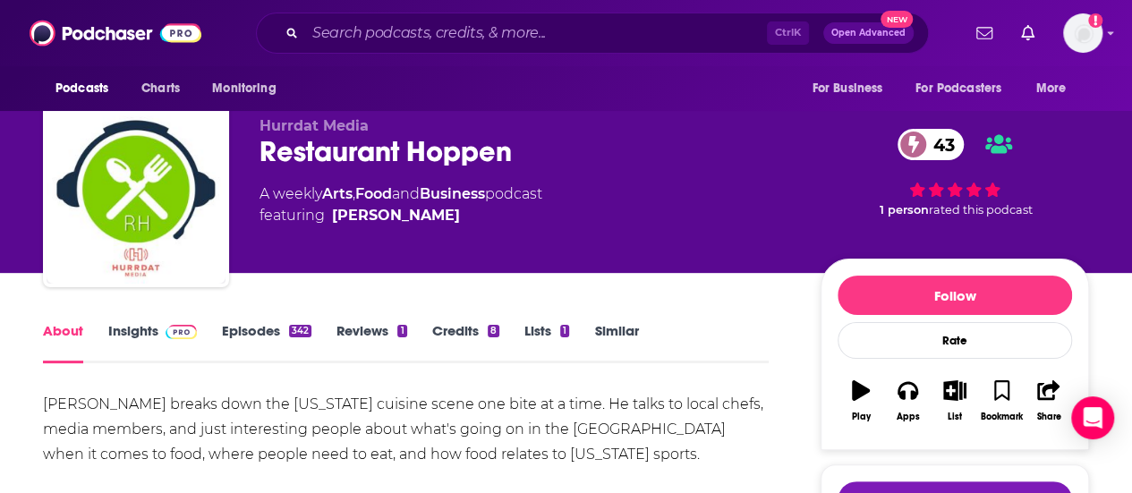
scroll to position [18, 0]
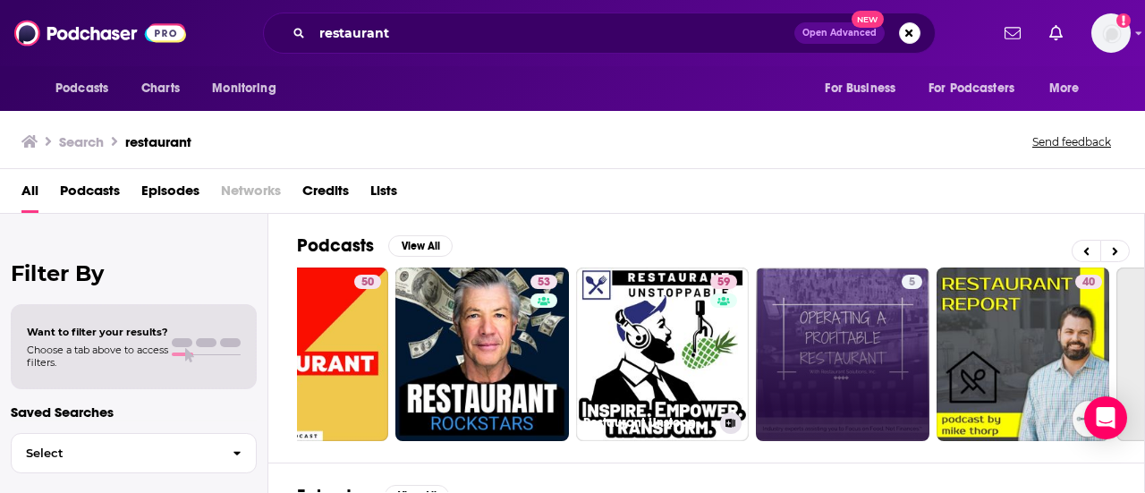
scroll to position [0, 302]
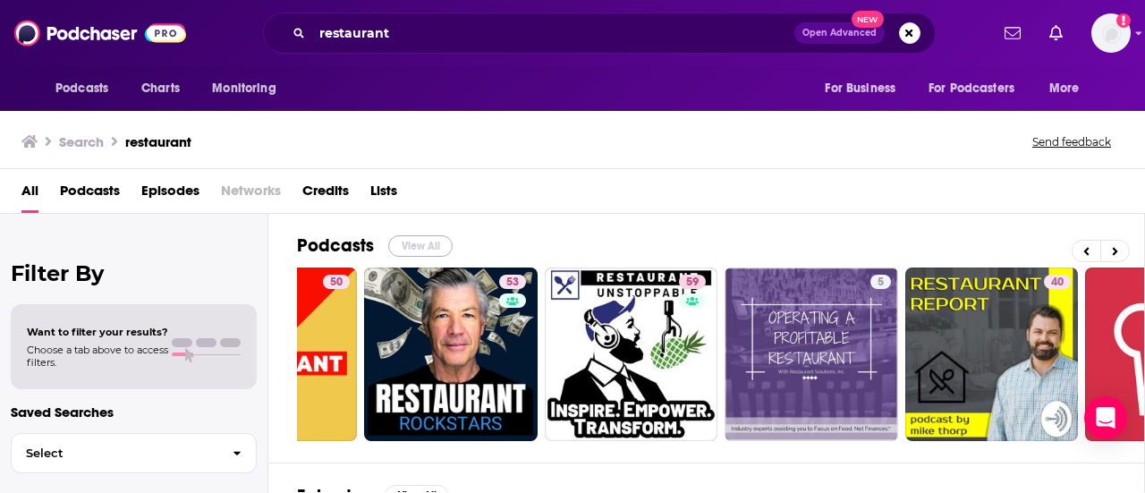
click at [413, 238] on button "View All" at bounding box center [420, 245] width 64 height 21
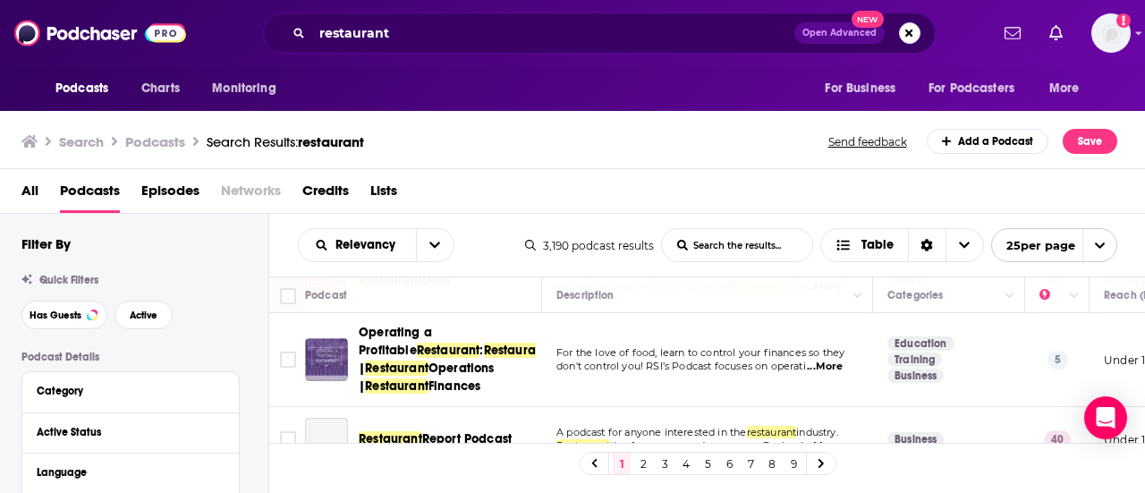
scroll to position [269, 0]
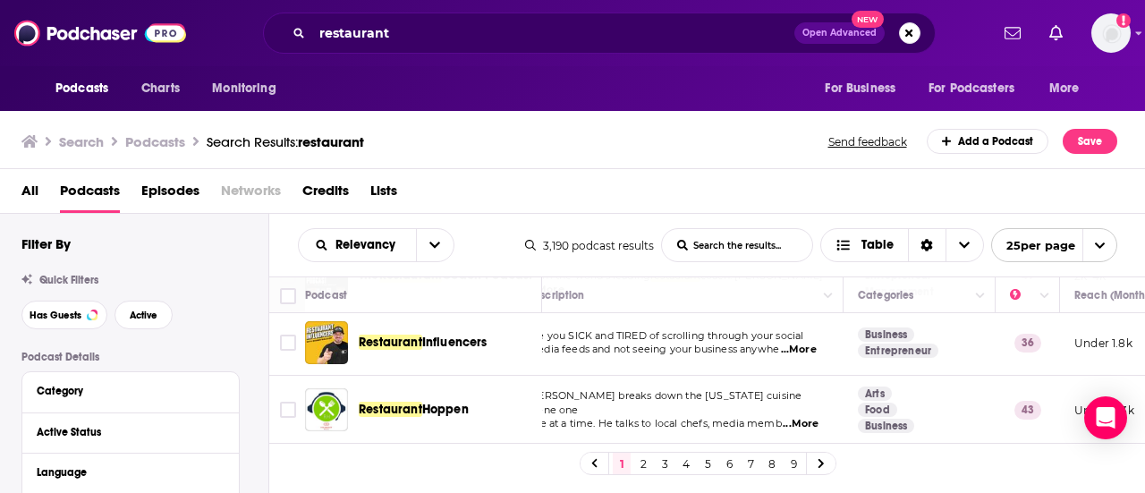
click at [760, 376] on td "Are you SICK and TIRED of scrolling through your social media feeds and not see…" at bounding box center [678, 342] width 331 height 65
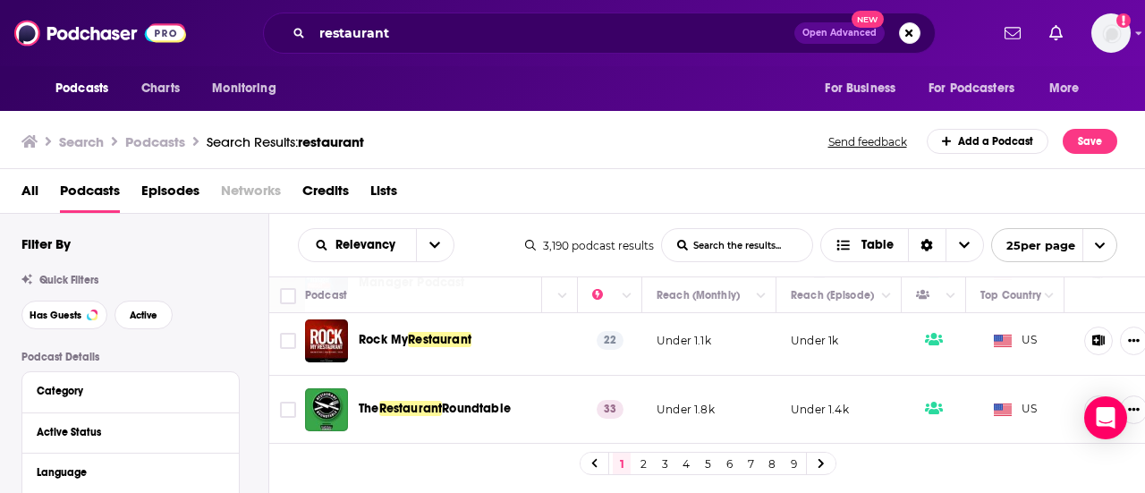
scroll to position [1600, 420]
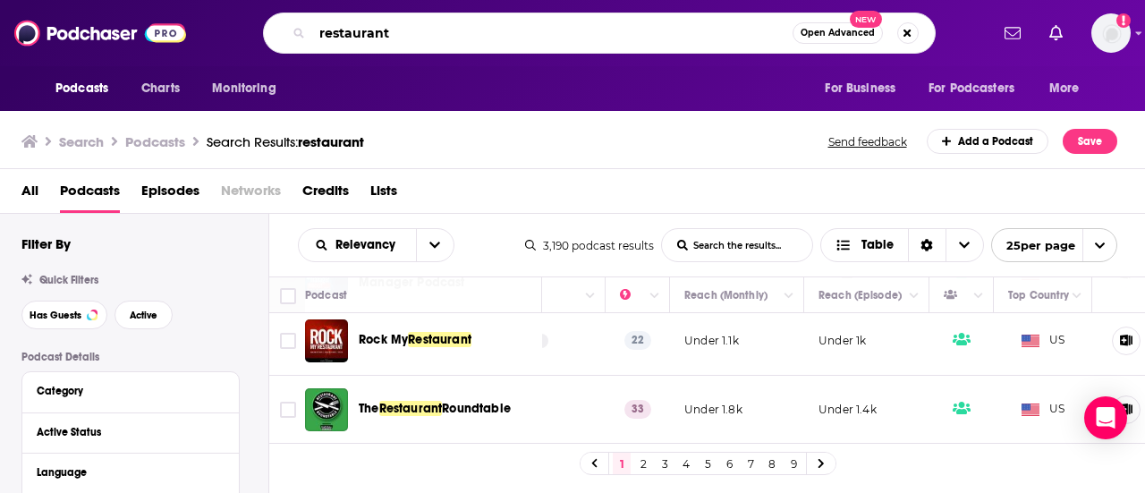
drag, startPoint x: 412, startPoint y: 31, endPoint x: 282, endPoint y: 16, distance: 131.5
click at [282, 16] on div "restaurant Open Advanced New" at bounding box center [599, 33] width 673 height 41
type input "food"
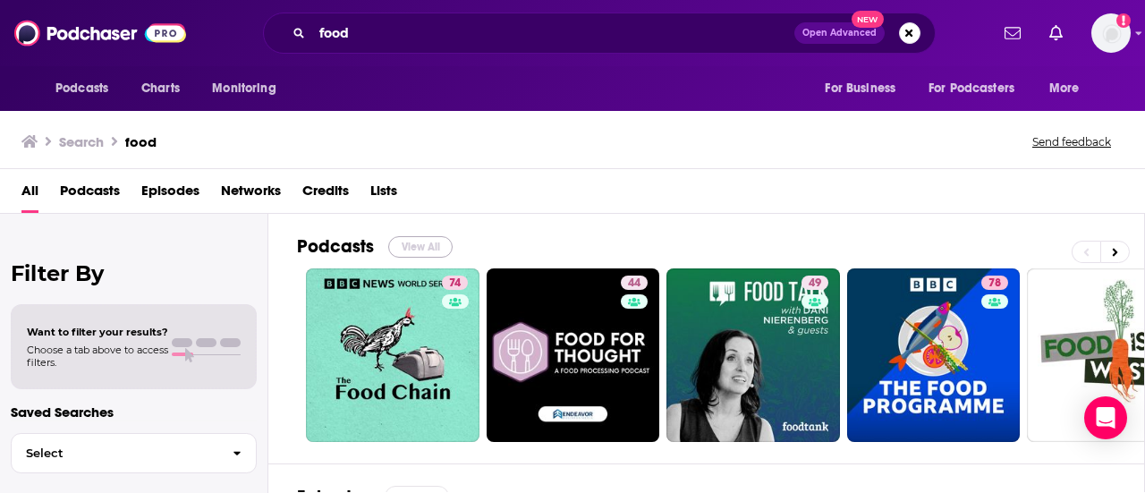
click at [428, 239] on button "View All" at bounding box center [420, 246] width 64 height 21
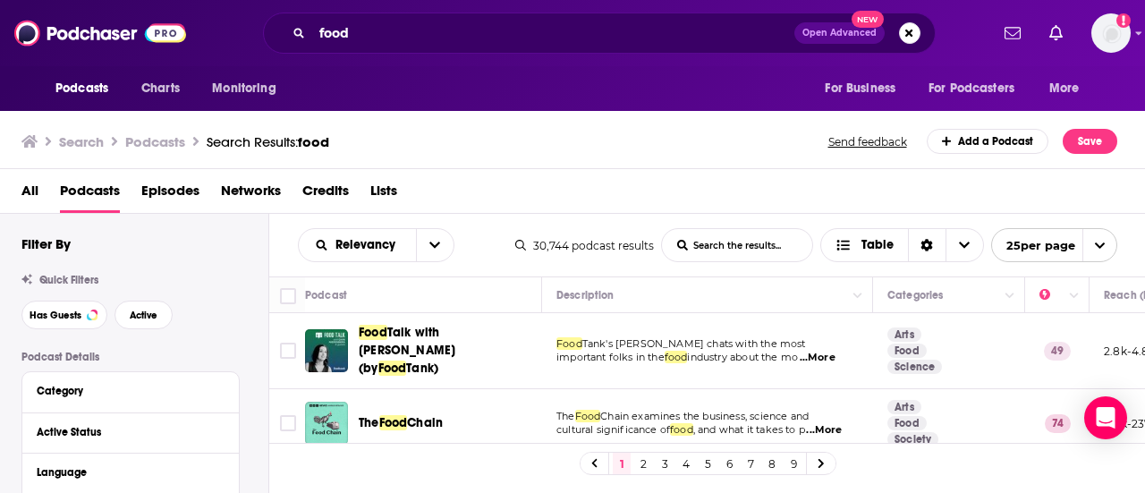
click at [835, 351] on span "...More" at bounding box center [818, 358] width 36 height 14
click at [373, 354] on div "Podcasts Charts Monitoring food Open Advanced New For Business For Podcasters M…" at bounding box center [572, 246] width 1145 height 493
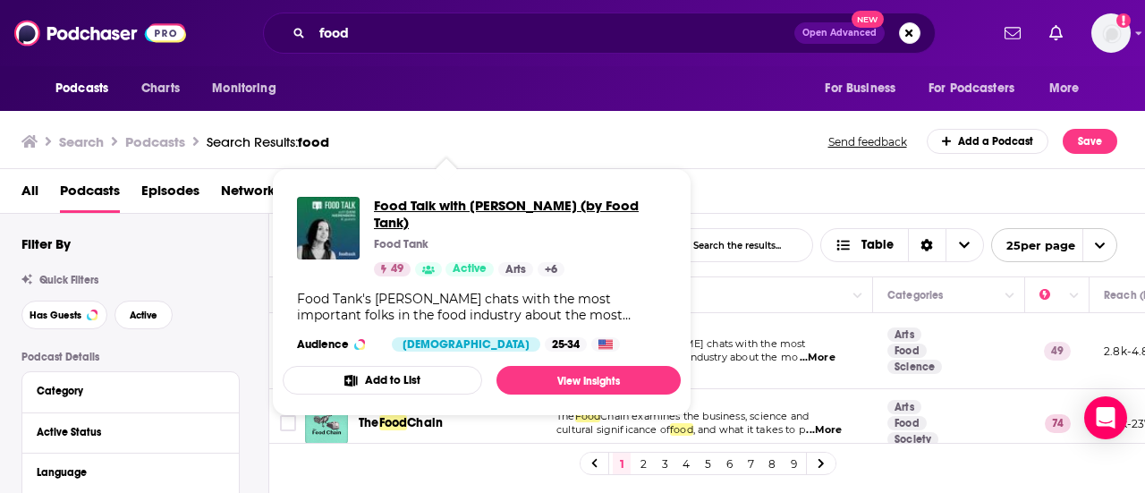
click at [435, 207] on span "Food Talk with [PERSON_NAME] (by Food Tank)" at bounding box center [520, 214] width 292 height 34
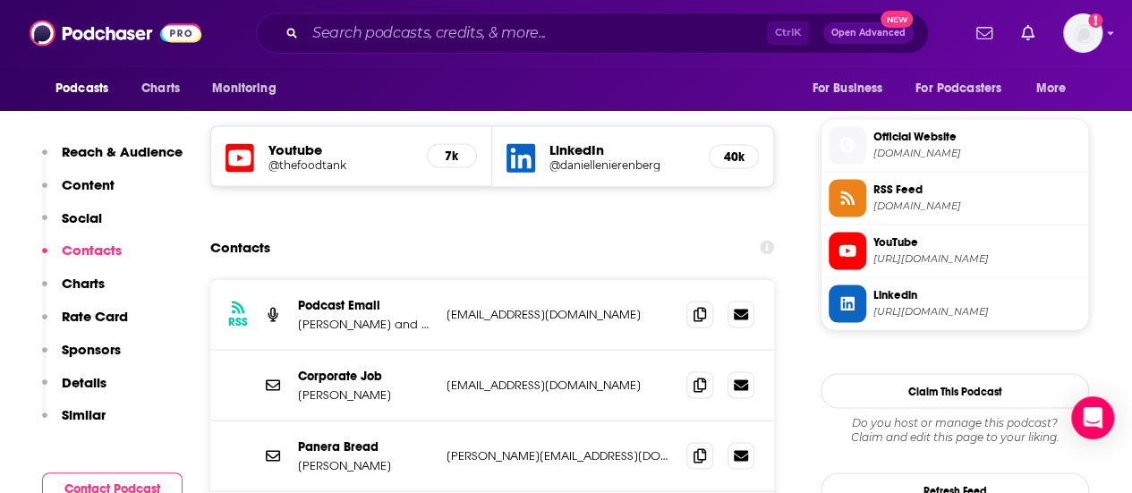
scroll to position [1564, 0]
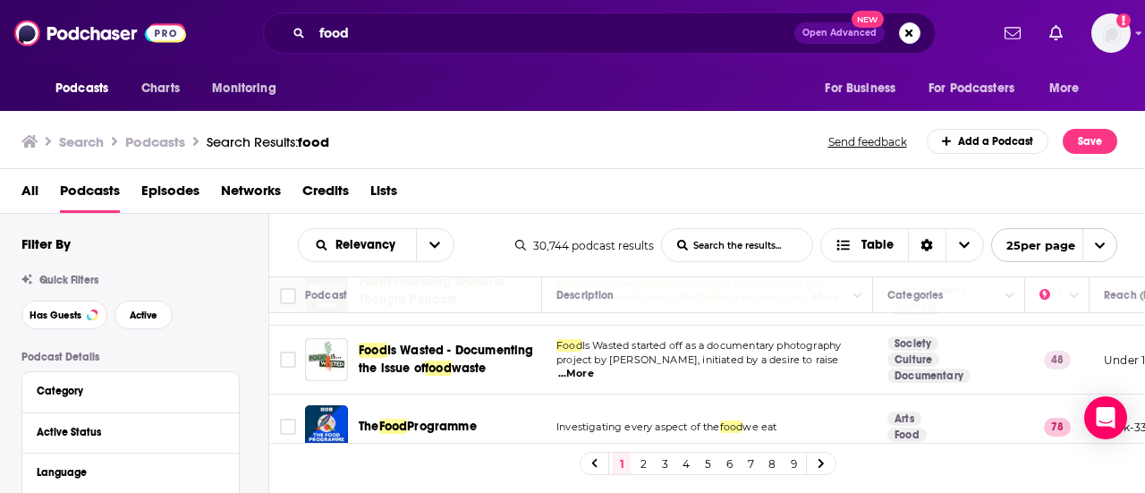
scroll to position [269, 0]
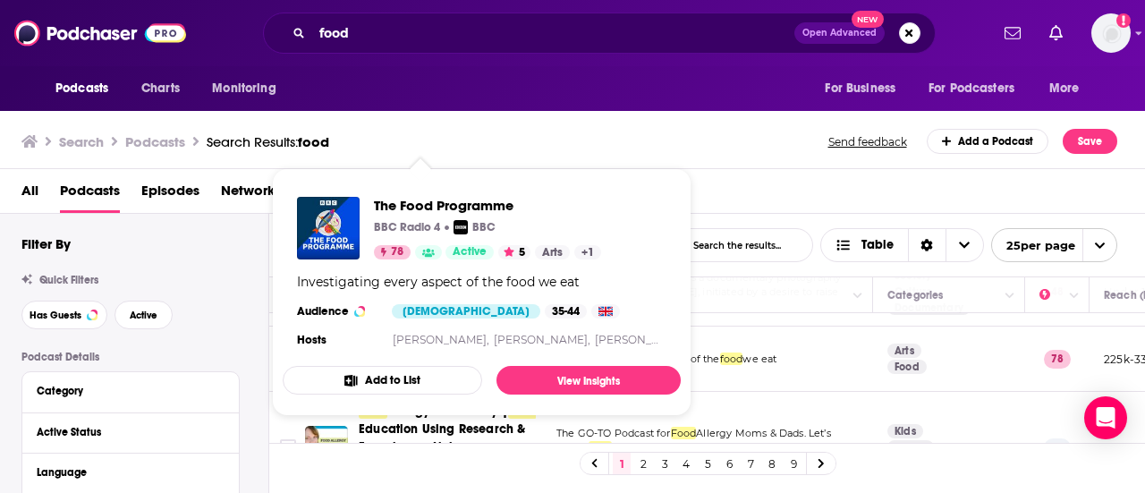
click at [715, 274] on div "Relevancy List Search Input Search the results... Table 30,744 podcast results …" at bounding box center [707, 245] width 877 height 63
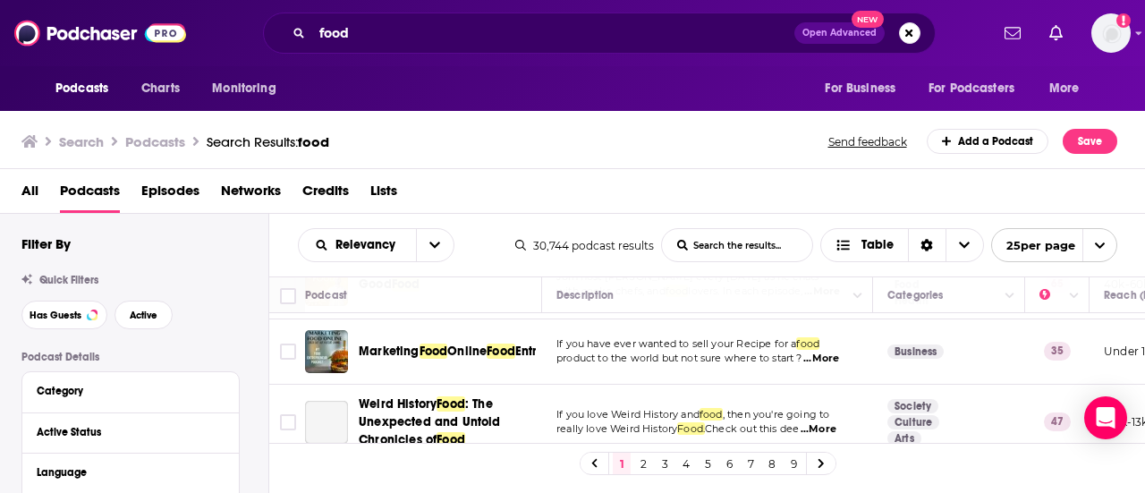
scroll to position [636, 0]
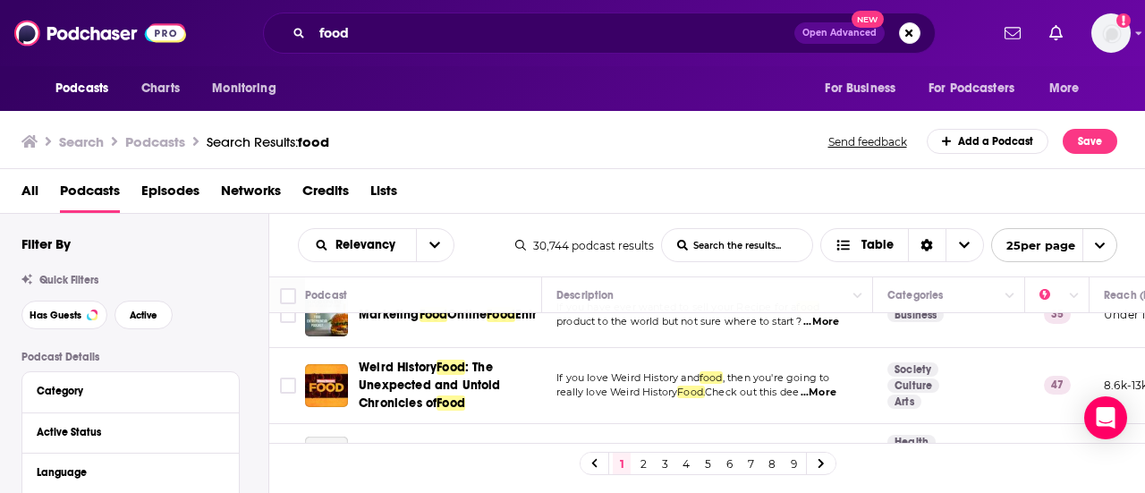
click at [638, 324] on p "product to the world but not sure where to start ? ...More" at bounding box center [706, 322] width 301 height 14
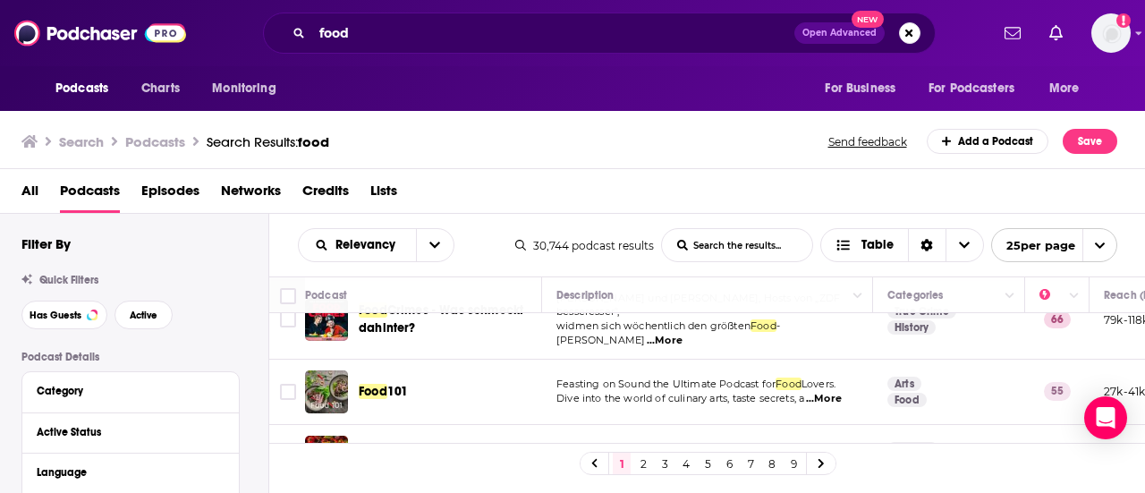
scroll to position [1047, 0]
click at [824, 393] on span "...More" at bounding box center [824, 400] width 36 height 14
click at [895, 389] on td "Arts Food" at bounding box center [949, 392] width 152 height 65
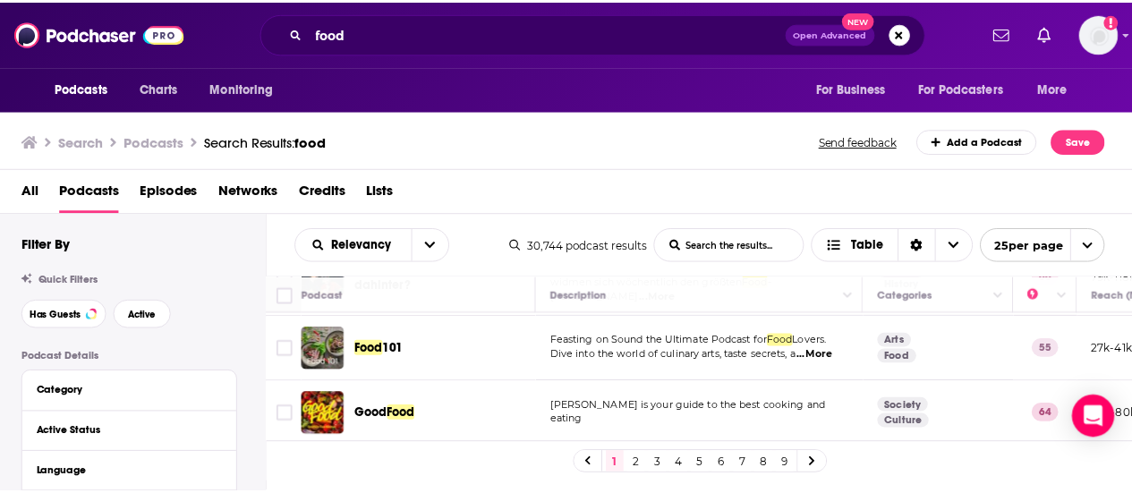
scroll to position [1091, 0]
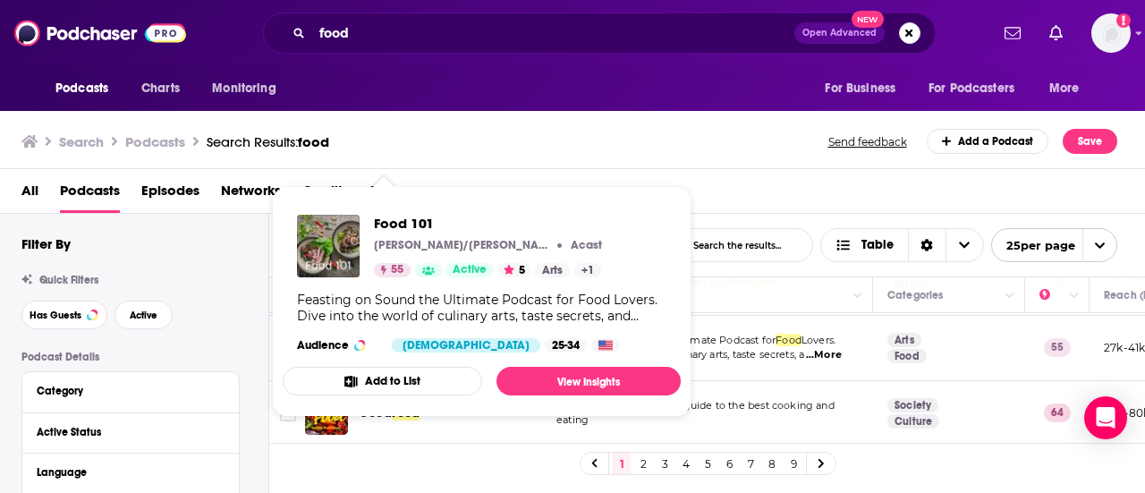
click at [366, 331] on div "Food 101 [PERSON_NAME]/[PERSON_NAME] Acast 55 Active 5 Arts + 1 Feasting on Sou…" at bounding box center [482, 283] width 398 height 166
click at [388, 224] on span "Food 101" at bounding box center [495, 223] width 242 height 17
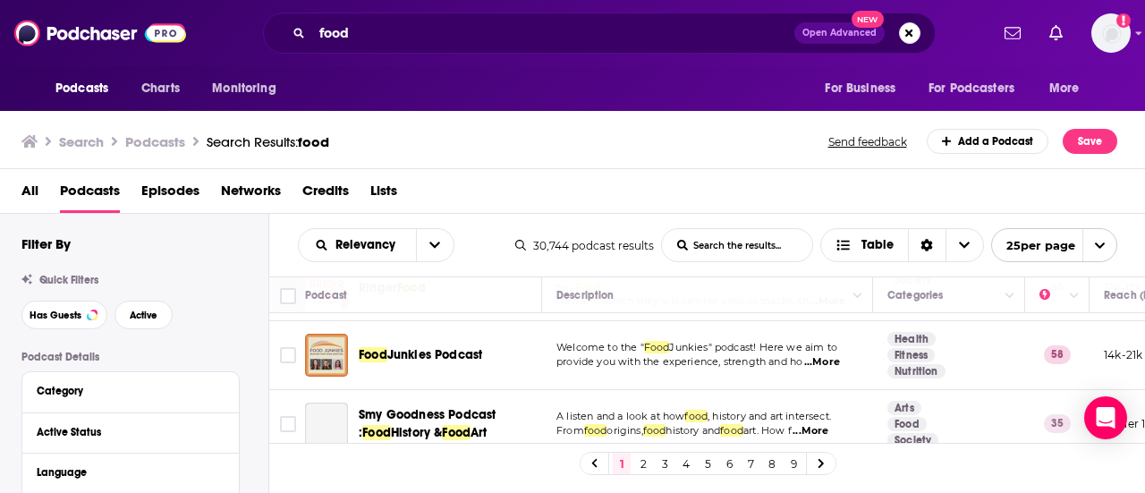
scroll to position [1346, 0]
click at [898, 402] on link "Arts" at bounding box center [904, 409] width 34 height 14
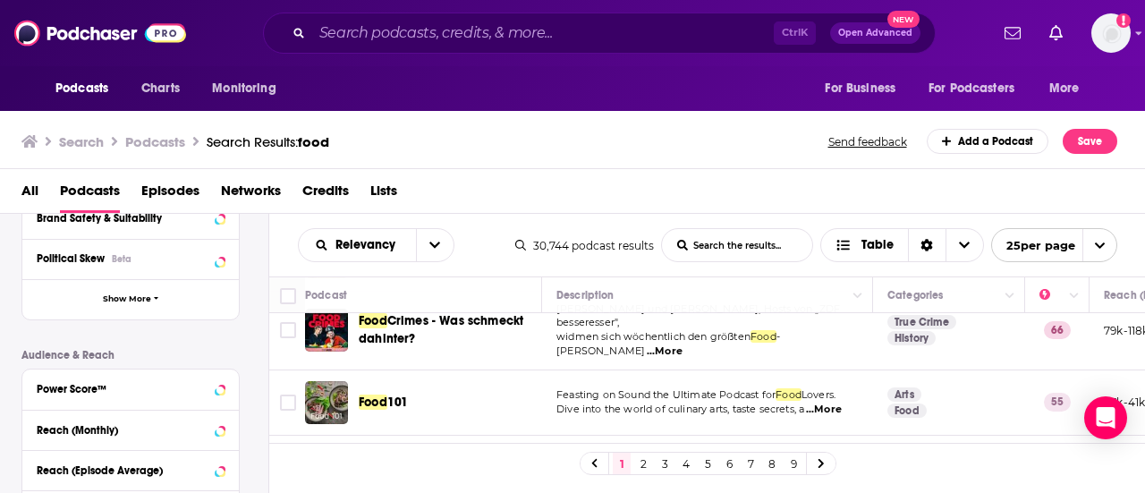
click at [882, 460] on div "1 2 3 4 5 6 7 8 9" at bounding box center [707, 463] width 877 height 40
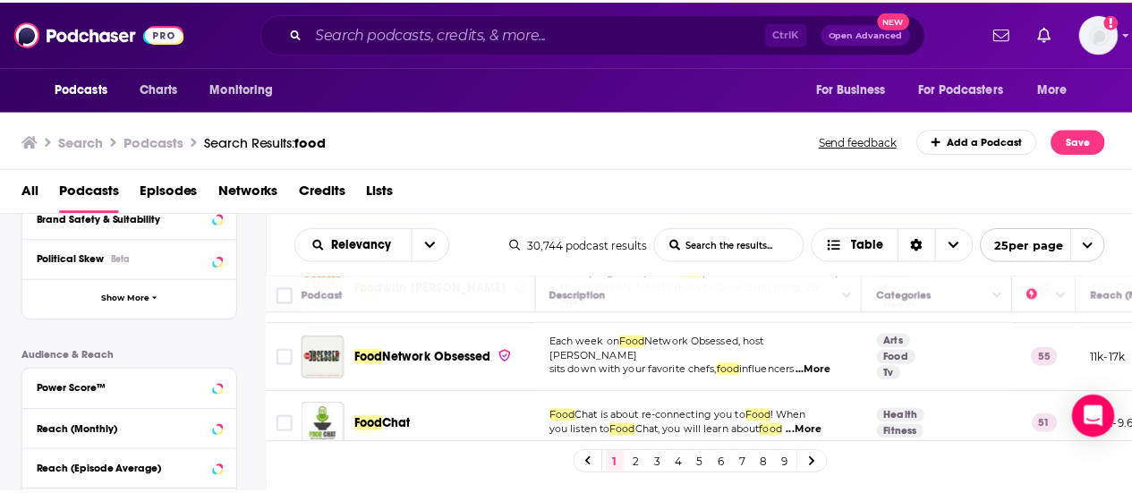
scroll to position [1552, 1]
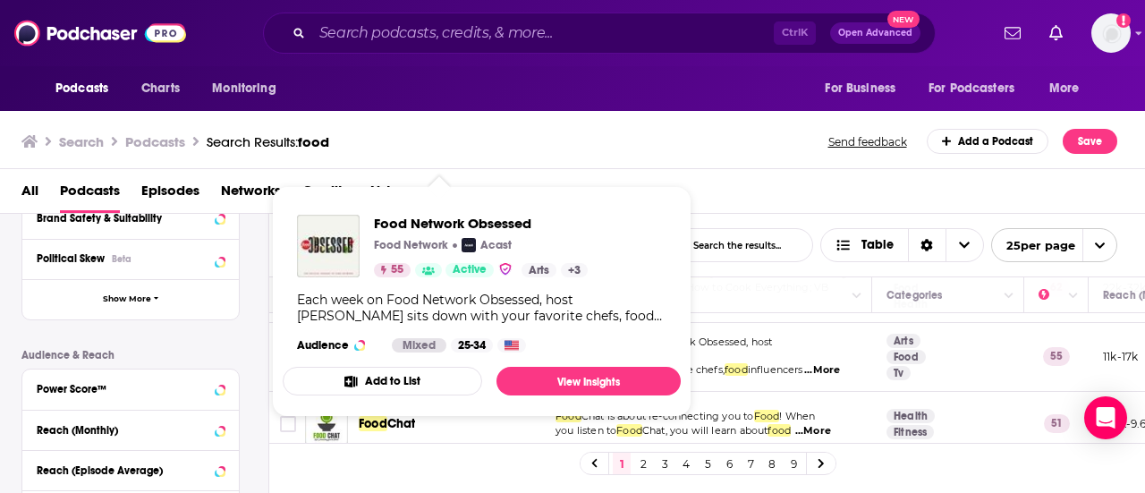
click at [450, 334] on div "Food Network Obsessed Food Network Acast 55 Active Arts + 3 Each week on Food N…" at bounding box center [482, 283] width 398 height 166
click at [424, 216] on span "Food Network Obsessed" at bounding box center [481, 223] width 214 height 17
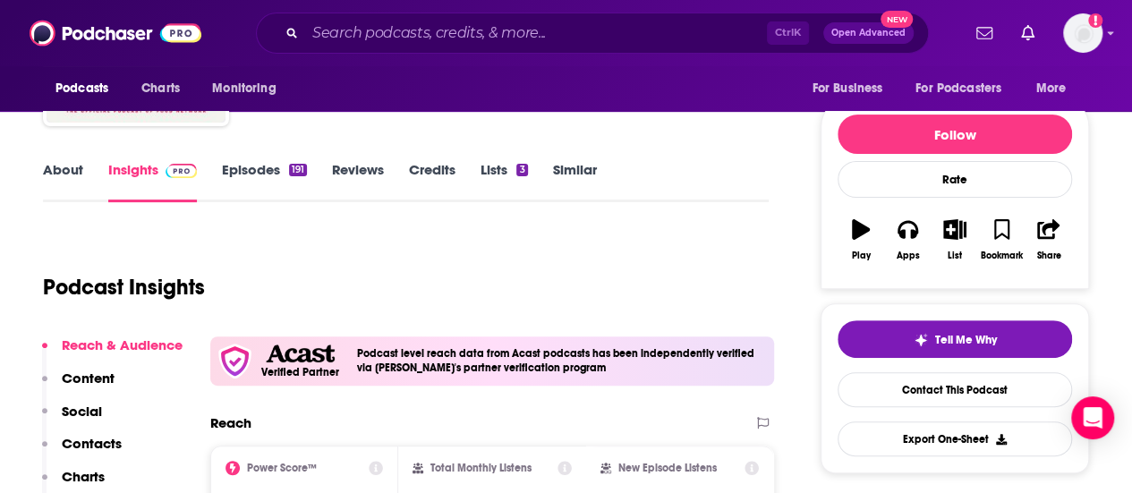
scroll to position [3, 0]
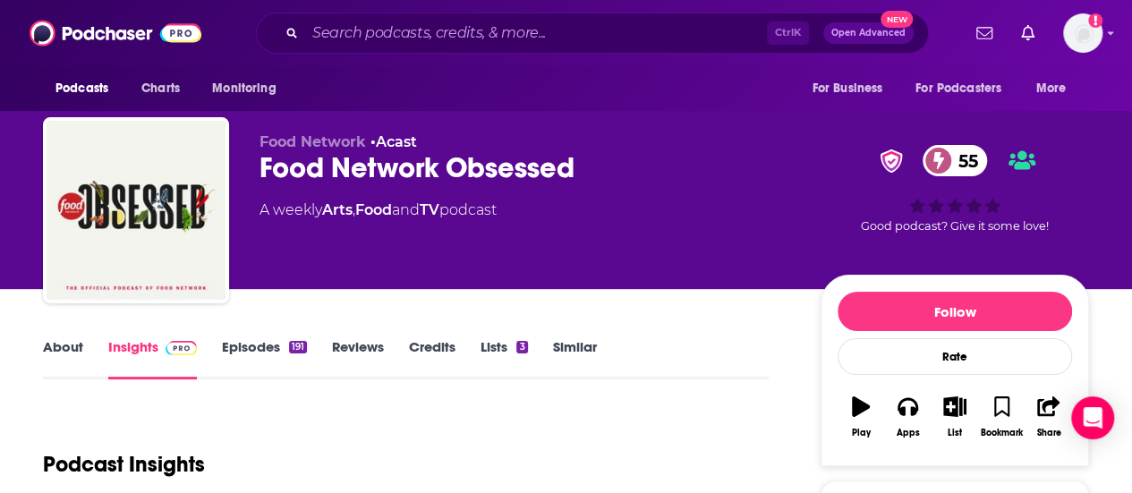
click at [63, 354] on link "About" at bounding box center [63, 358] width 40 height 41
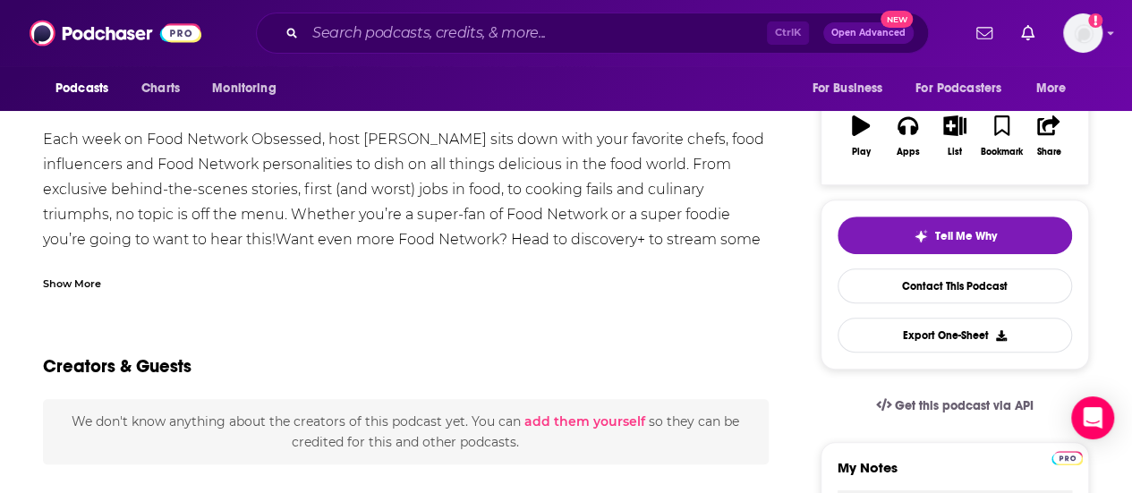
scroll to position [131, 0]
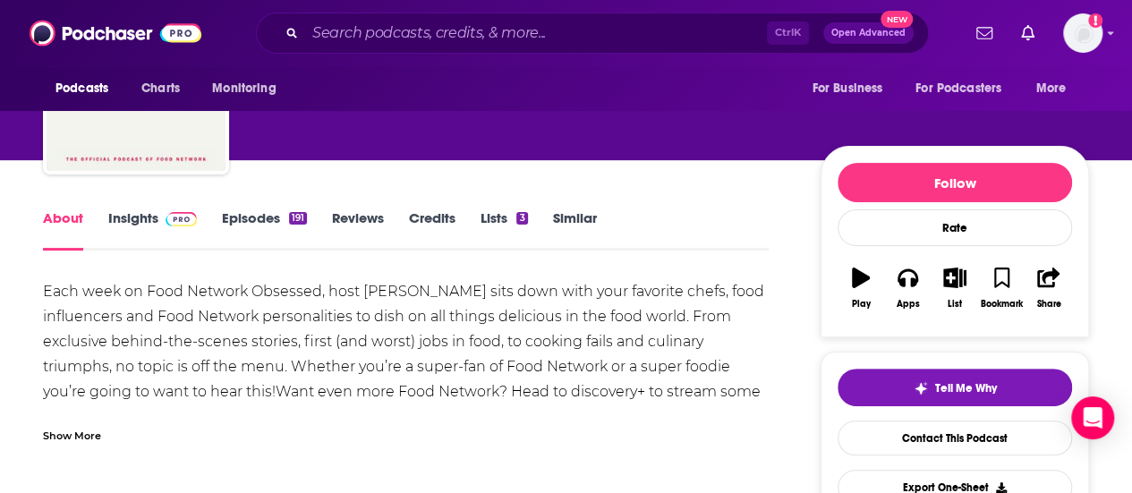
click at [185, 382] on div "Each week on Food Network Obsessed, host [PERSON_NAME] sits down with your favo…" at bounding box center [405, 391] width 725 height 225
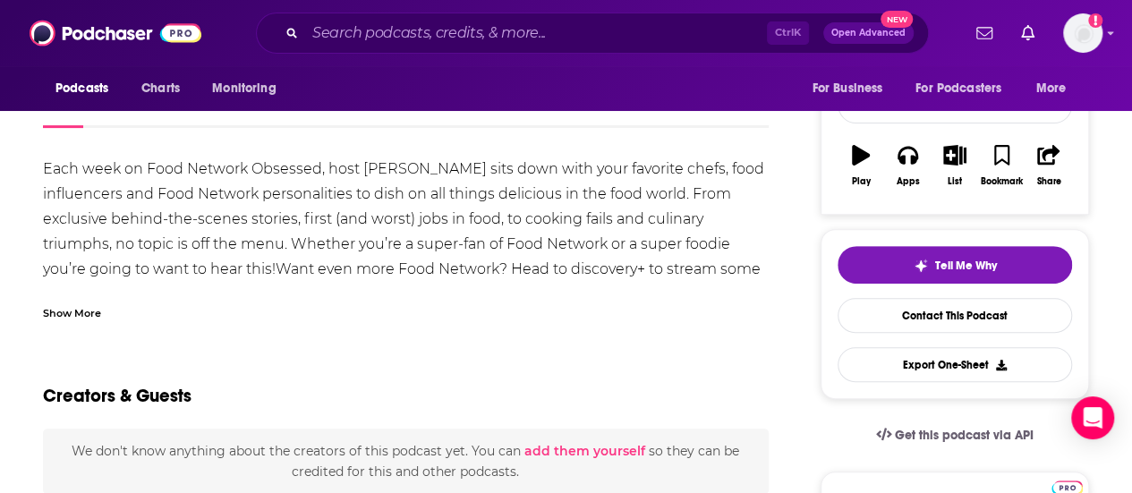
scroll to position [255, 0]
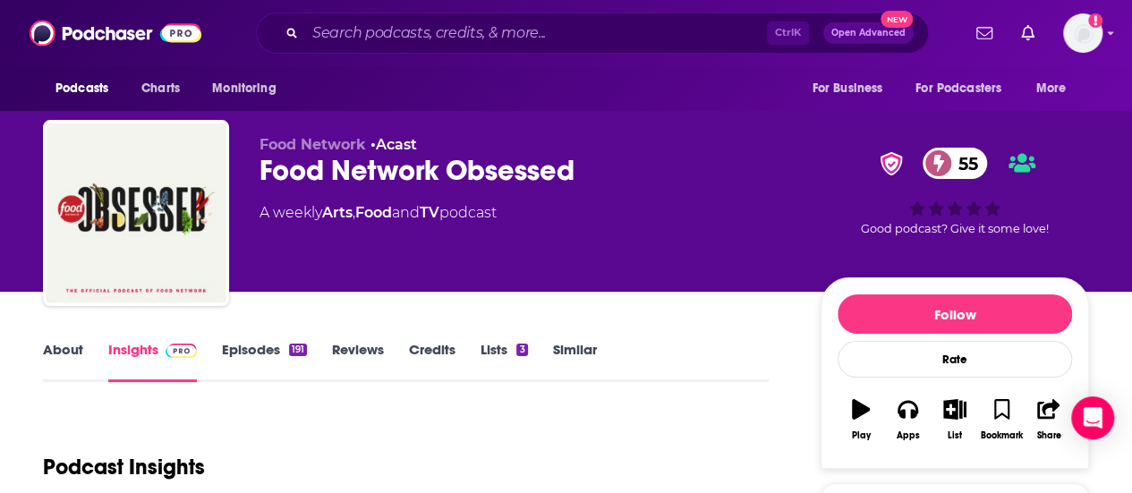
scroll to position [144, 0]
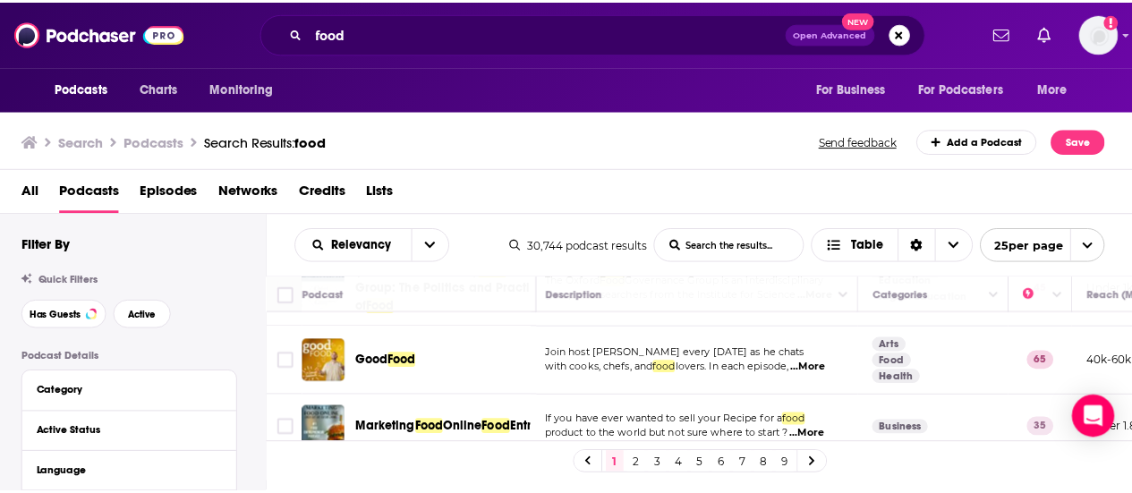
scroll to position [521, 5]
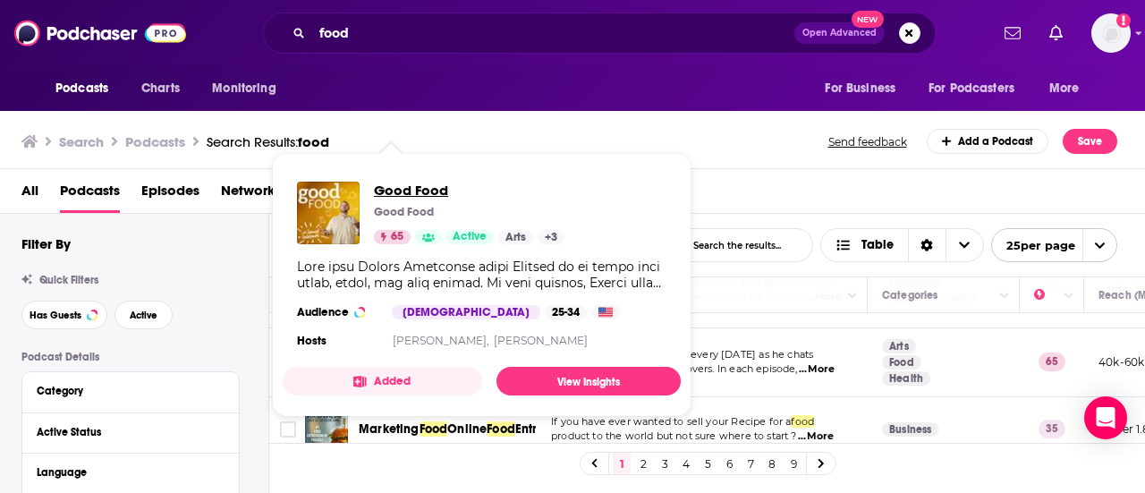
click at [401, 191] on span "Good Food" at bounding box center [469, 190] width 191 height 17
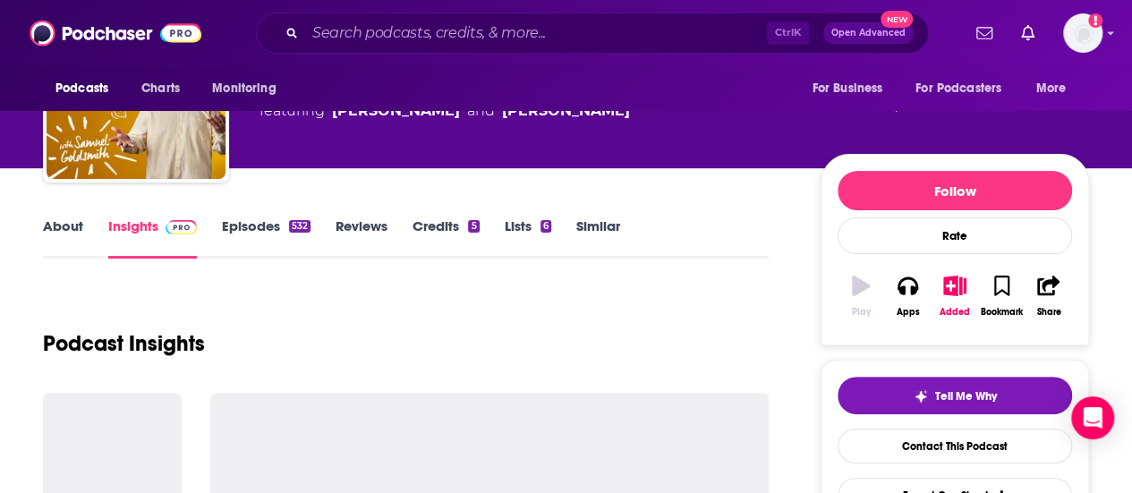
scroll to position [127, 0]
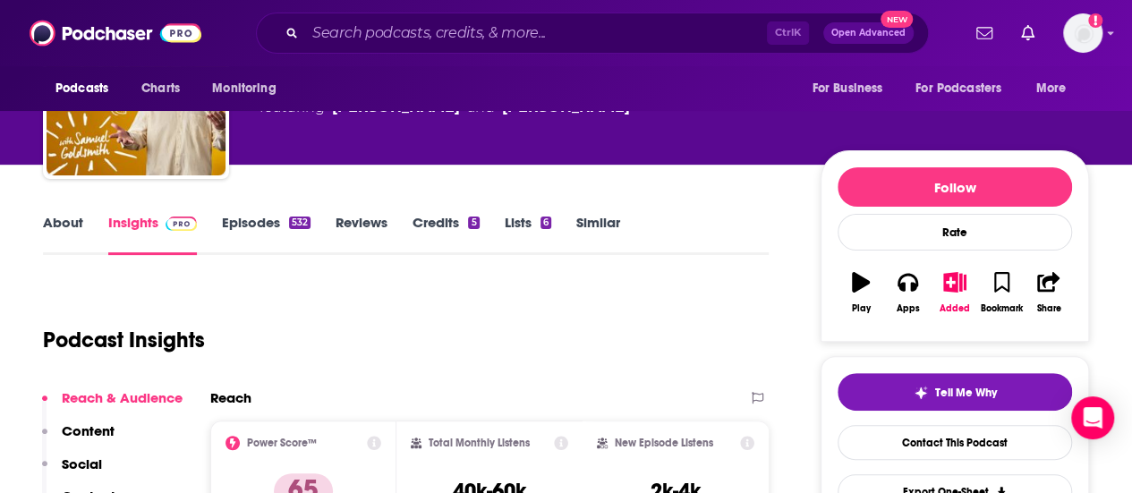
click at [420, 407] on div "Reach" at bounding box center [489, 404] width 558 height 31
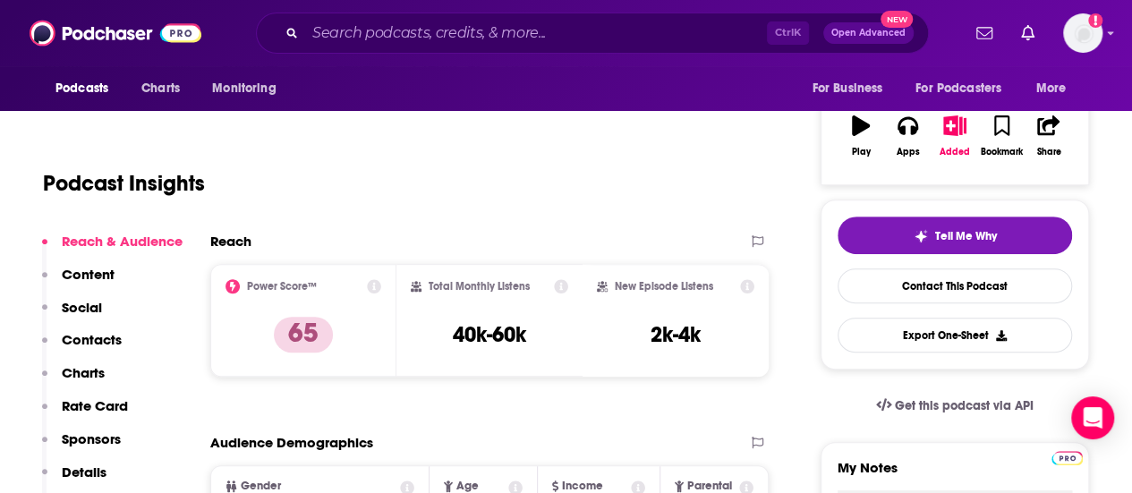
scroll to position [2, 0]
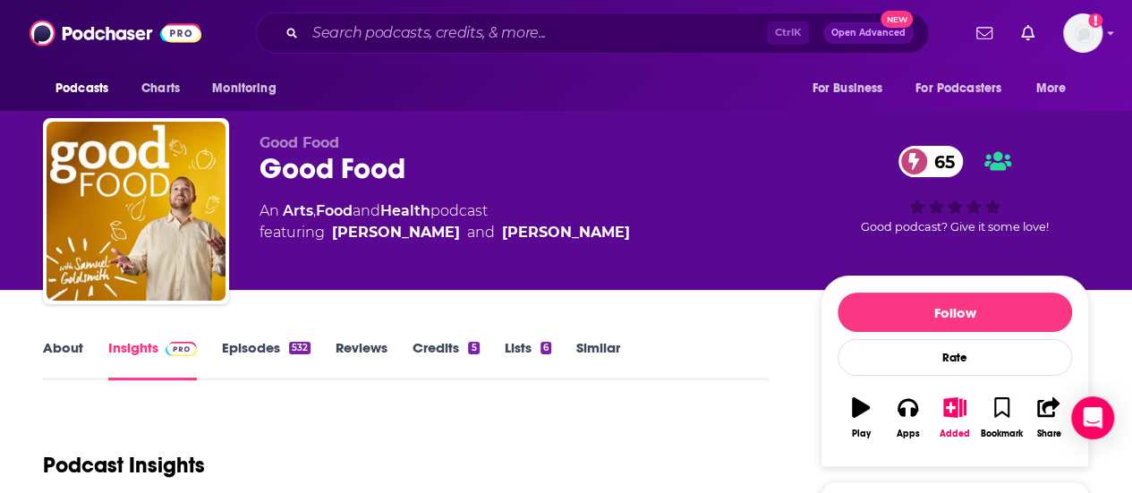
click at [57, 349] on link "About" at bounding box center [63, 359] width 40 height 41
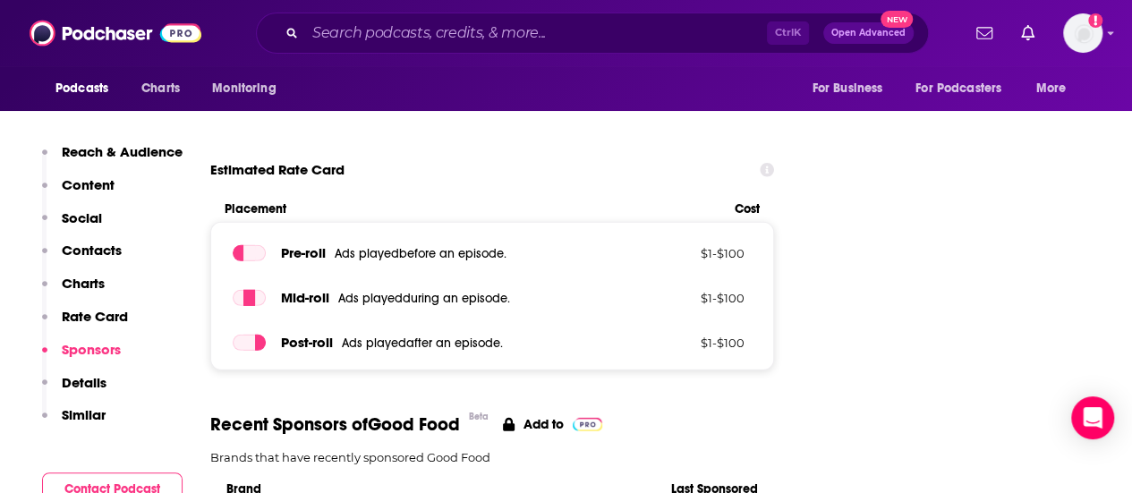
scroll to position [2855, 0]
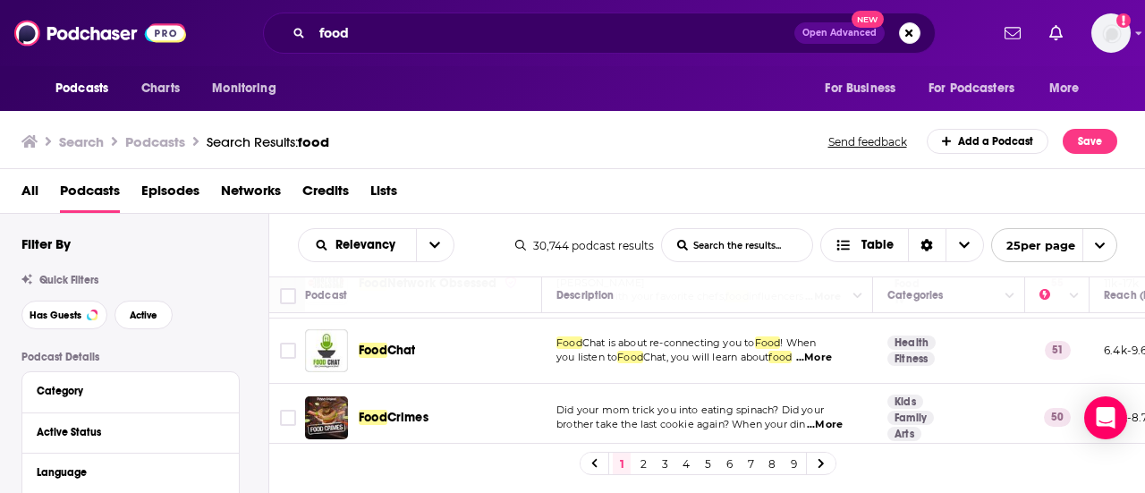
scroll to position [1624, 0]
click at [639, 462] on link "2" at bounding box center [643, 463] width 18 height 21
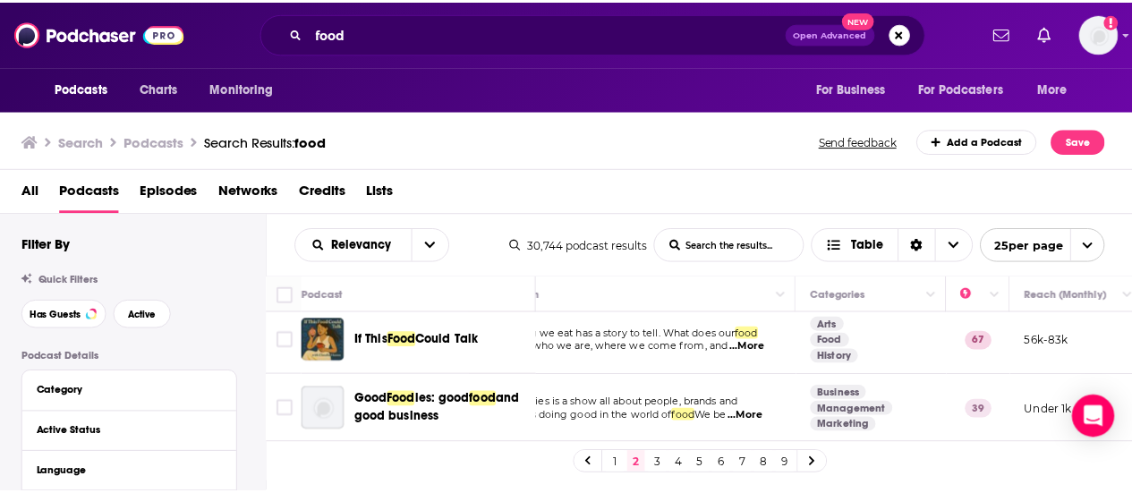
scroll to position [6, 0]
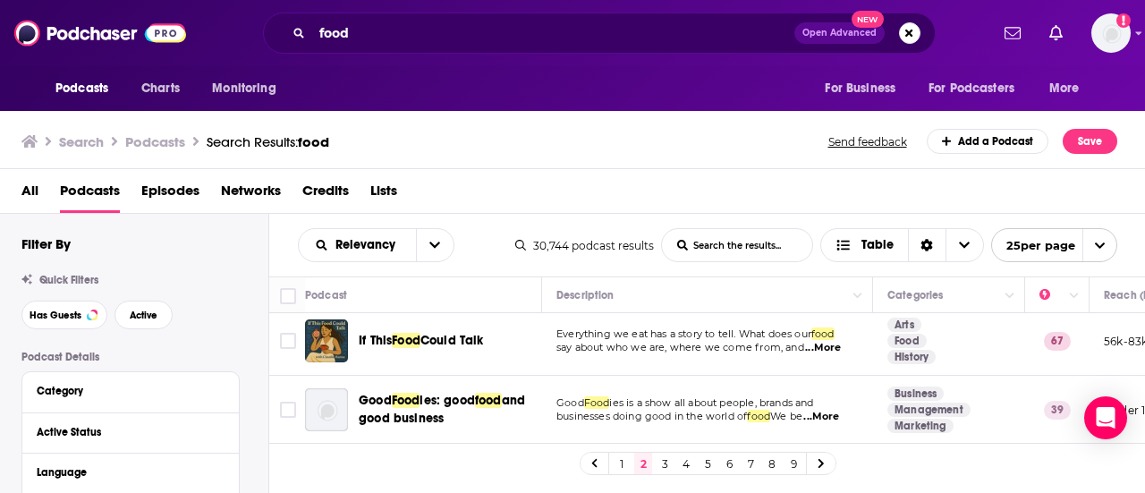
click at [833, 346] on span "...More" at bounding box center [823, 348] width 36 height 14
click at [403, 338] on div "Podcasts Charts Monitoring food Open Advanced New For Business For Podcasters M…" at bounding box center [572, 246] width 1145 height 493
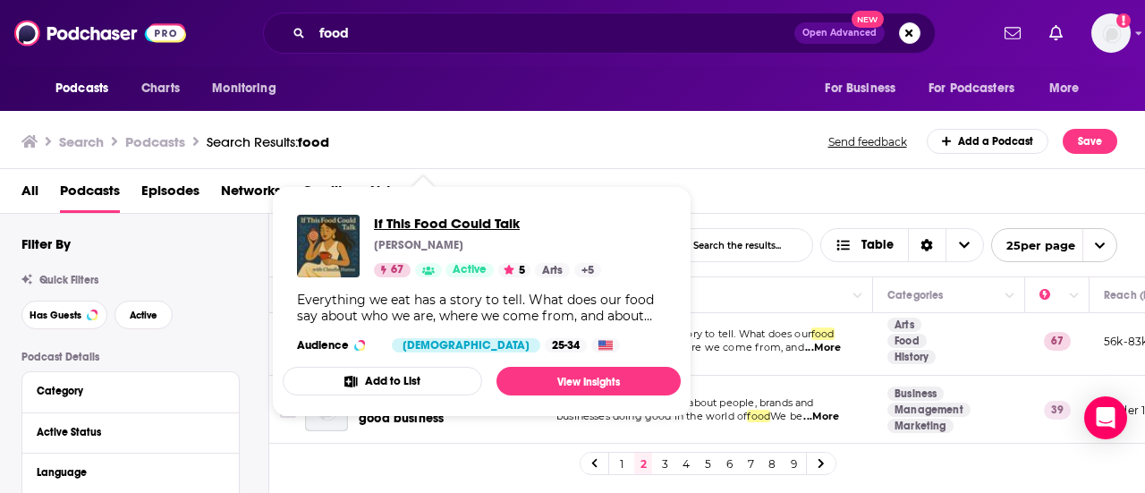
click at [420, 225] on span "If This Food Could Talk" at bounding box center [487, 223] width 227 height 17
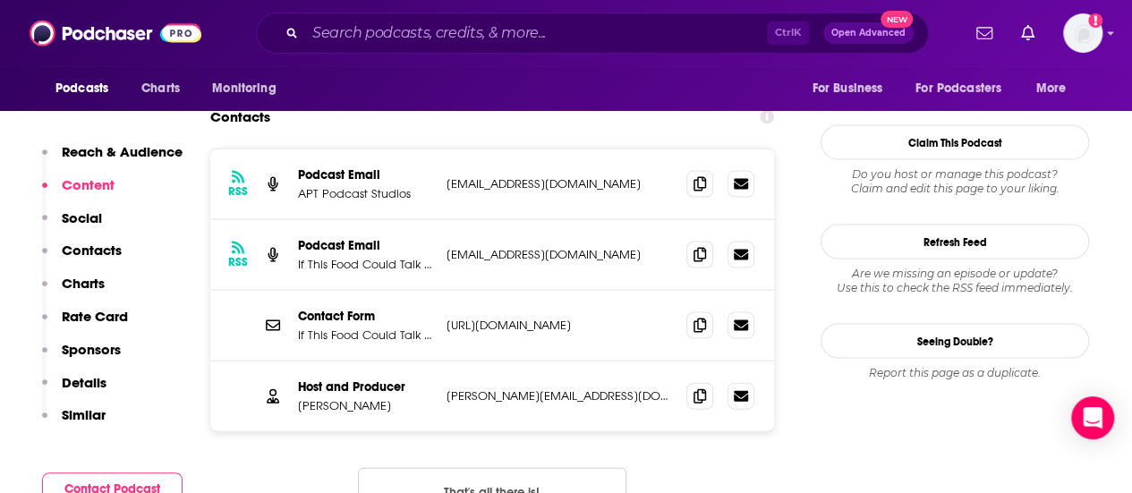
scroll to position [1752, 0]
click at [697, 389] on icon at bounding box center [699, 396] width 13 height 14
click at [703, 389] on icon at bounding box center [699, 396] width 13 height 14
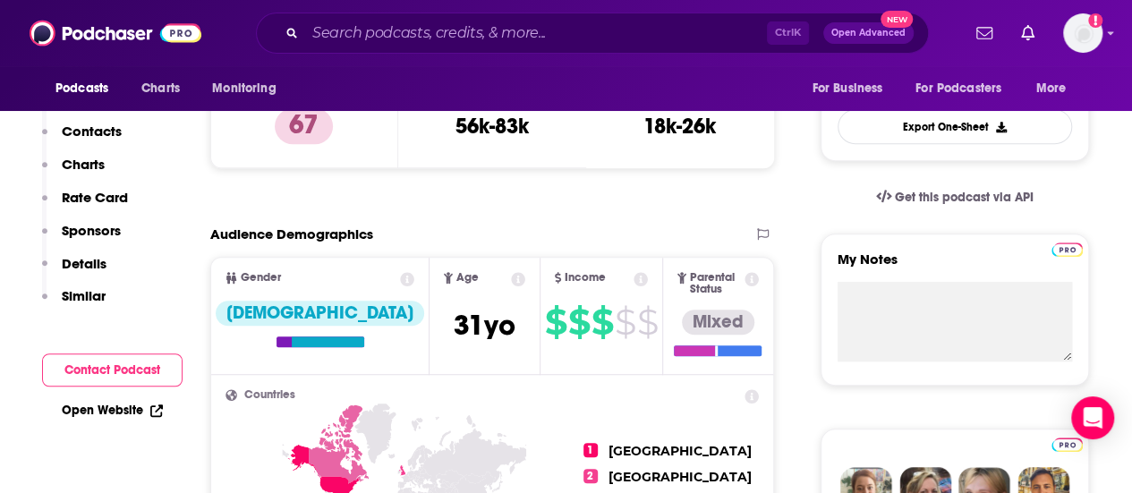
scroll to position [105, 0]
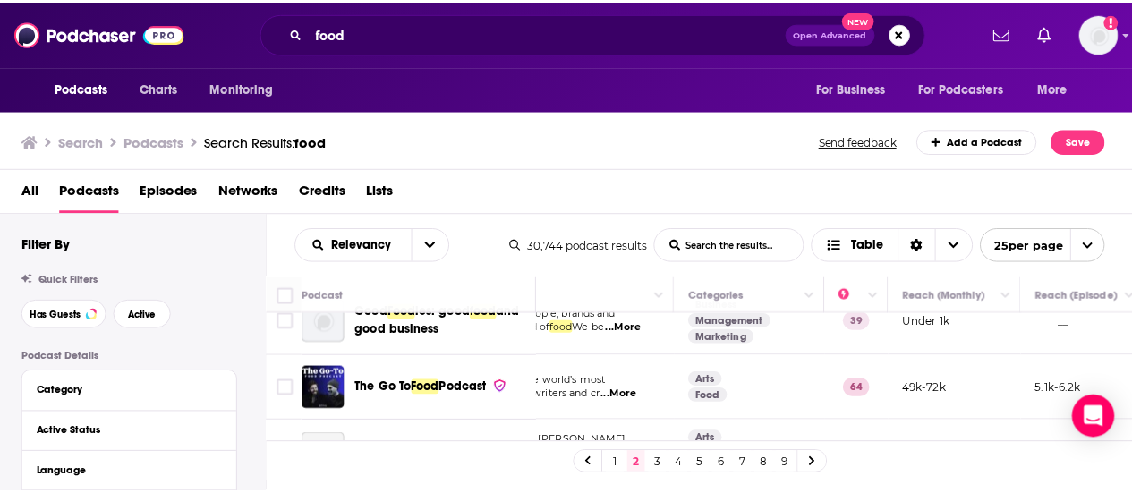
scroll to position [95, 64]
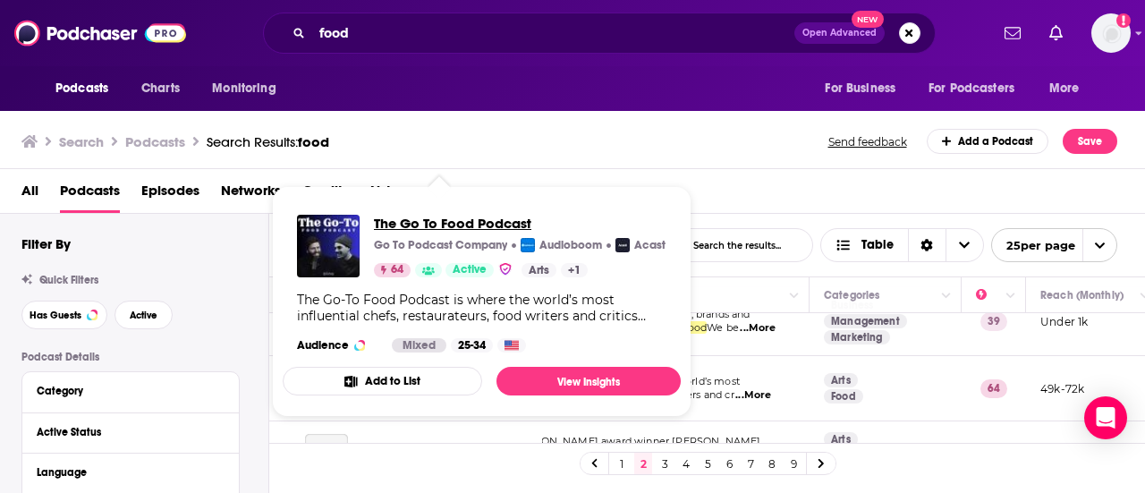
click at [428, 222] on span "The Go To Food Podcast" at bounding box center [520, 223] width 292 height 17
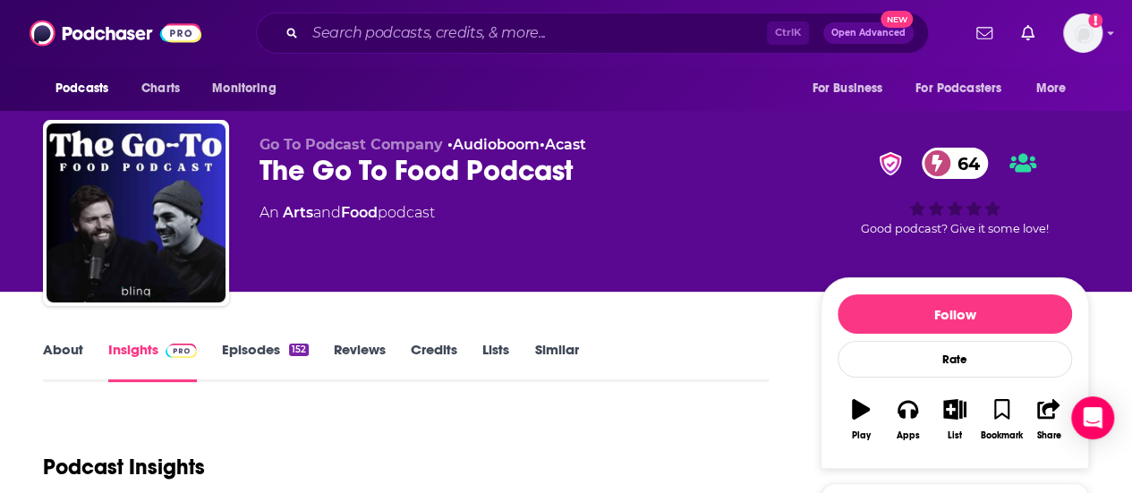
click at [764, 472] on div "Podcast Insights" at bounding box center [405, 464] width 725 height 106
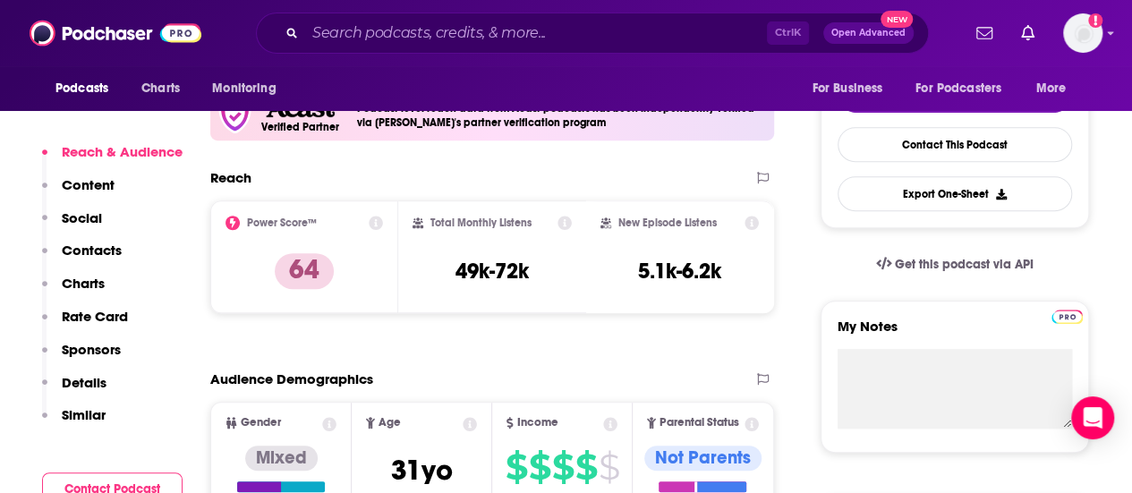
scroll to position [831, 0]
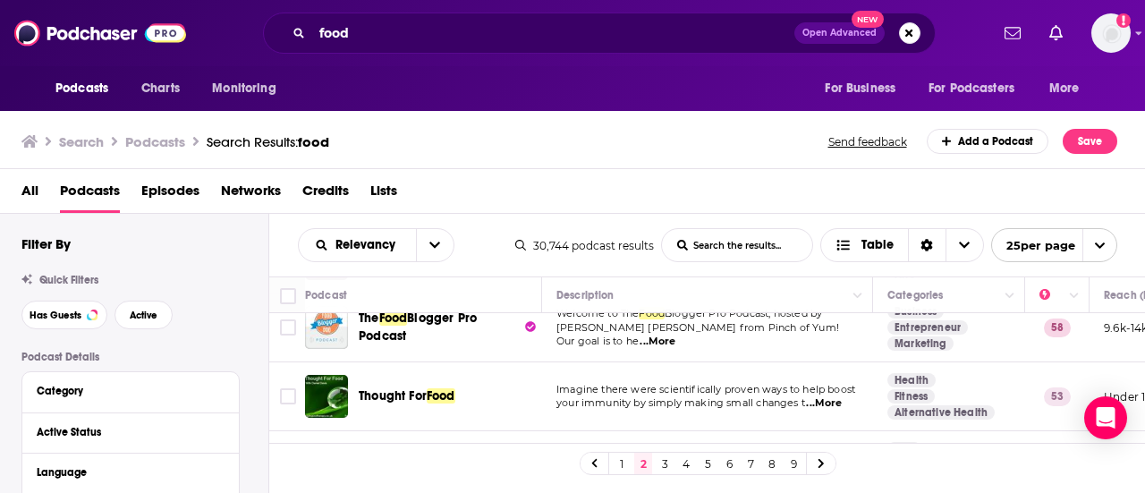
scroll to position [879, 0]
